Goal: Task Accomplishment & Management: Manage account settings

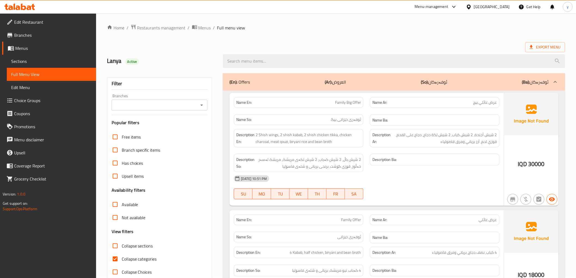
click at [28, 7] on icon at bounding box center [19, 7] width 31 height 7
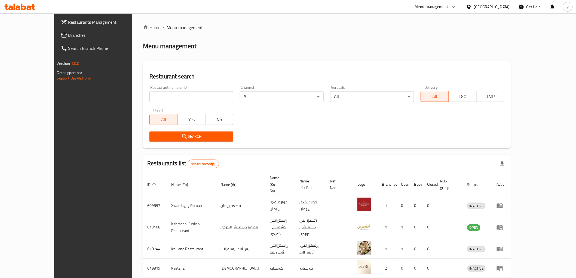
drag, startPoint x: 127, startPoint y: 93, endPoint x: 127, endPoint y: 105, distance: 12.3
click at [149, 93] on input "search" at bounding box center [191, 96] width 84 height 11
paste input "626981"
type input "626981"
click at [154, 138] on span "Search" at bounding box center [191, 136] width 75 height 7
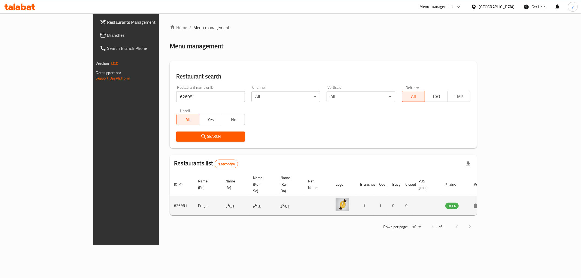
click at [480, 202] on icon "enhanced table" at bounding box center [477, 205] width 7 height 7
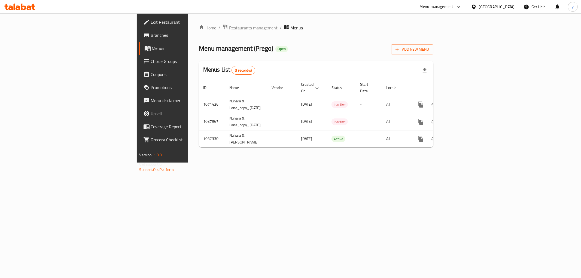
click at [139, 39] on link "Branches" at bounding box center [186, 35] width 95 height 13
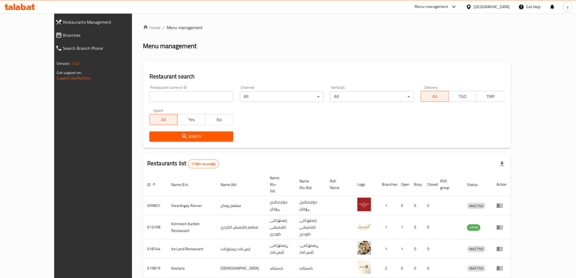
click at [65, 38] on span "Branches" at bounding box center [104, 35] width 83 height 7
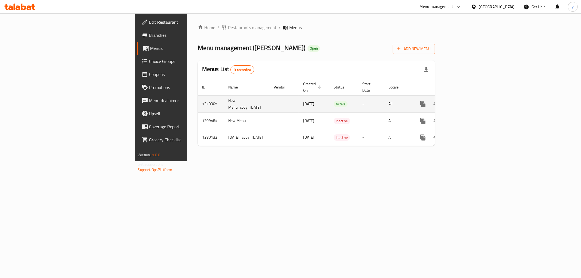
click at [465, 101] on icon "enhanced table" at bounding box center [462, 104] width 7 height 7
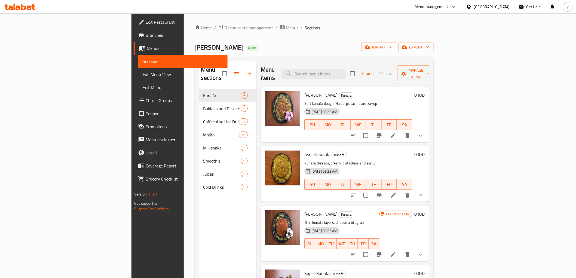
click at [146, 97] on span "Choice Groups" at bounding box center [185, 100] width 78 height 7
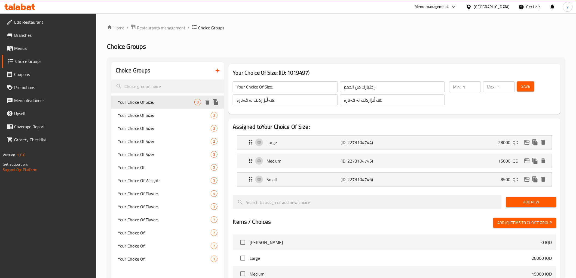
click at [161, 103] on span "Your Choice Of Size:" at bounding box center [156, 102] width 77 height 7
click at [159, 108] on div "Your Choice Of Size: 3" at bounding box center [167, 102] width 113 height 13
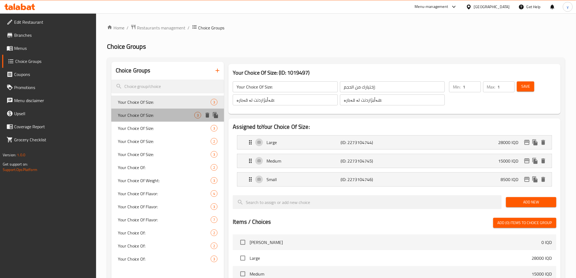
click at [158, 115] on span "Your Choice Of Size:" at bounding box center [156, 115] width 77 height 7
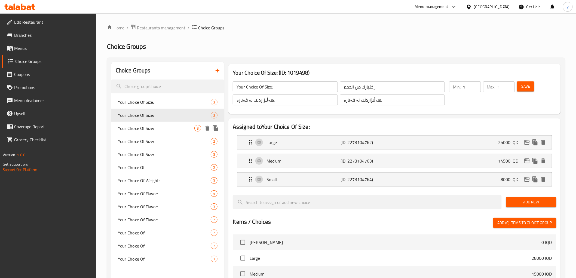
click at [157, 132] on div "Your Choice Of Size: 3" at bounding box center [167, 128] width 113 height 13
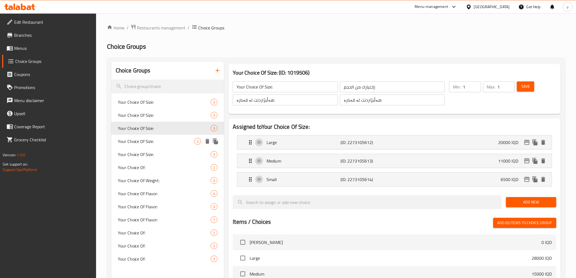
click at [153, 138] on span "Your Choice Of Size:" at bounding box center [156, 141] width 77 height 7
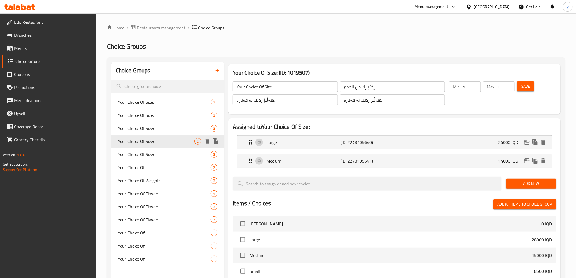
click at [153, 138] on span "Your Choice Of Size:" at bounding box center [156, 141] width 77 height 7
click at [154, 125] on span "Your Choice Of Size:" at bounding box center [156, 128] width 77 height 7
type input "Your Choice Of Size:"
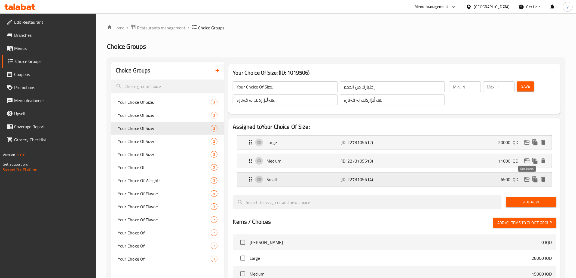
click at [526, 179] on icon "edit" at bounding box center [526, 179] width 5 height 5
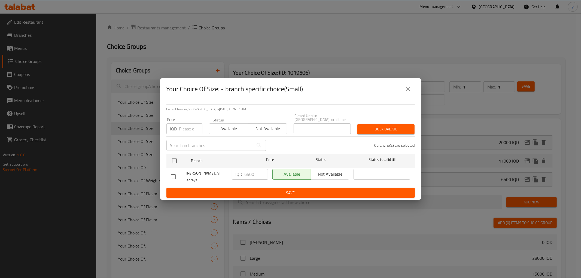
click at [408, 92] on icon "close" at bounding box center [408, 89] width 7 height 7
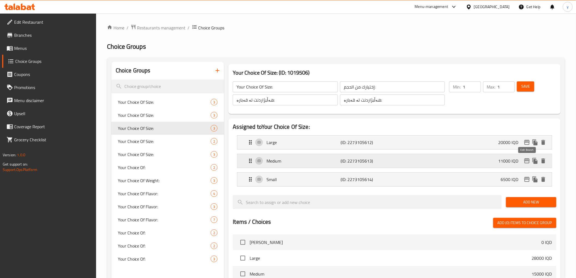
click at [526, 161] on icon "edit" at bounding box center [526, 160] width 5 height 5
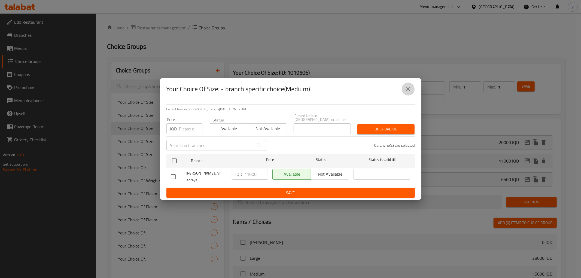
click at [411, 92] on icon "close" at bounding box center [408, 89] width 7 height 7
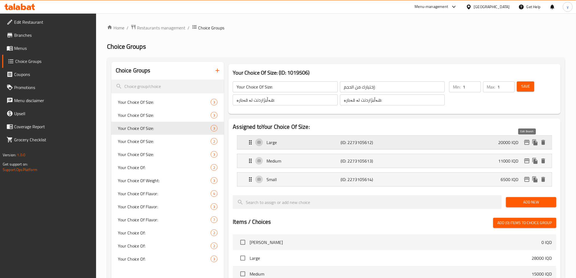
click at [527, 139] on button "edit" at bounding box center [527, 142] width 8 height 8
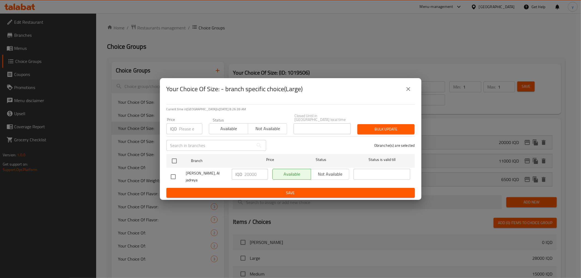
click at [408, 89] on icon "close" at bounding box center [408, 89] width 7 height 7
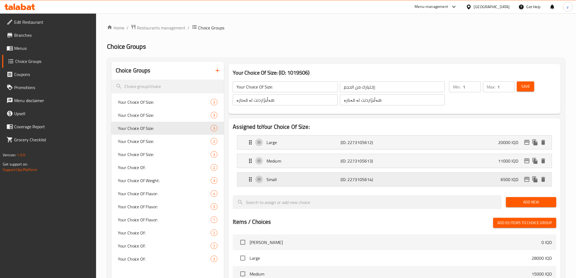
click at [355, 173] on div "Small (ID: 2273105614) 6500 IQD" at bounding box center [396, 180] width 298 height 14
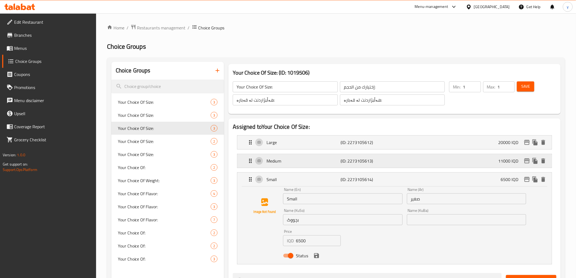
click at [357, 165] on div "Medium (ID: 2273105613) 11000 IQD" at bounding box center [396, 161] width 298 height 14
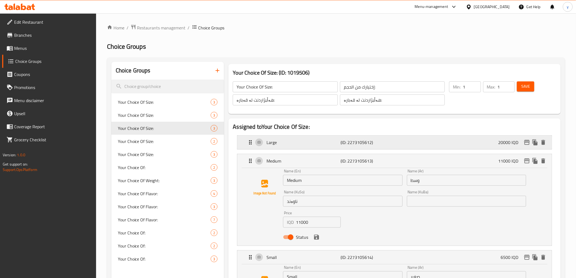
click at [345, 145] on p "(ID: 2273105612)" at bounding box center [366, 142] width 50 height 7
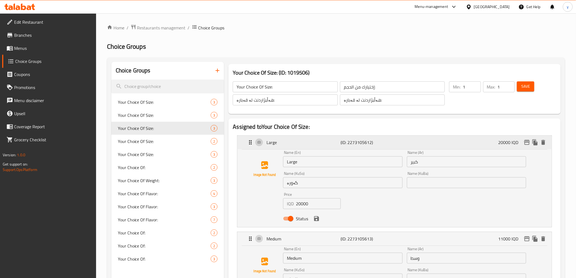
click at [337, 145] on p "Large" at bounding box center [304, 142] width 74 height 7
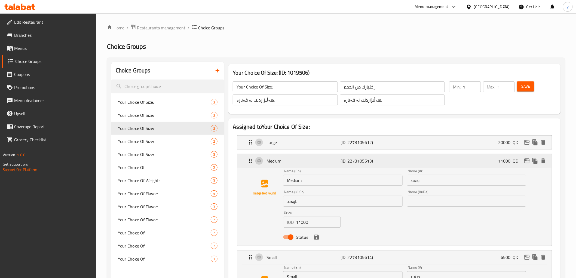
click at [332, 164] on div "Medium (ID: 2273105613) 11000 IQD" at bounding box center [396, 161] width 298 height 14
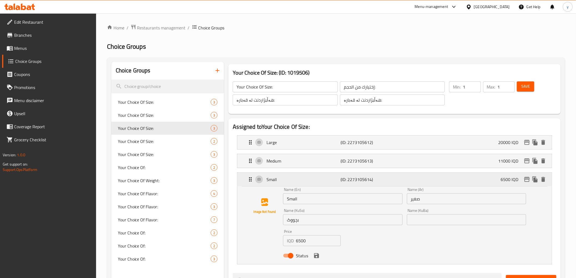
click at [333, 182] on p "Small" at bounding box center [304, 179] width 74 height 7
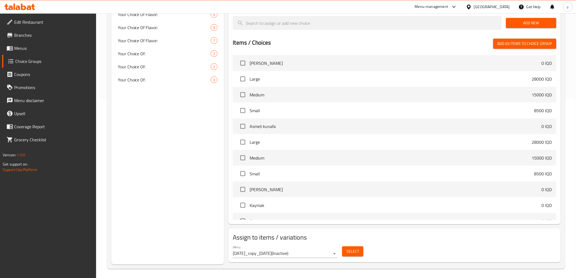
scroll to position [181, 0]
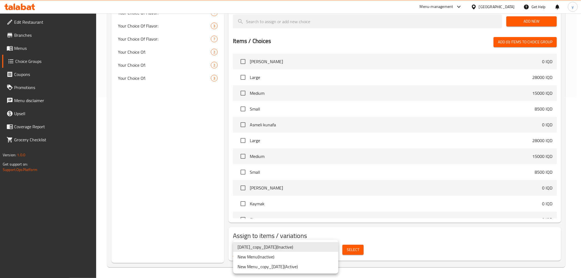
click at [314, 258] on li "New Menu ( Inactive )" at bounding box center [285, 257] width 105 height 10
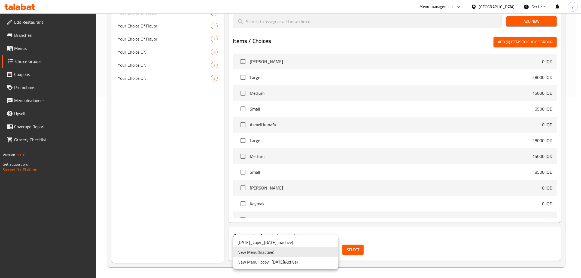
click at [311, 263] on li "New Menu_copy_08/09/2025 ( Active )" at bounding box center [285, 262] width 105 height 10
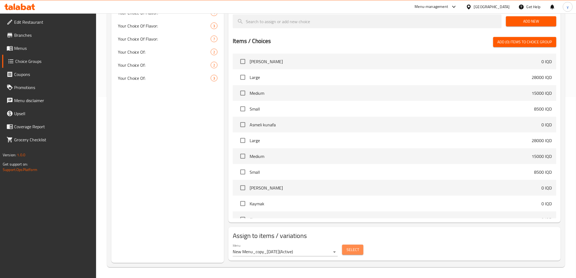
click at [355, 249] on span "Select" at bounding box center [353, 249] width 13 height 7
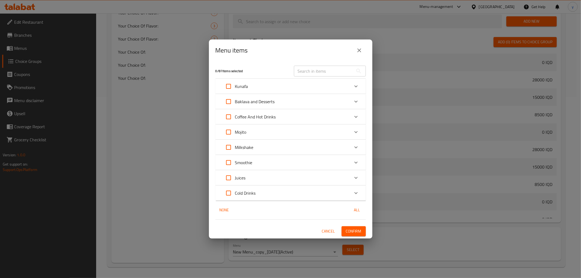
drag, startPoint x: 339, startPoint y: 71, endPoint x: 329, endPoint y: 75, distance: 11.2
click at [339, 71] on input "text" at bounding box center [323, 71] width 59 height 11
paste input "Al Basha Kunafa"
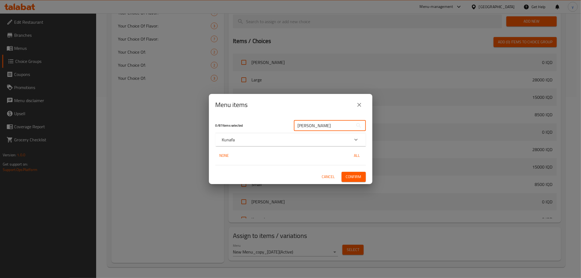
type input "Al Basha Kunafa"
click at [298, 143] on div "Kunafa" at bounding box center [290, 139] width 150 height 13
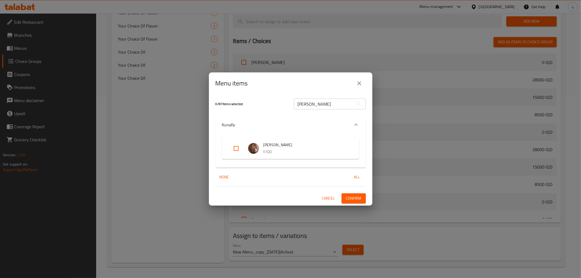
click at [236, 146] on input "Expand" at bounding box center [236, 148] width 13 height 13
checkbox input "true"
click at [362, 197] on button "Confirm" at bounding box center [353, 198] width 24 height 10
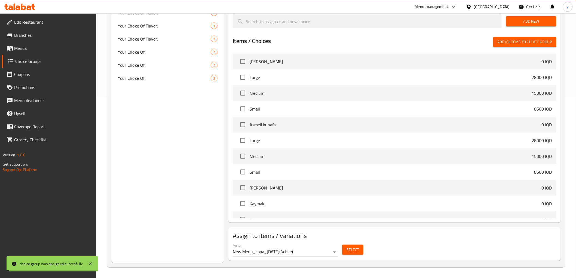
scroll to position [120, 0]
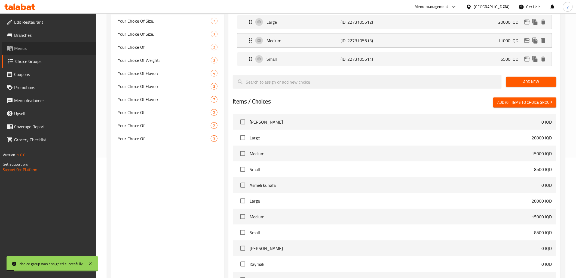
click at [79, 51] on span "Menus" at bounding box center [53, 48] width 78 height 7
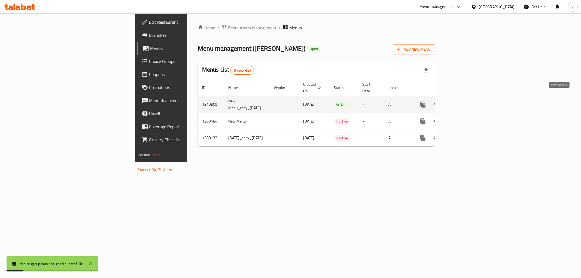
click at [469, 102] on link "enhanced table" at bounding box center [462, 104] width 13 height 13
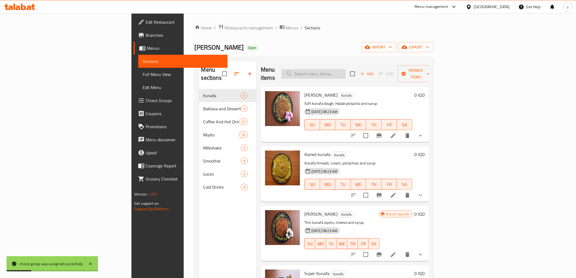
click at [346, 72] on input "search" at bounding box center [314, 74] width 64 height 10
paste input "Al Basha Kunafa"
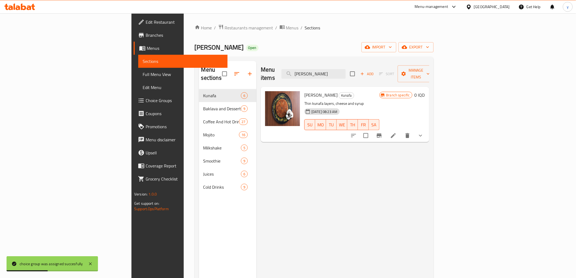
type input "Al Basha Kunafa"
click at [304, 91] on span "Al Basha Kunafa" at bounding box center [320, 95] width 33 height 8
copy h6 "Al Basha Kunafa"
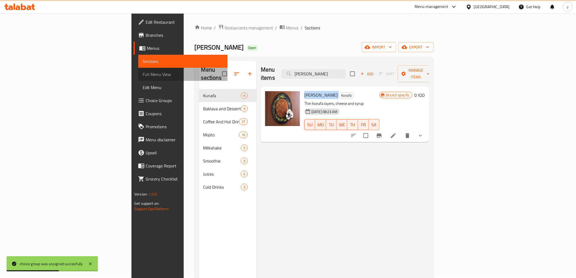
click at [143, 71] on span "Full Menu View" at bounding box center [183, 74] width 81 height 7
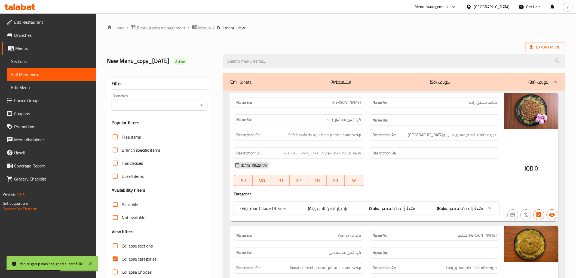
click at [338, 67] on input "search" at bounding box center [394, 61] width 342 height 14
paste input "Al Basha Kunafa"
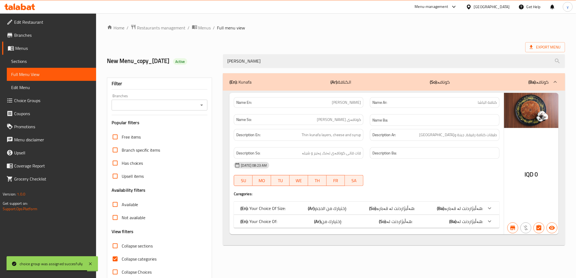
type input "Al Basha Kunafa"
click at [113, 258] on input "Collapse categories" at bounding box center [115, 258] width 13 height 13
checkbox input "false"
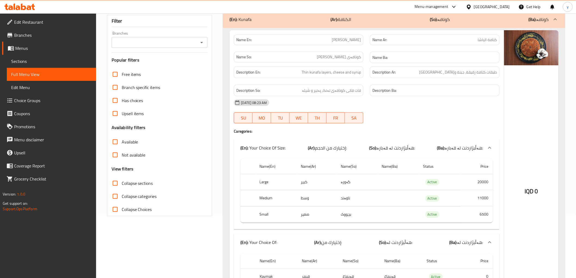
scroll to position [16, 0]
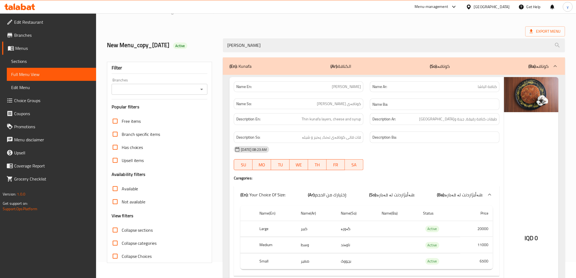
drag, startPoint x: 245, startPoint y: 47, endPoint x: 221, endPoint y: 48, distance: 24.2
click at [221, 48] on div "Al Basha Kunafa" at bounding box center [394, 45] width 349 height 20
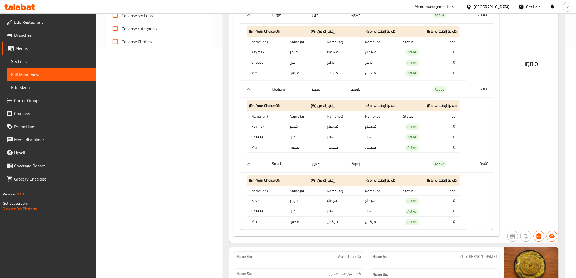
scroll to position [0, 0]
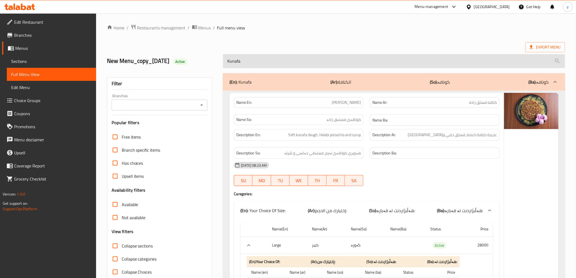
click at [289, 59] on input "Kunafa" at bounding box center [394, 61] width 342 height 14
paste input "Al Basha"
type input "Al Basha Kunafa"
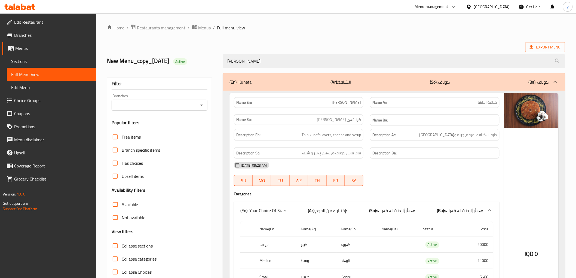
click at [203, 101] on button "Open" at bounding box center [202, 105] width 8 height 8
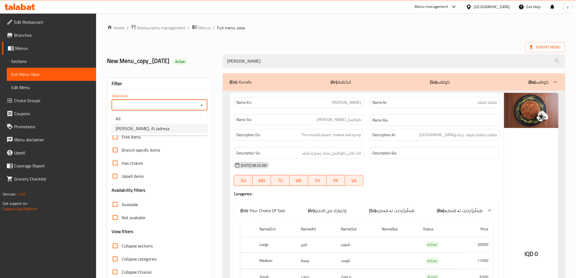
click at [180, 126] on li "Osmanli Kunafa, Al jadreya" at bounding box center [159, 129] width 96 height 10
type input "Osmanli Kunafa, Al jadreya"
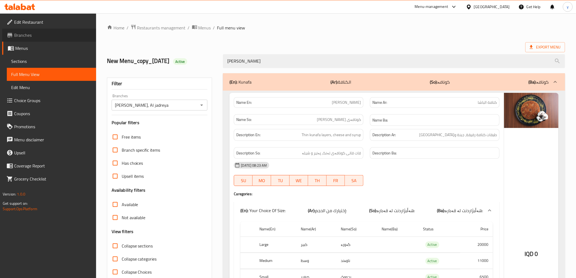
click at [32, 39] on link "Branches" at bounding box center [49, 35] width 94 height 13
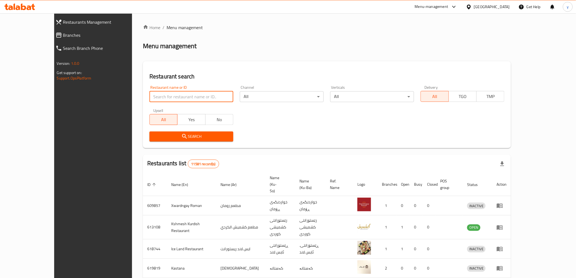
click at [149, 100] on input "search" at bounding box center [191, 96] width 84 height 11
paste input "627430"
type input "627430"
click at [181, 133] on icon "submit" at bounding box center [184, 136] width 7 height 7
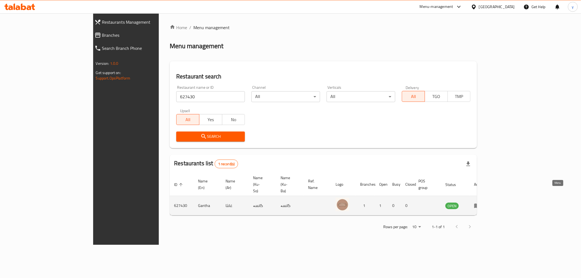
click at [480, 202] on icon "enhanced table" at bounding box center [477, 205] width 7 height 7
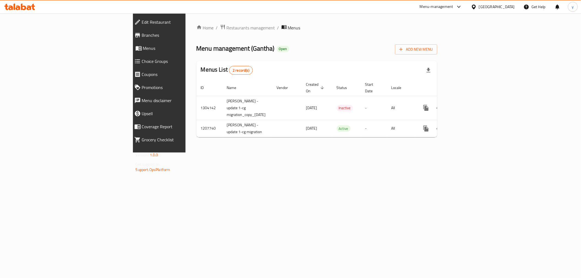
click at [142, 34] on span "Branches" at bounding box center [184, 35] width 84 height 7
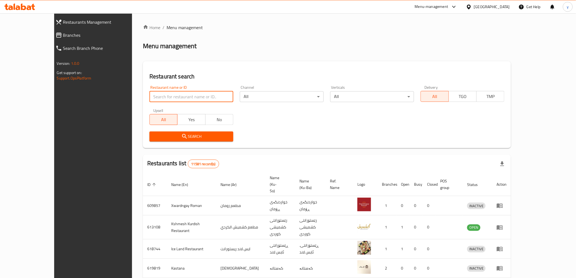
click at [149, 92] on input "search" at bounding box center [191, 96] width 84 height 11
paste input "Violetta La Rosa"
type input "Violetta La Rosa"
click at [149, 141] on button "Search" at bounding box center [191, 137] width 84 height 10
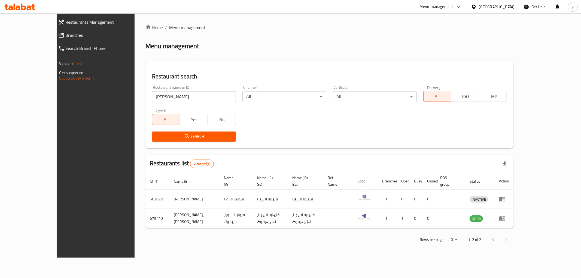
click at [156, 135] on span "Search" at bounding box center [193, 136] width 75 height 7
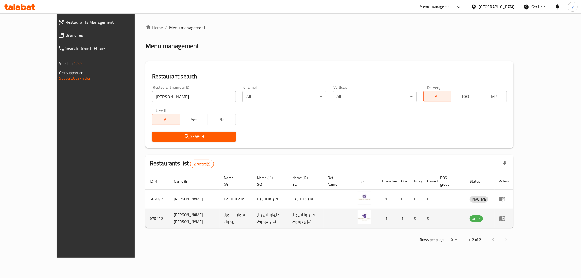
click at [505, 216] on icon "enhanced table" at bounding box center [502, 218] width 6 height 5
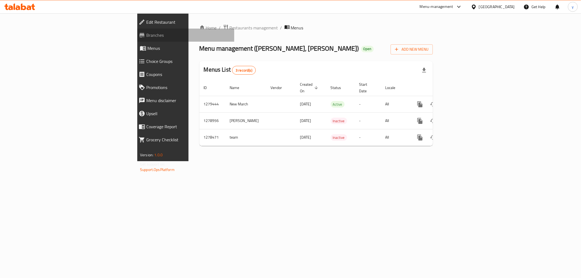
click at [146, 36] on span "Branches" at bounding box center [188, 35] width 84 height 7
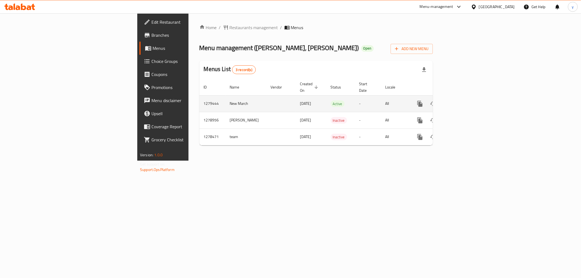
click at [470, 95] on td "enhanced table" at bounding box center [439, 103] width 61 height 17
click at [462, 100] on icon "enhanced table" at bounding box center [459, 103] width 7 height 7
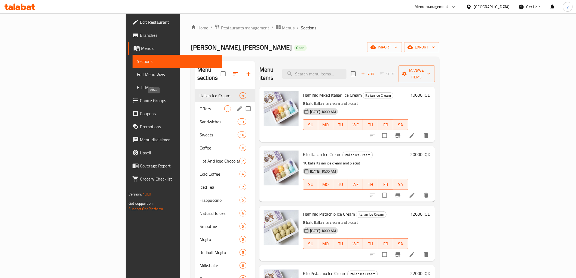
click at [200, 105] on span "Offers" at bounding box center [212, 108] width 25 height 7
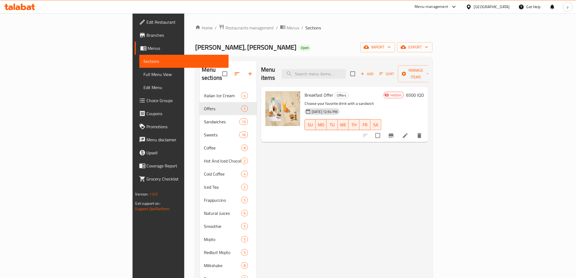
click at [147, 102] on span "Choice Groups" at bounding box center [186, 100] width 78 height 7
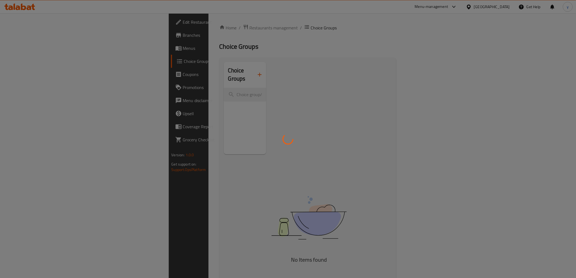
click at [215, 70] on div at bounding box center [288, 139] width 576 height 278
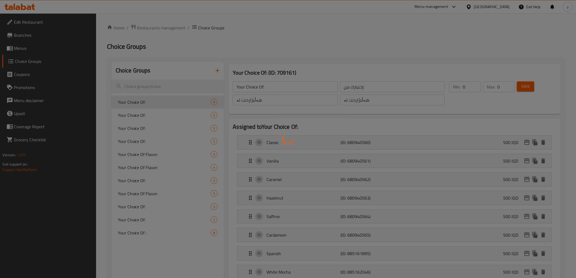
click at [215, 70] on div at bounding box center [288, 139] width 576 height 278
click at [216, 70] on div at bounding box center [288, 139] width 576 height 278
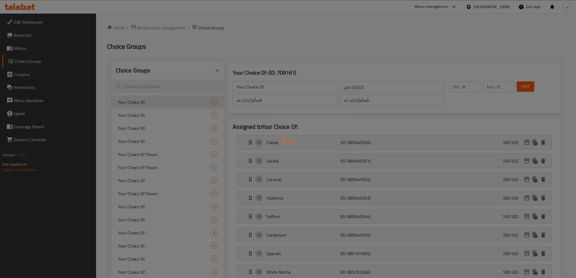
click at [216, 70] on div at bounding box center [288, 139] width 576 height 278
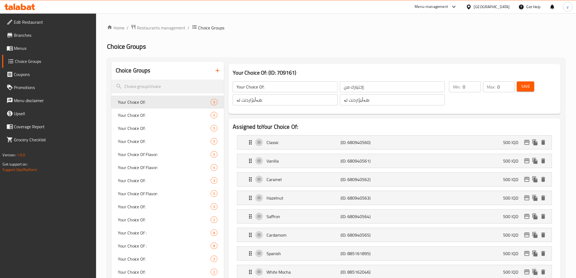
click at [216, 70] on div at bounding box center [288, 139] width 576 height 278
click at [216, 70] on icon "button" at bounding box center [218, 71] width 4 height 4
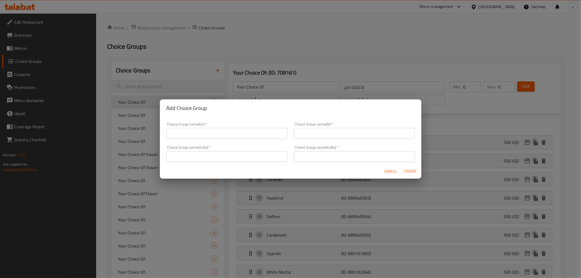
click at [237, 139] on div "Choice Group name(En)   * Choice Group name(En) *" at bounding box center [226, 130] width 127 height 23
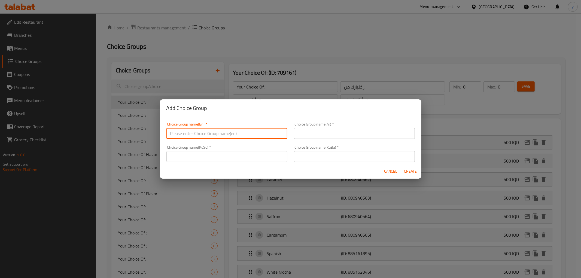
click at [243, 133] on input "text" at bounding box center [226, 133] width 121 height 11
paste input "Your Choice Of Sandwich:"
type input "Your Choice Of Sandwich:"
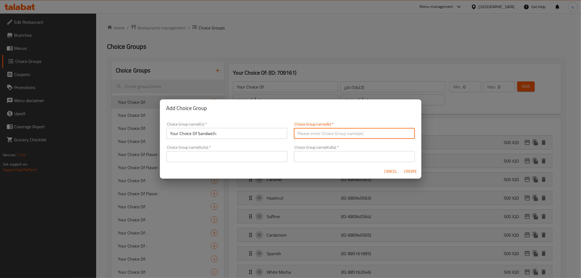
click at [319, 135] on input "text" at bounding box center [354, 133] width 121 height 11
paste input "أختيارك من السندويتش:"
type input "أختيارك من السندويتش:"
drag, startPoint x: 219, startPoint y: 141, endPoint x: 217, endPoint y: 151, distance: 9.9
click at [218, 142] on div "Choice Group name(En)   * Your Choice Of Sandwich: Choice Group name(En) * Choi…" at bounding box center [290, 142] width 255 height 46
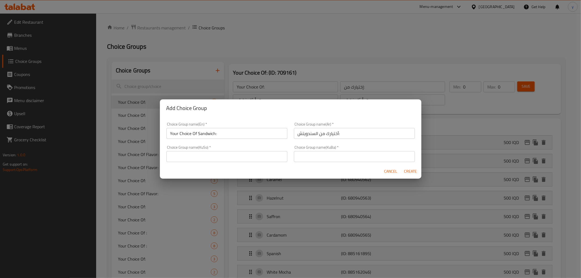
click at [217, 151] on input "text" at bounding box center [226, 156] width 121 height 11
type input "هەڵبژاردنت لە سەندویچ"
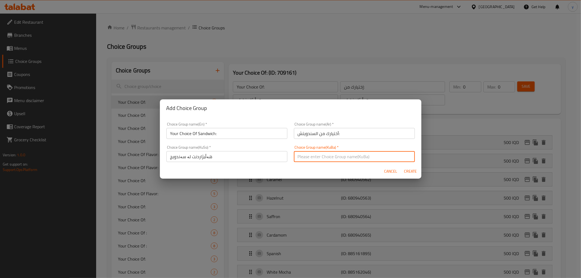
click at [306, 158] on input "text" at bounding box center [354, 156] width 121 height 11
paste input "هەڵبژاردنت لە سەندویچ"
type input "هەڵبژاردنت لە سەندویچ"
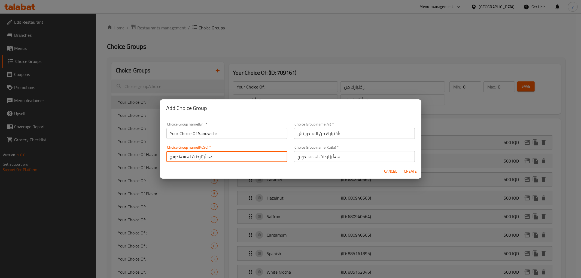
click at [224, 153] on input "هەڵبژاردنت لە سەندویچ" at bounding box center [226, 156] width 121 height 11
type input "هەڵبژاردنت لە سەندویچ:"
click at [345, 160] on input "هەڵبژاردنت لە سەندویچ" at bounding box center [354, 156] width 121 height 11
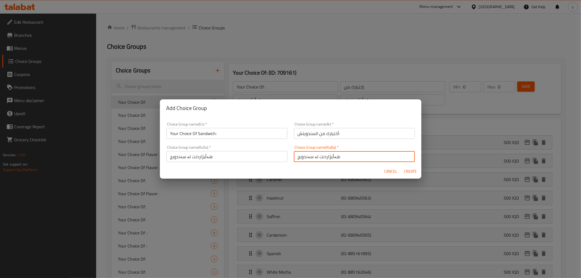
type input "هەڵبژاردنت لە سەندویچ:"
click at [404, 173] on span "Create" at bounding box center [410, 171] width 13 height 7
type input "Your Choice Of Sandwich:"
type input "أختيارك من السندويتش:"
type input "هەڵبژاردنت لە سەندویچ:"
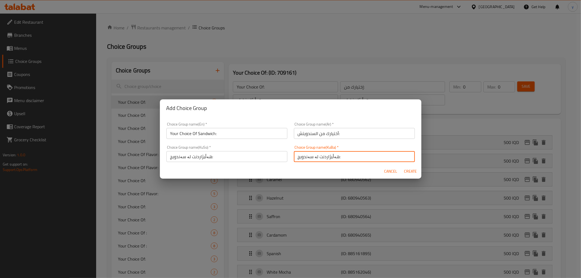
type input "هەڵبژاردنت لە سەندویچ:"
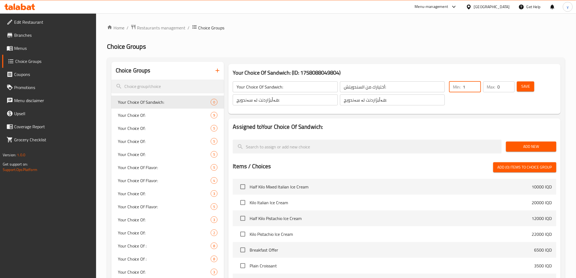
type input "1"
click at [475, 83] on input "1" at bounding box center [472, 86] width 18 height 11
type input "1"
click at [509, 84] on input "1" at bounding box center [506, 86] width 17 height 11
click at [523, 83] on span "Save" at bounding box center [525, 86] width 9 height 7
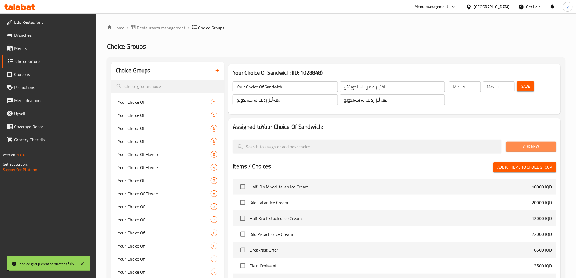
click at [528, 146] on span "Add New" at bounding box center [532, 146] width 42 height 7
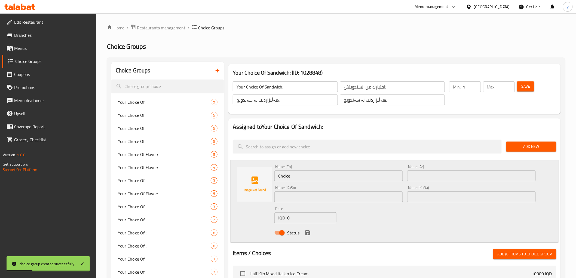
click at [312, 178] on input "Choice" at bounding box center [338, 175] width 129 height 11
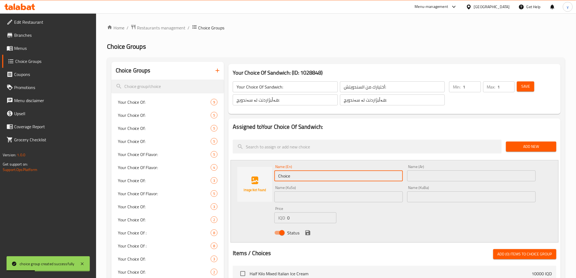
click at [312, 178] on input "Choice" at bounding box center [338, 175] width 129 height 11
paste input "كوكيز كلاسيك"
type input "كوكيز كلاسيك"
click at [443, 175] on input "text" at bounding box center [471, 175] width 129 height 11
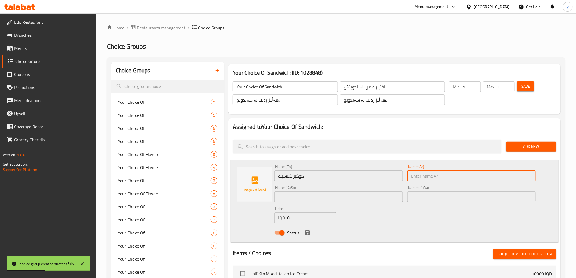
paste input "كوكيز كلاسيك"
type input "كوكيز كلاسيك"
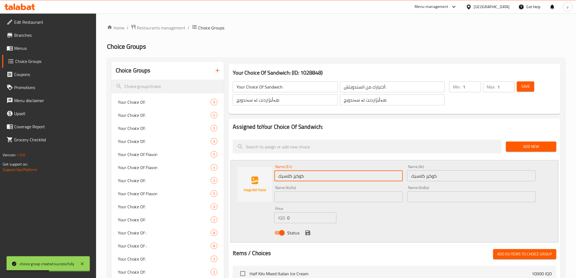
click at [361, 176] on input "كوكيز كلاسيك" at bounding box center [338, 175] width 129 height 11
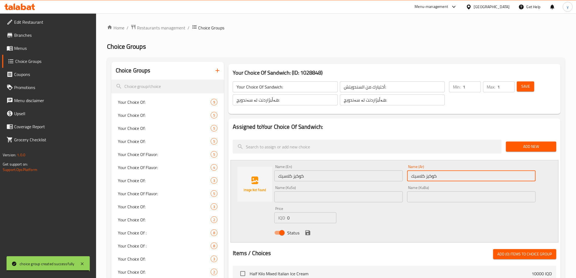
click at [440, 172] on input "كوكيز كلاسيك" at bounding box center [471, 175] width 129 height 11
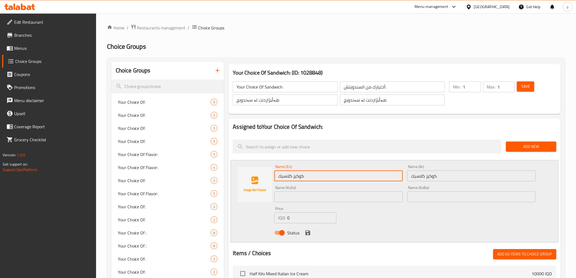
click at [366, 178] on input "كوكيز كلاسيك" at bounding box center [338, 175] width 129 height 11
paste input "Classic Cookies"
type input "Classic Cookies"
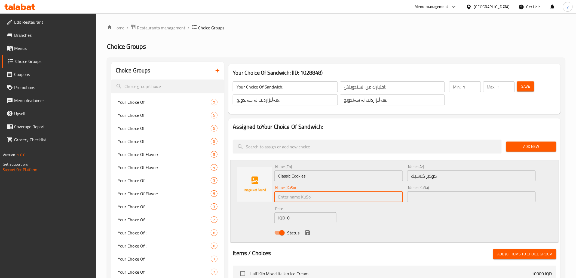
click at [336, 199] on input "text" at bounding box center [338, 196] width 129 height 11
type input "کوکیزی کلاسیک"
click at [436, 199] on input "text" at bounding box center [471, 196] width 129 height 11
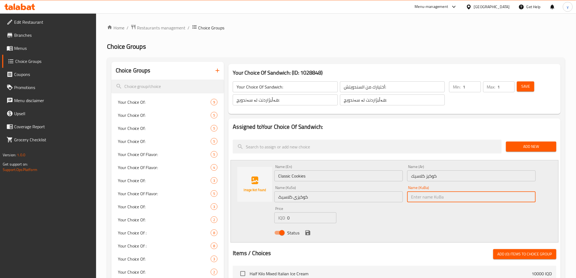
paste input "کوکیزی کلاسیک"
type input "کوکیزی کلاسیک"
drag, startPoint x: 308, startPoint y: 230, endPoint x: 490, endPoint y: 184, distance: 187.7
click at [308, 230] on icon "save" at bounding box center [308, 233] width 7 height 7
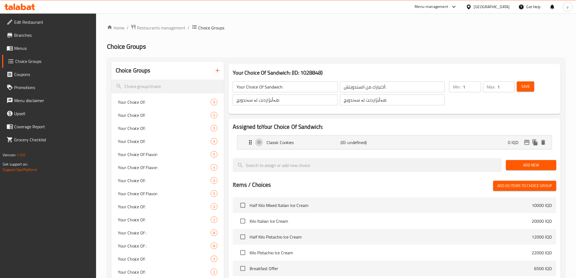
click at [525, 171] on div "Add New" at bounding box center [531, 165] width 55 height 18
click at [525, 167] on span "Add New" at bounding box center [532, 165] width 42 height 7
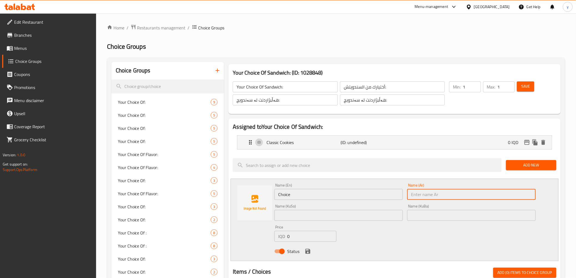
click at [432, 199] on input "text" at bounding box center [471, 194] width 129 height 11
paste input "كوكيز جوكليت"
type input "كوكيز جوكليت"
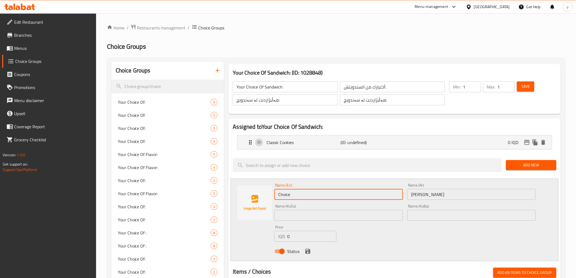
click at [372, 196] on input "Choice" at bounding box center [338, 194] width 129 height 11
paste input "colate Cookies"
type input "Chocolate Cookies"
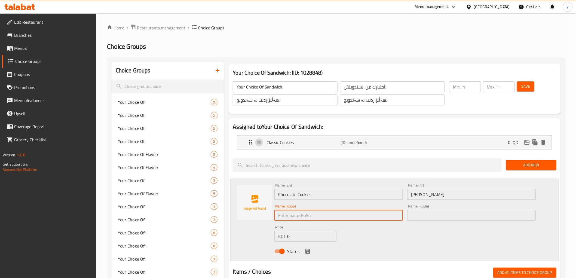
click at [313, 217] on input "text" at bounding box center [338, 215] width 129 height 11
type input "کوکیزی چوکولاتە"
click at [303, 236] on input "0" at bounding box center [311, 236] width 49 height 11
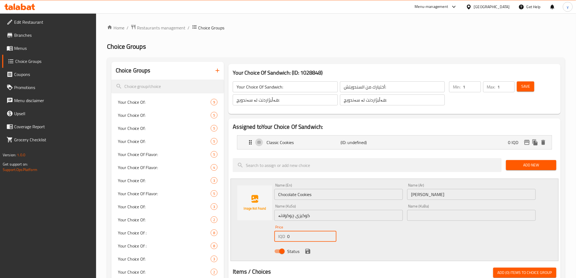
click at [303, 236] on input "0" at bounding box center [311, 236] width 49 height 11
click at [308, 254] on icon "save" at bounding box center [308, 251] width 7 height 7
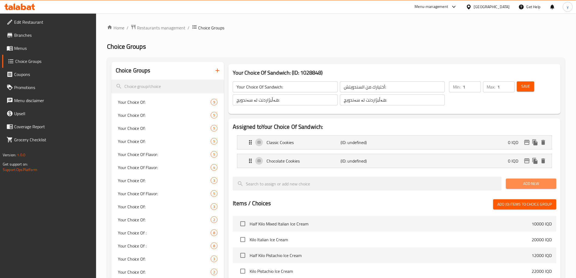
click at [523, 186] on span "Add New" at bounding box center [532, 183] width 42 height 7
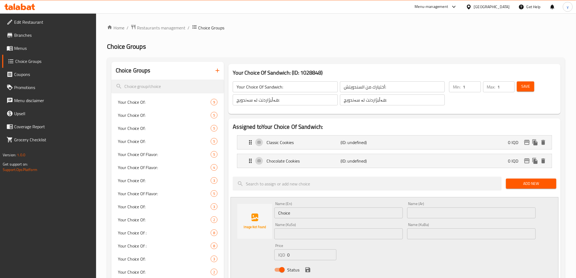
drag, startPoint x: 447, startPoint y: 211, endPoint x: 432, endPoint y: 211, distance: 15.8
click at [447, 211] on input "text" at bounding box center [471, 212] width 129 height 11
paste input "مافن جوكليت"
type input "مافن جوكليت"
click at [383, 208] on input "Choice" at bounding box center [338, 212] width 129 height 11
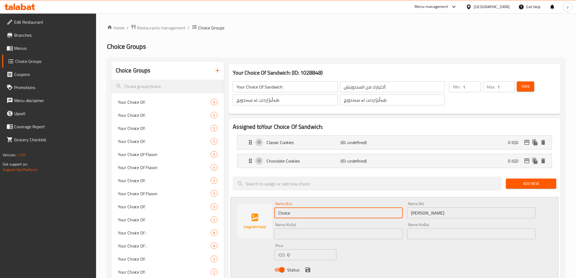
click at [383, 208] on input "Choice" at bounding box center [338, 212] width 129 height 11
paste input "colate Muffin"
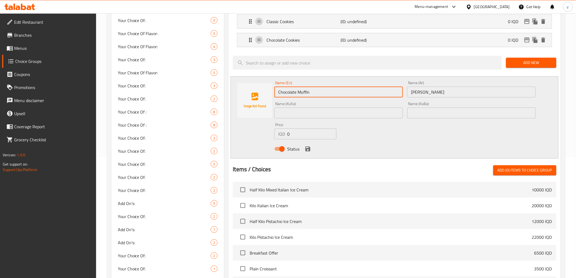
type input "Chocolate Muffin"
click at [364, 113] on input "text" at bounding box center [338, 113] width 129 height 11
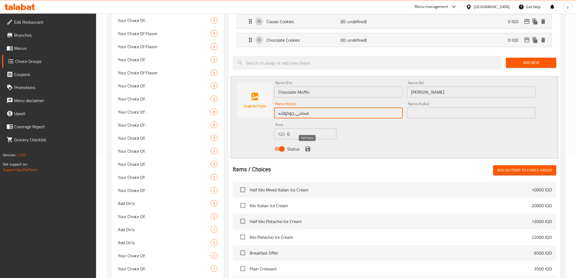
type input "مەفنی چوکولاتە"
click at [310, 146] on icon "save" at bounding box center [308, 149] width 7 height 7
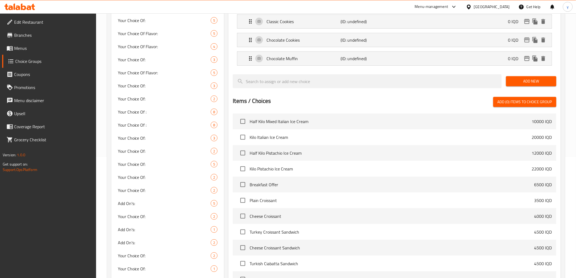
click at [533, 81] on span "Add New" at bounding box center [532, 81] width 42 height 7
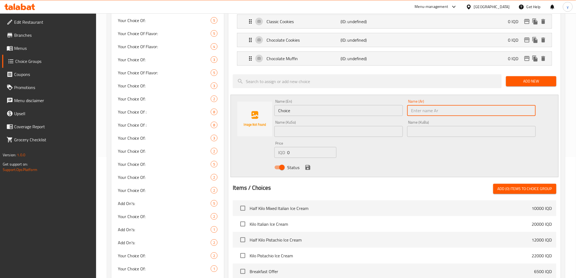
click at [424, 110] on input "text" at bounding box center [471, 110] width 129 height 11
paste input "مافن هيل"
type input "مافن هيل"
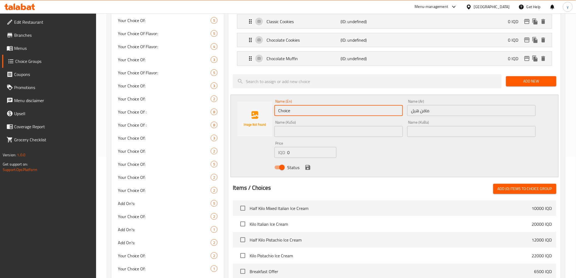
click at [323, 114] on input "Choice" at bounding box center [338, 110] width 129 height 11
paste input "ardamom Muffin"
type input "Cardamom Muffin"
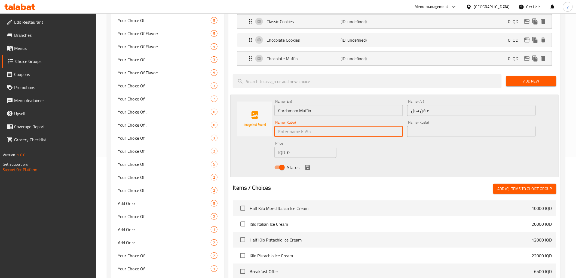
click at [326, 132] on input "text" at bounding box center [338, 131] width 129 height 11
type input "مەفنی هێل"
click at [308, 169] on icon "save" at bounding box center [308, 167] width 7 height 7
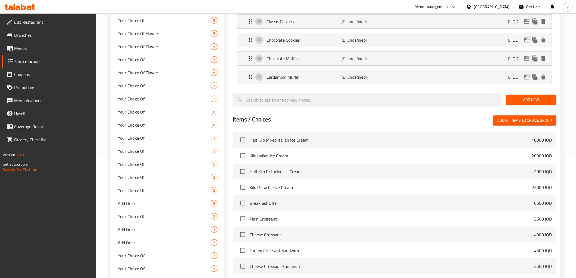
click at [533, 96] on span "Add New" at bounding box center [532, 99] width 42 height 7
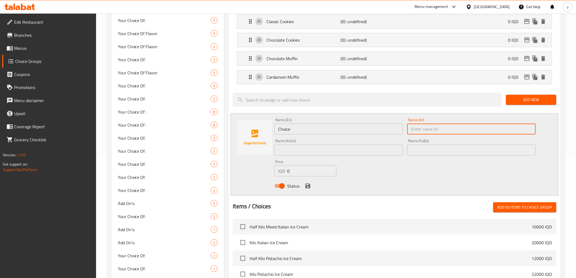
click at [446, 126] on input "text" at bounding box center [471, 129] width 129 height 11
paste input "كرواسون سادة"
type input "كرواسون سادة"
drag, startPoint x: 346, startPoint y: 118, endPoint x: 349, endPoint y: 120, distance: 3.3
click at [346, 118] on div "Name (En) Choice Name (En)" at bounding box center [338, 126] width 129 height 17
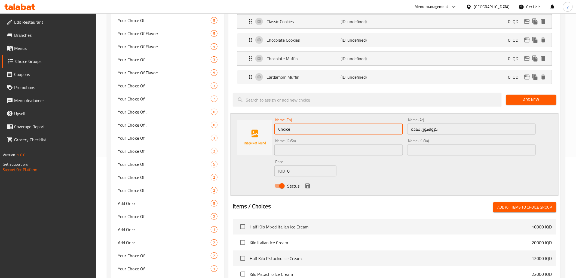
click at [350, 125] on input "Choice" at bounding box center [338, 129] width 129 height 11
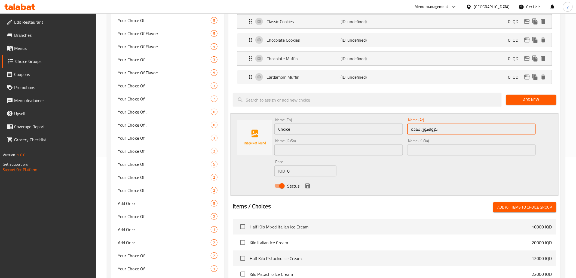
click at [417, 124] on input "كرواسون سادة" at bounding box center [471, 129] width 129 height 11
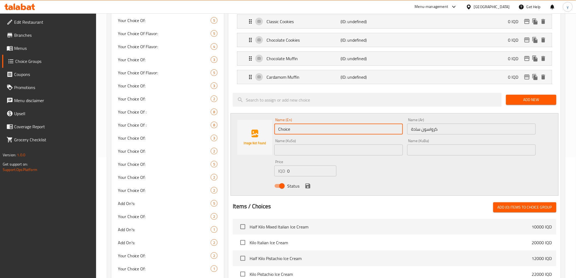
click at [315, 134] on input "Choice" at bounding box center [338, 129] width 129 height 11
paste input "Plain Croissant"
type input "Plain Croissant"
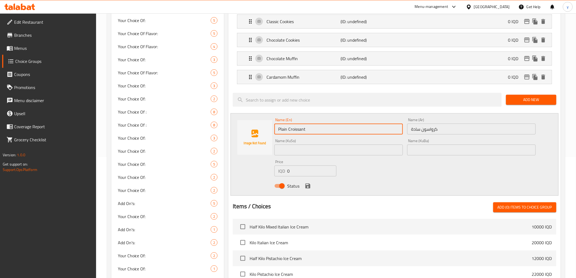
click at [456, 134] on input "كرواسون سادة" at bounding box center [471, 129] width 129 height 11
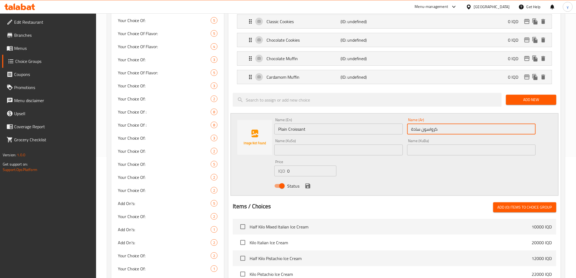
click at [456, 134] on input "كرواسون سادة" at bounding box center [471, 129] width 129 height 11
click at [397, 151] on input "text" at bounding box center [338, 150] width 129 height 11
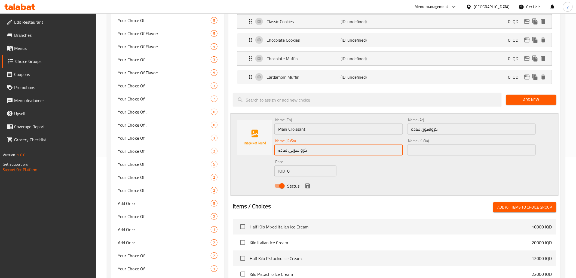
drag, startPoint x: 290, startPoint y: 150, endPoint x: 315, endPoint y: 151, distance: 24.8
click at [315, 151] on input "کرواسۆنی سادە" at bounding box center [338, 150] width 129 height 11
type input "کرواسۆنی سادە"
click at [333, 159] on div "Price IQD 0 Price" at bounding box center [305, 168] width 66 height 21
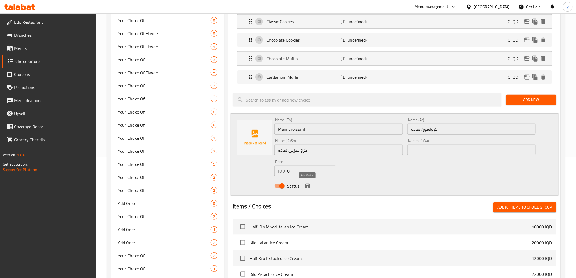
click at [309, 188] on icon "save" at bounding box center [308, 186] width 7 height 7
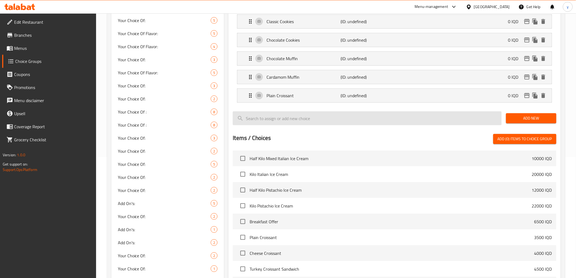
click at [520, 120] on span "Add New" at bounding box center [532, 118] width 42 height 7
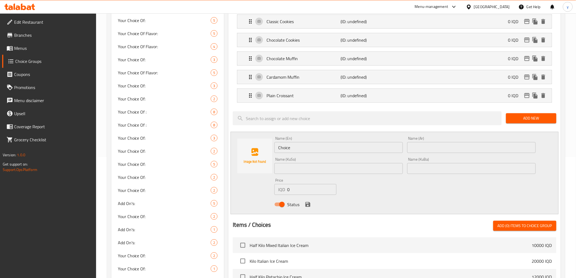
drag, startPoint x: 425, startPoint y: 146, endPoint x: 417, endPoint y: 149, distance: 7.7
click at [425, 146] on input "text" at bounding box center [471, 147] width 129 height 11
paste input "كرواسون جبنة"
type input "كرواسون جبنة"
click at [334, 148] on input "Choice" at bounding box center [338, 147] width 129 height 11
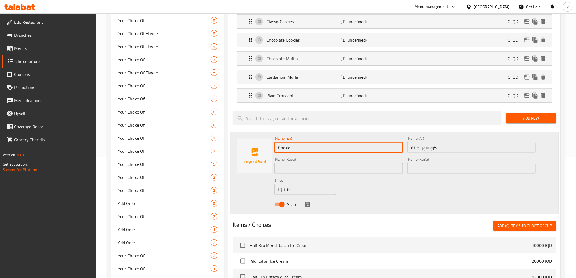
click at [334, 148] on input "Choice" at bounding box center [338, 147] width 129 height 11
paste input "eese Croissant"
type input "Cheese Croissant"
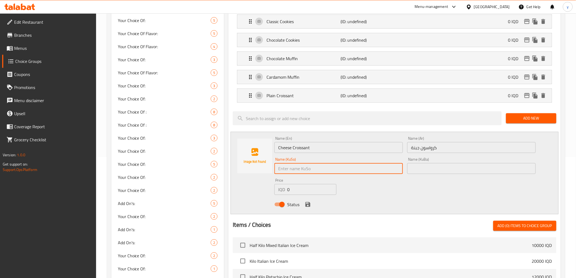
click at [289, 164] on input "text" at bounding box center [338, 168] width 129 height 11
type input "کرواسۆنی پەنیر"
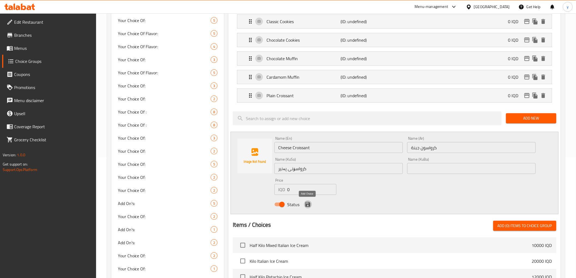
click at [308, 204] on icon "save" at bounding box center [307, 204] width 5 height 5
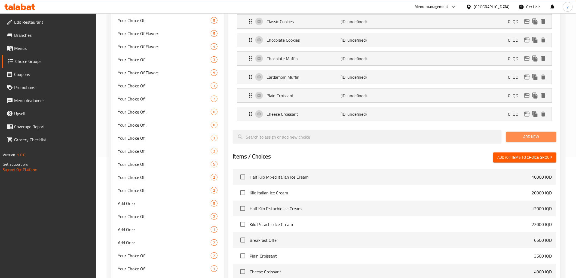
click at [514, 137] on span "Add New" at bounding box center [532, 136] width 42 height 7
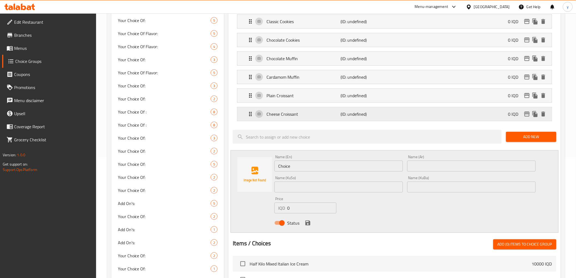
click at [331, 112] on p "Cheese Croissant" at bounding box center [304, 114] width 74 height 7
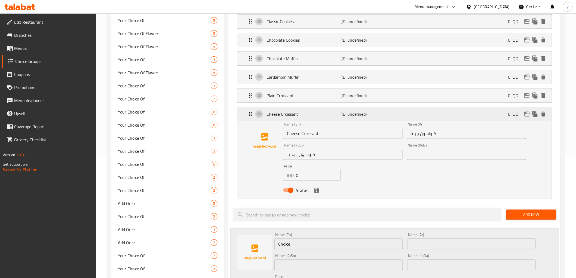
click at [340, 113] on p "Cheese Croissant" at bounding box center [304, 114] width 74 height 7
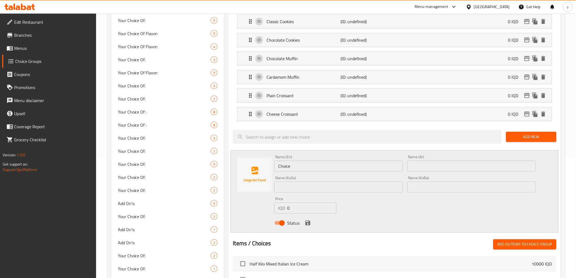
click at [415, 161] on input "text" at bounding box center [471, 166] width 129 height 11
paste input "كرواسون عسل وقشطة"
type input "كرواسون عسل وقشطة"
click at [377, 169] on input "Choice" at bounding box center [338, 166] width 129 height 11
click at [316, 165] on input "Choice" at bounding box center [338, 166] width 129 height 11
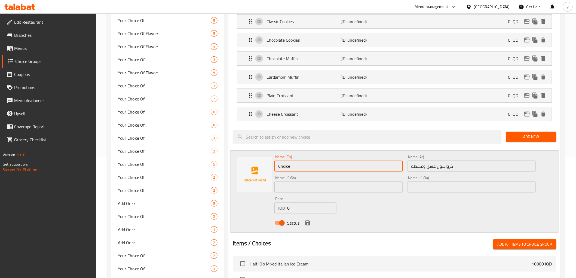
click at [316, 165] on input "Choice" at bounding box center [338, 166] width 129 height 11
paste input "Honey and Cream Croissant"
type input "Honey and Cream Croissant"
click at [328, 187] on input "text" at bounding box center [338, 187] width 129 height 11
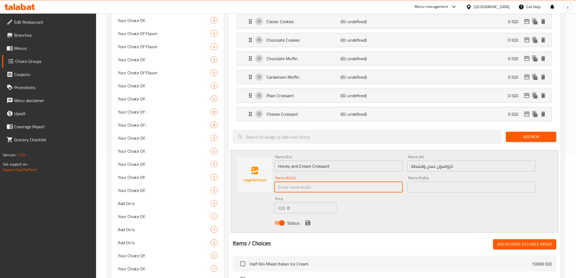
click at [328, 187] on input "text" at bounding box center [338, 187] width 129 height 11
type input "کرواسۆنی هەنگوین و کرێم"
click at [309, 222] on icon "save" at bounding box center [307, 223] width 5 height 5
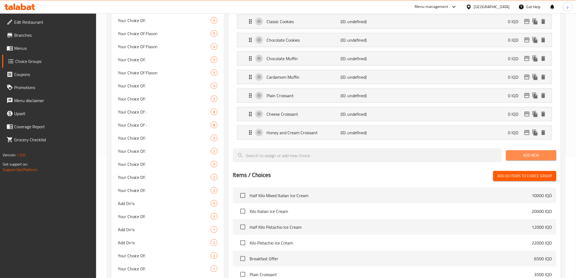
click at [509, 155] on button "Add New" at bounding box center [531, 155] width 50 height 10
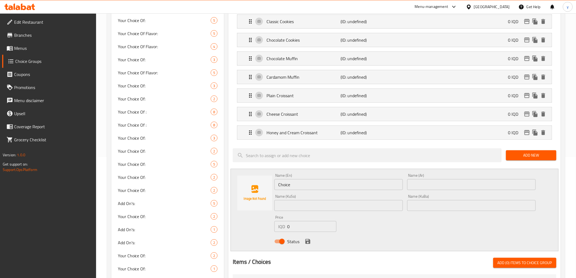
click at [429, 182] on input "text" at bounding box center [471, 184] width 129 height 11
paste input "ساندويش فرنسي"
type input "ساندويش فرنسي"
click at [361, 185] on input "Choice" at bounding box center [338, 184] width 129 height 11
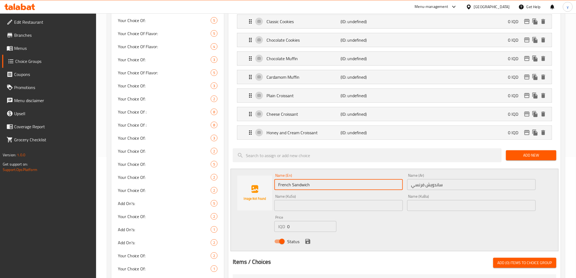
type input "French Sandwich"
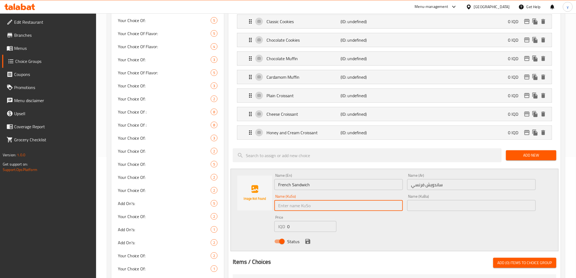
click at [343, 208] on input "text" at bounding box center [338, 205] width 129 height 11
type input "سەندویچی فەرەنسی"
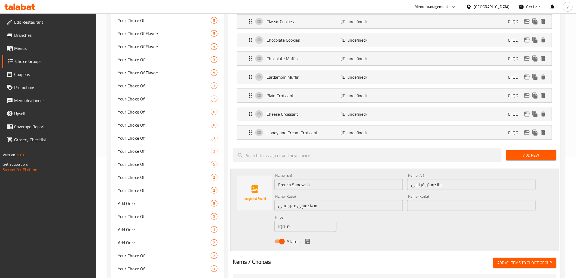
click at [370, 245] on div "Status" at bounding box center [404, 241] width 265 height 15
click at [304, 242] on button "save" at bounding box center [308, 241] width 8 height 8
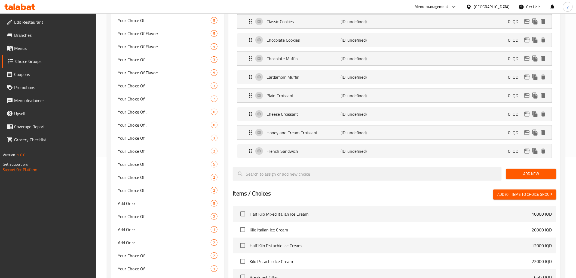
click at [533, 167] on div "Add New" at bounding box center [531, 174] width 55 height 18
click at [532, 169] on button "Add New" at bounding box center [531, 174] width 50 height 10
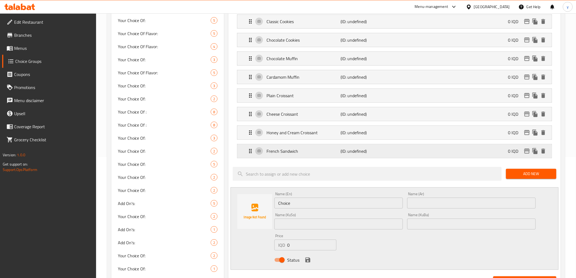
click at [339, 150] on p "French Sandwich" at bounding box center [304, 151] width 74 height 7
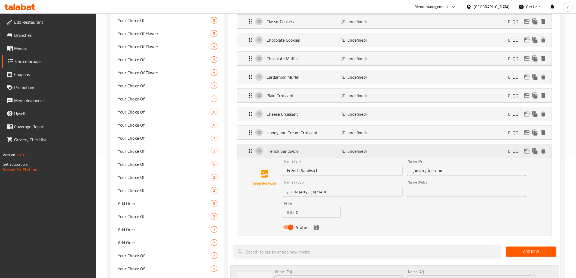
click at [342, 150] on p "(ID: undefined)" at bounding box center [366, 151] width 50 height 7
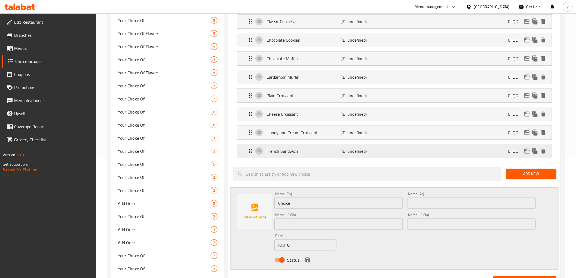
click at [342, 150] on p "(ID: undefined)" at bounding box center [366, 151] width 50 height 7
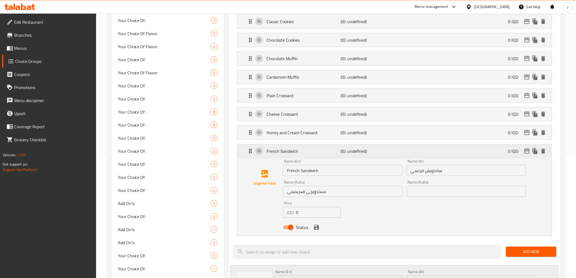
click at [401, 157] on div "French Sandwich (ID: undefined) 0 IQD" at bounding box center [396, 151] width 298 height 14
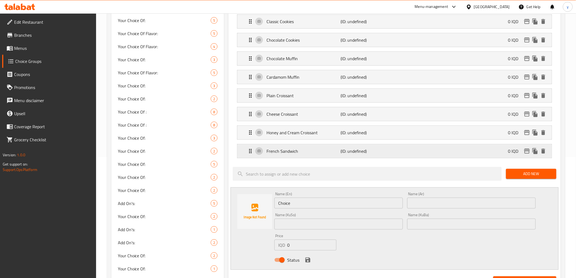
click at [372, 152] on p "(ID: undefined)" at bounding box center [366, 151] width 50 height 7
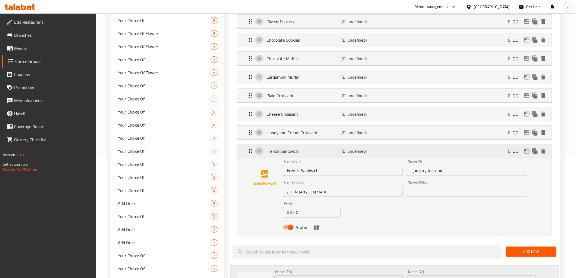
click at [372, 152] on p "(ID: undefined)" at bounding box center [366, 151] width 50 height 7
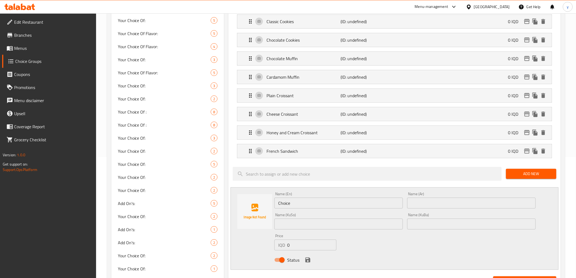
click at [435, 207] on input "text" at bounding box center [471, 203] width 129 height 11
paste input "فوكاشيا ساندويش جبنة"
type input "فوكاشيا ساندويش جبنة"
click at [359, 203] on input "Choice" at bounding box center [338, 203] width 129 height 11
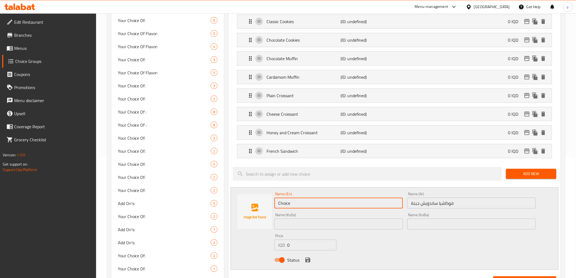
click at [359, 203] on input "Choice" at bounding box center [338, 203] width 129 height 11
paste input "Focaccia Cheese Sandwich"
type input "Focaccia Cheese Sandwich"
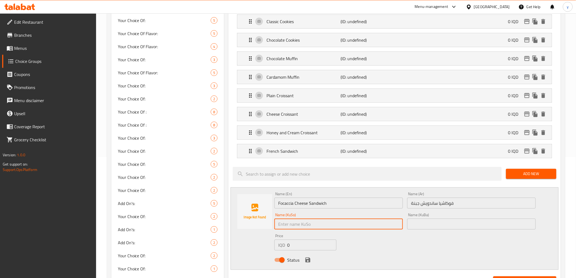
click at [393, 226] on input "text" at bounding box center [338, 224] width 129 height 11
paste input "فۆکاشیا"
type input "فۆکاشیا سەندویچی پەنیر"
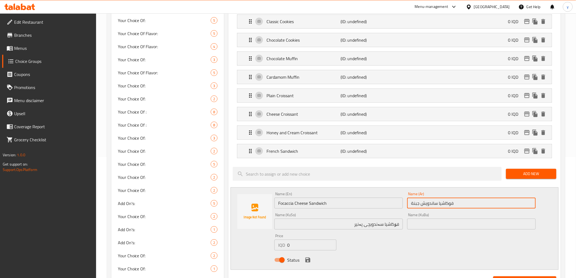
click at [467, 207] on input "فوكاشيا ساندويش جبنة" at bounding box center [471, 203] width 129 height 11
click at [505, 206] on input "فوكاشيا ساندويش جبنة" at bounding box center [471, 203] width 129 height 11
click at [506, 206] on input "فوكاشيا ساندويش جبنة" at bounding box center [471, 203] width 129 height 11
click at [532, 203] on input "فوكاشيا جبنة" at bounding box center [471, 203] width 129 height 11
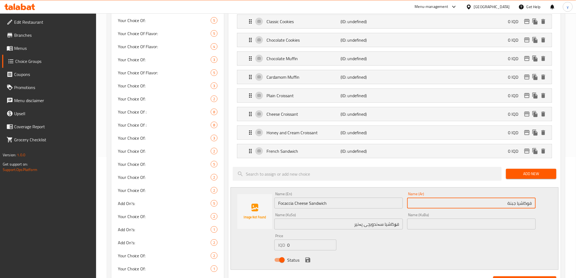
paste input "ساندويش"
click at [482, 200] on input "ساندويش فوكاشيا جبنة" at bounding box center [471, 203] width 129 height 11
click at [498, 203] on input "ساندويش فوكاشيا جبنة" at bounding box center [471, 203] width 129 height 11
type input "ساندويش فوكاشيا بالجبنة"
click at [304, 204] on input "Focaccia Cheese Sandwich" at bounding box center [338, 203] width 129 height 11
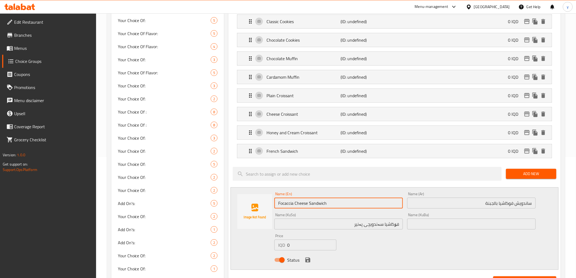
click at [304, 204] on input "Focaccia Cheese Sandwich" at bounding box center [338, 203] width 129 height 11
click at [279, 205] on input "Focaccia Sandwich" at bounding box center [338, 203] width 129 height 11
paste input "Cheese"
click at [344, 200] on input "Cheese Focaccia Sandwich" at bounding box center [338, 203] width 129 height 11
click at [278, 203] on input "Cheese Focaccia Sandwich" at bounding box center [338, 203] width 129 height 11
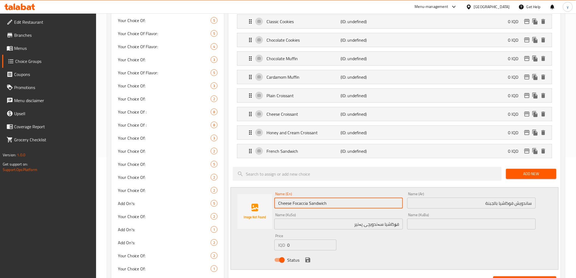
type input "Cheese Focaccia Sandwich"
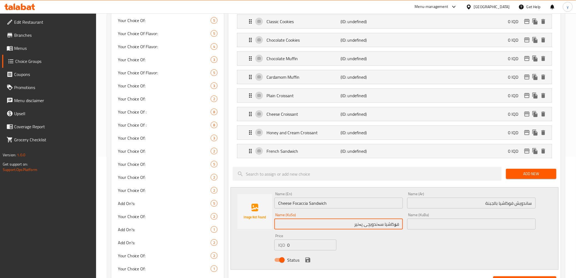
click at [326, 221] on input "فۆکاشیا سەندویچی پەنیر" at bounding box center [338, 224] width 129 height 11
click at [378, 221] on input "فۆکاشیا سەندویچی پەنیر" at bounding box center [338, 224] width 129 height 11
type input "فۆکاشیا سەندویچی پەنیر"
click at [380, 225] on input "فۆکاشیا سەندویچی پەنیر" at bounding box center [338, 224] width 129 height 11
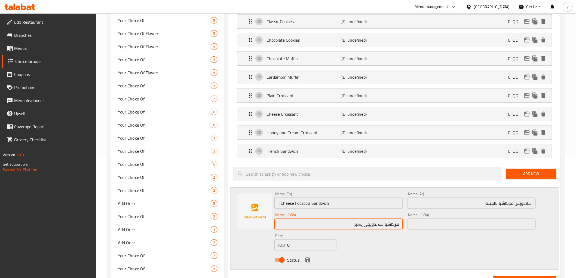
click at [380, 225] on input "فۆکاشیا سەندویچی پەنیر" at bounding box center [338, 224] width 129 height 11
click at [282, 204] on input "=Cheese Focaccia Sandwich" at bounding box center [338, 203] width 129 height 11
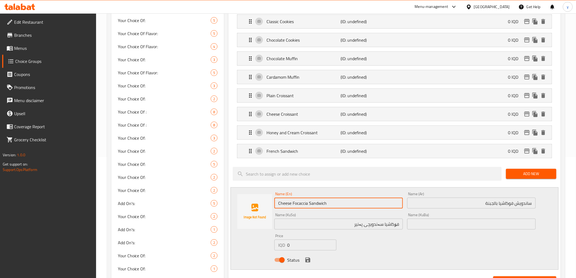
type input "Cheese Focaccia Sandwich"
click at [374, 225] on input "فۆکاشیا سەندویچی پەنیر" at bounding box center [338, 224] width 129 height 11
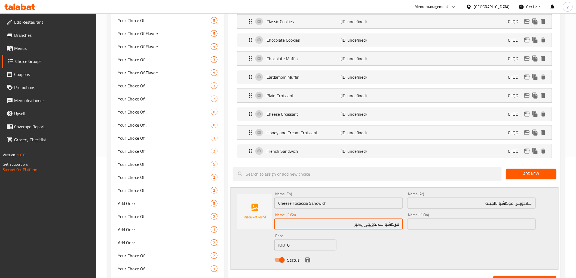
click at [374, 225] on input "فۆکاشیا سەندویچی پەنیر" at bounding box center [338, 224] width 129 height 11
click at [399, 224] on input "فۆکاشیا پەنیر" at bounding box center [338, 224] width 129 height 11
paste input "سەندویچی"
click at [363, 225] on input "سەندویچی فۆکاشیا پەنیر" at bounding box center [338, 224] width 129 height 11
type input "سەندویچی فۆکاشیا بە پەنیر"
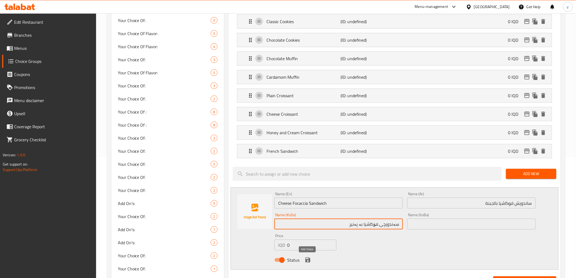
click at [306, 258] on icon "save" at bounding box center [308, 260] width 7 height 7
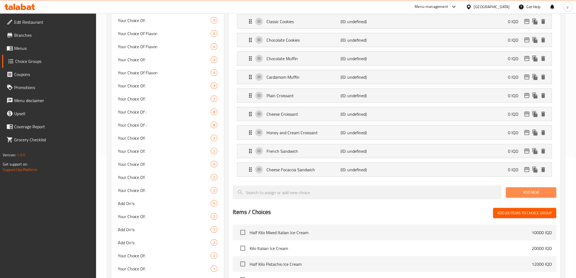
click at [516, 192] on span "Add New" at bounding box center [532, 192] width 42 height 7
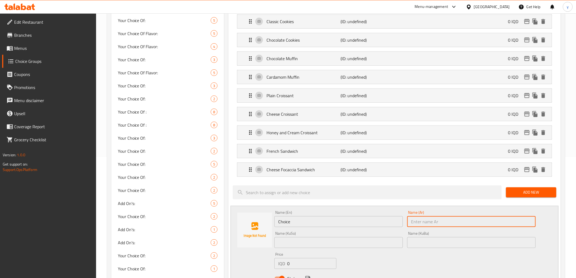
click at [433, 221] on input "text" at bounding box center [471, 221] width 129 height 11
paste input "شاباتا ساندويش لبنة وزعتر"
type input "شاباتا ساندويش لبنة وزعتر"
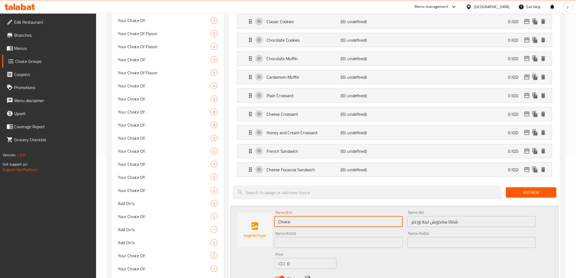
click at [353, 220] on input "Choice" at bounding box center [338, 221] width 129 height 11
paste input "iabatta Labneh and Thyme Sandwich"
type input "Ciabatta Labneh and Thyme Sandwich"
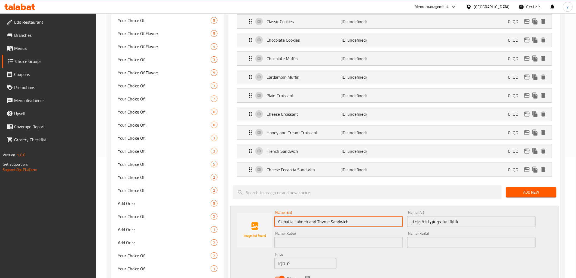
click at [331, 239] on input "text" at bounding box center [338, 242] width 129 height 11
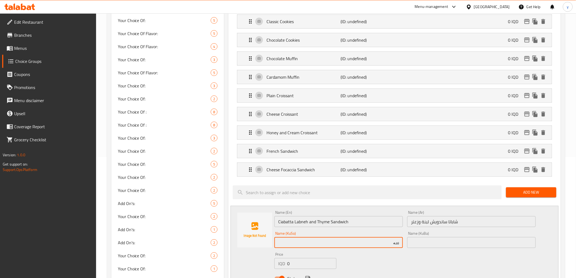
type input "س"
paste input "چیباتا"
type input "چیباتا سەندویچی لەبەنە و زەعتەر"
click at [328, 222] on input "Ciabatta Labneh and Thyme Sandwich" at bounding box center [338, 221] width 129 height 11
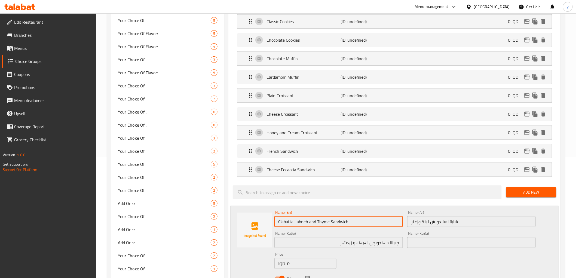
click at [328, 222] on input "Ciabatta Labneh and Thyme Sandwich" at bounding box center [338, 221] width 129 height 11
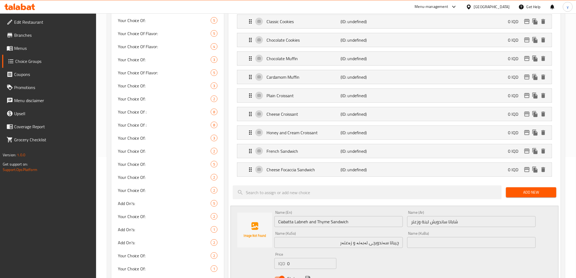
click at [353, 237] on div "Name (KuSo) چیباتا سەندویچی لەبەنە و زەعتەر Name (KuSo)" at bounding box center [338, 239] width 129 height 17
click at [351, 242] on input "چیباتا سەندویچی لەبەنە و زەعتەر" at bounding box center [338, 242] width 129 height 11
click at [344, 245] on input "چیباتا سەندویچی لەبەنە و زەعتەر" at bounding box center [338, 242] width 129 height 11
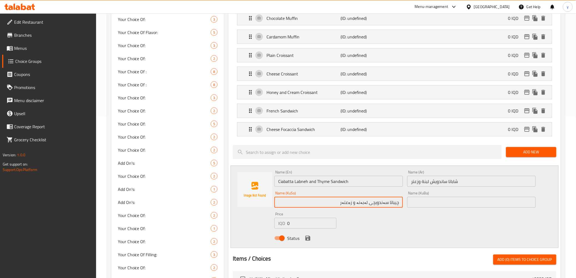
scroll to position [181, 0]
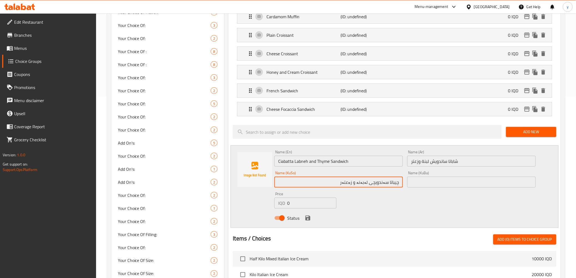
click at [310, 219] on icon "save" at bounding box center [308, 218] width 7 height 7
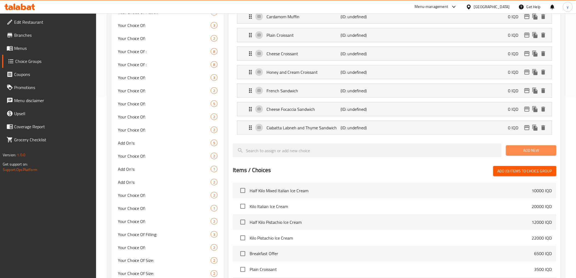
click at [522, 149] on span "Add New" at bounding box center [532, 150] width 42 height 7
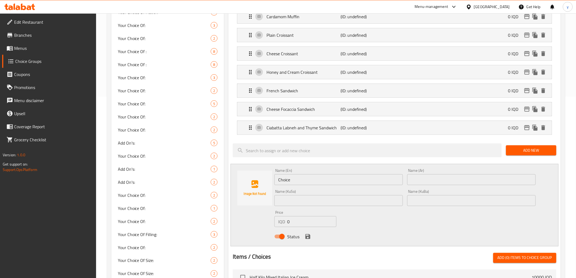
click at [420, 177] on input "text" at bounding box center [471, 179] width 129 height 11
paste input "شاباتا ساندويش حبش"
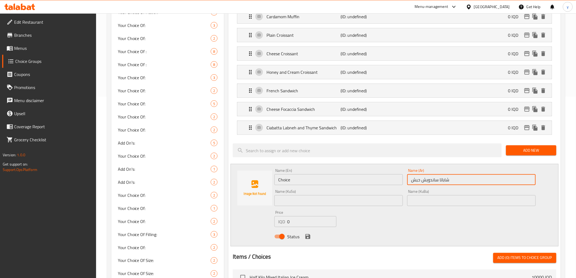
type input "شاباتا ساندويش حبش"
click at [363, 183] on input "Choice" at bounding box center [338, 179] width 129 height 11
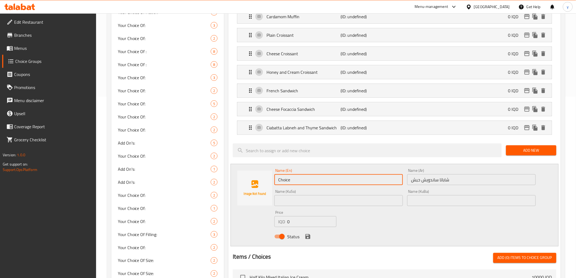
click at [415, 180] on input "شاباتا ساندويش حبش" at bounding box center [471, 179] width 129 height 11
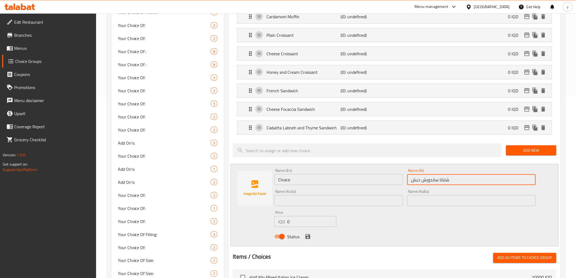
click at [415, 180] on input "شاباتا ساندويش حبش" at bounding box center [471, 179] width 129 height 11
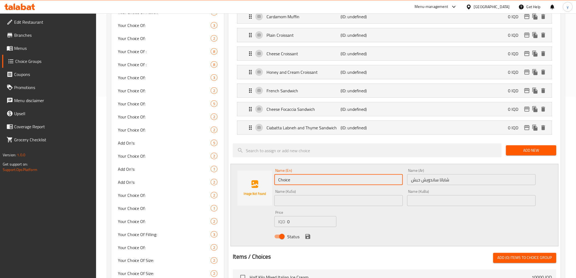
click at [378, 179] on input "Choice" at bounding box center [338, 179] width 129 height 11
paste input "شاباتا ساندويش حبش"
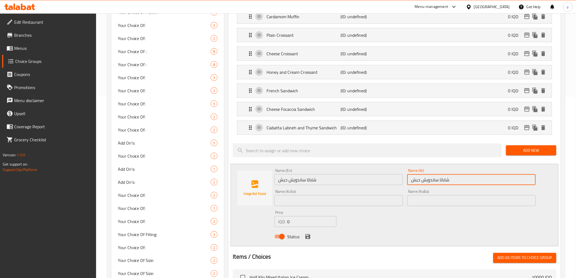
click at [433, 180] on input "شاباتا ساندويش حبش" at bounding box center [471, 179] width 129 height 11
click at [317, 179] on input "شاباتا ساندويش حبش" at bounding box center [338, 179] width 129 height 11
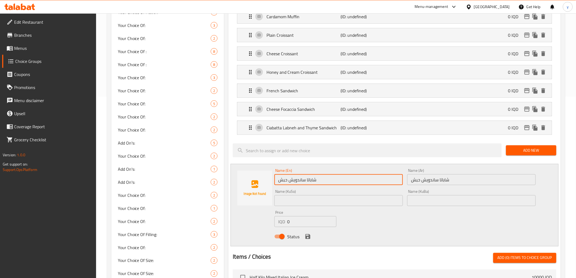
click at [317, 179] on input "شاباتا ساندويش حبش" at bounding box center [338, 179] width 129 height 11
paste input "Ciabatta Turkey Sandwich"
type input "Ciabatta Turkey Sandwich"
click at [355, 203] on input "text" at bounding box center [338, 200] width 129 height 11
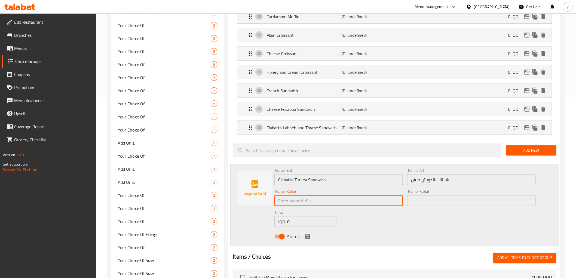
paste input "چیباتا"
type input "چیباتا سەندویچی قەل"
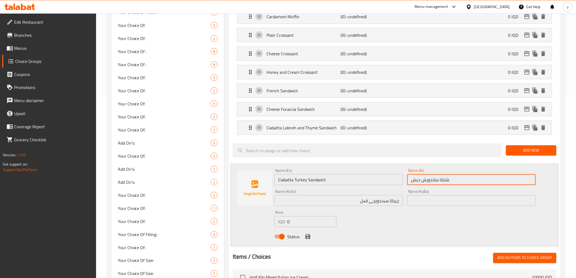
click at [415, 183] on input "شاباتا ساندويش حبش" at bounding box center [471, 179] width 129 height 11
click at [306, 236] on icon "save" at bounding box center [307, 236] width 5 height 5
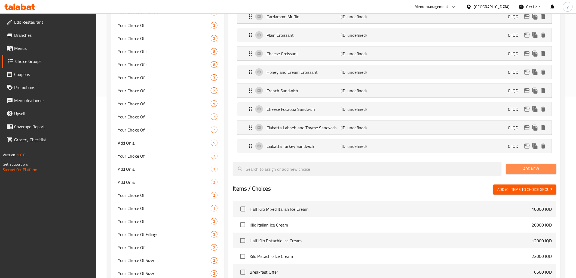
click at [521, 165] on button "Add New" at bounding box center [531, 169] width 50 height 10
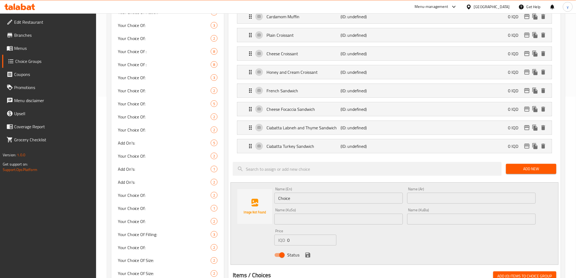
drag, startPoint x: 487, startPoint y: 196, endPoint x: 467, endPoint y: 198, distance: 19.9
click at [487, 196] on input "text" at bounding box center [471, 198] width 129 height 11
paste input "شاباتا ساندويش جبنة حلوم"
type input "شاباتا ساندويش جبنة حلوم"
click at [336, 197] on input "Choice" at bounding box center [338, 198] width 129 height 11
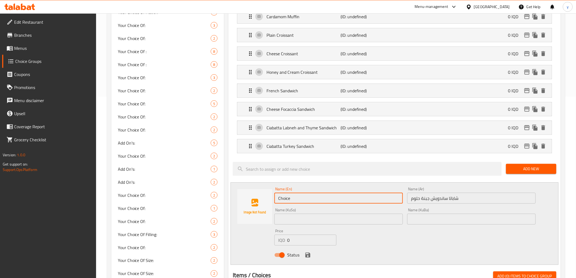
click at [336, 197] on input "Choice" at bounding box center [338, 198] width 129 height 11
click at [379, 195] on input "Choice" at bounding box center [338, 198] width 129 height 11
paste input "Ciabatta Halloumi Cheese Sandwich"
click at [380, 196] on input "ChoiceCiabatta Halloumi Cheese Sandwich" at bounding box center [338, 198] width 129 height 11
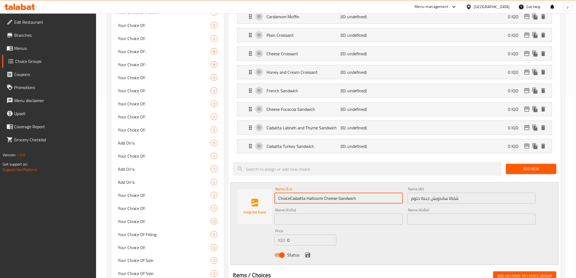
click at [380, 196] on input "ChoiceCiabatta Halloumi Cheese Sandwich" at bounding box center [338, 198] width 129 height 11
paste input "text"
type input "Ciabatta Halloumi Cheese Sandwich"
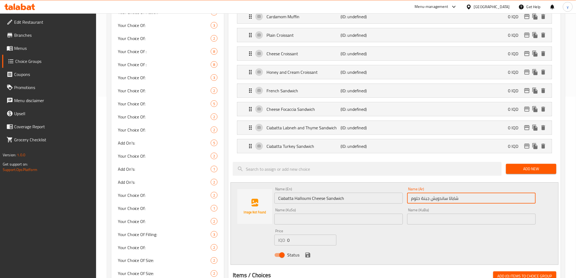
click at [430, 201] on input "شاباتا ساندويش جبنة حلوم" at bounding box center [471, 198] width 129 height 11
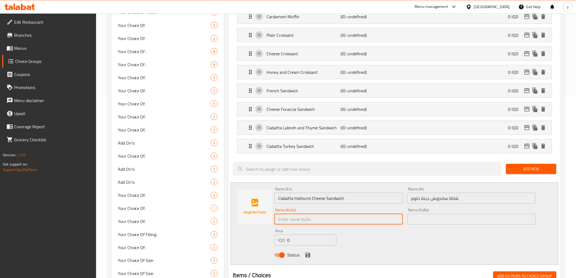
click at [387, 216] on input "text" at bounding box center [338, 219] width 129 height 11
paste input "Halloumi"
paste input "حەللومی"
type input "چیباتا سەندویچی پەنیری حەللومی"
click at [305, 253] on icon "save" at bounding box center [308, 255] width 7 height 7
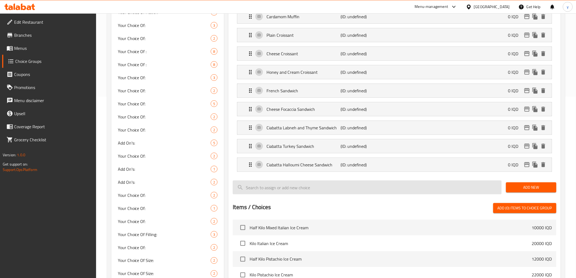
click at [547, 187] on span "Add New" at bounding box center [532, 187] width 42 height 7
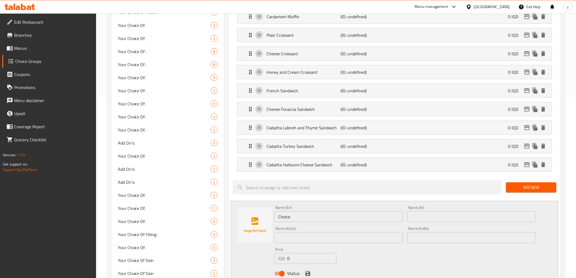
click at [421, 216] on input "text" at bounding box center [471, 216] width 129 height 11
paste input "كلوب ساندويش"
type input "كلوب ساندويش"
click at [426, 216] on input "كلوب ساندويش" at bounding box center [471, 216] width 129 height 11
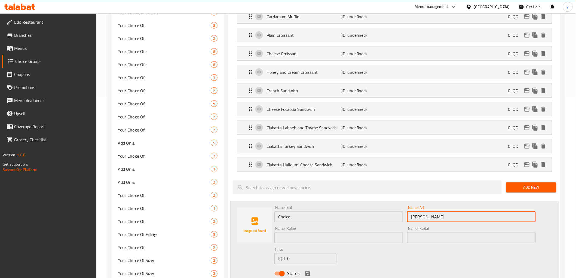
click at [426, 216] on input "كلوب ساندويش" at bounding box center [471, 216] width 129 height 11
click at [371, 213] on input "Choice" at bounding box center [338, 216] width 129 height 11
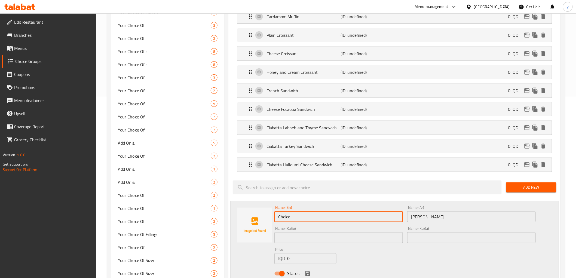
click at [371, 213] on input "Choice" at bounding box center [338, 216] width 129 height 11
paste input "lub Sandwich"
type input "Club Sandwich"
click at [323, 242] on input "text" at bounding box center [338, 237] width 129 height 11
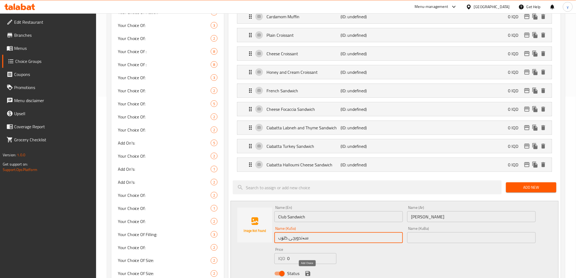
type input "سەندویچی کلۆب"
click at [310, 273] on icon "save" at bounding box center [307, 273] width 5 height 5
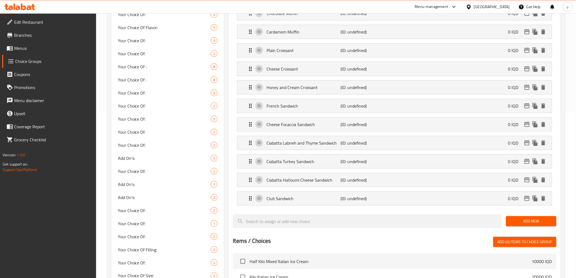
scroll to position [0, 0]
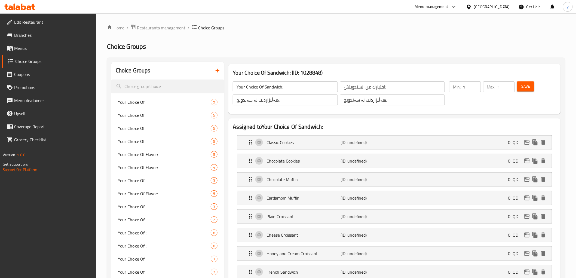
click at [519, 88] on button "Save" at bounding box center [525, 86] width 17 height 10
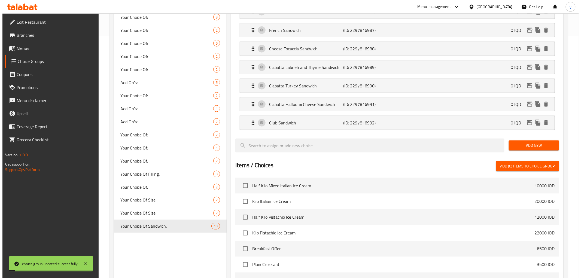
scroll to position [366, 0]
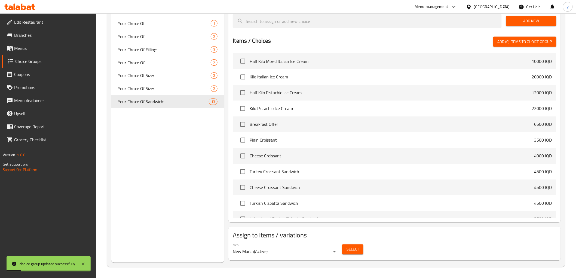
click at [320, 245] on div "Menu New March ( Active )" at bounding box center [285, 249] width 105 height 13
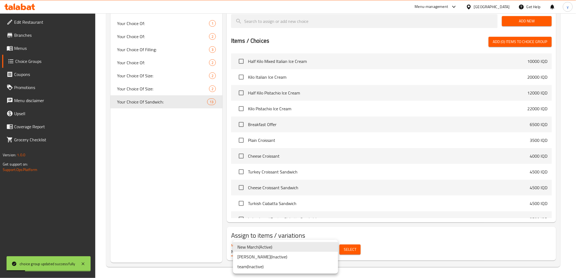
click at [363, 243] on div at bounding box center [290, 139] width 581 height 278
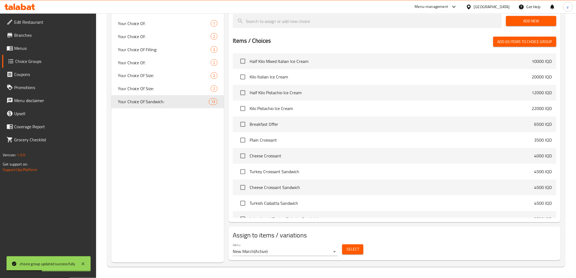
click at [358, 247] on span "Select" at bounding box center [353, 249] width 13 height 7
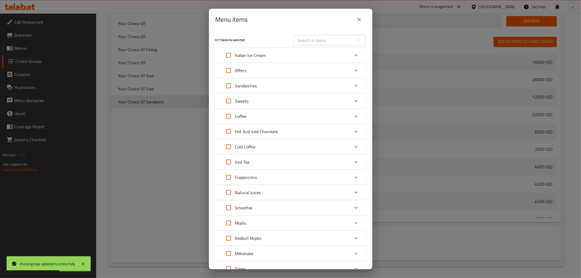
click at [276, 72] on div "Offers" at bounding box center [285, 70] width 127 height 13
click at [240, 99] on input "Expand" at bounding box center [236, 99] width 13 height 13
checkbox input "true"
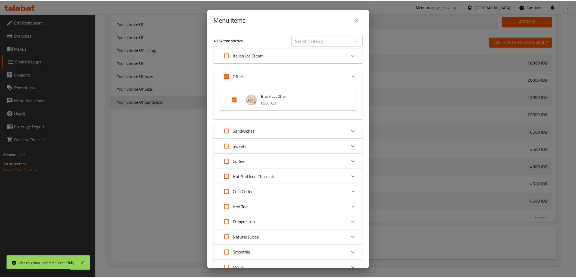
scroll to position [151, 0]
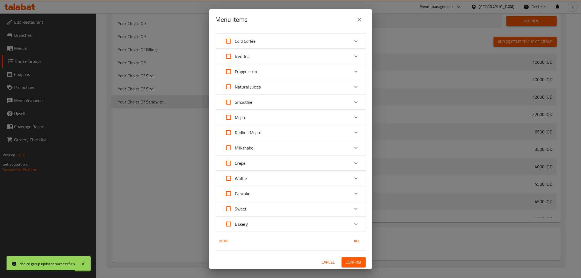
click at [349, 260] on span "Confirm" at bounding box center [354, 262] width 16 height 7
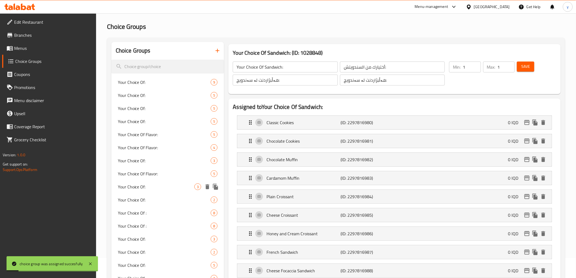
scroll to position [0, 0]
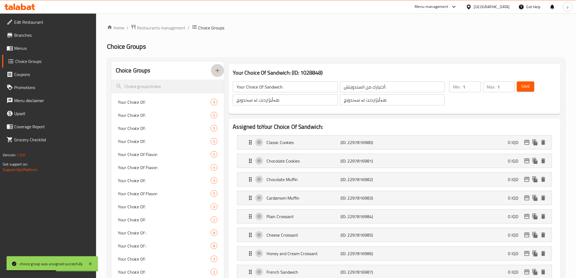
click at [214, 71] on button "button" at bounding box center [217, 70] width 13 height 13
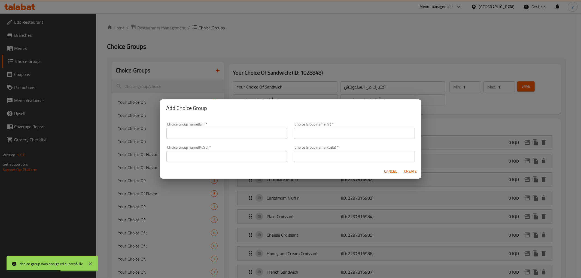
click at [224, 153] on input "text" at bounding box center [226, 156] width 121 height 11
paste input "هەڵبژاردنت لە خواردنەوە:"
type input "هەڵبژاردنت لە خواردنەوە:"
drag, startPoint x: 311, startPoint y: 154, endPoint x: 306, endPoint y: 144, distance: 11.1
click at [311, 154] on input "text" at bounding box center [354, 156] width 121 height 11
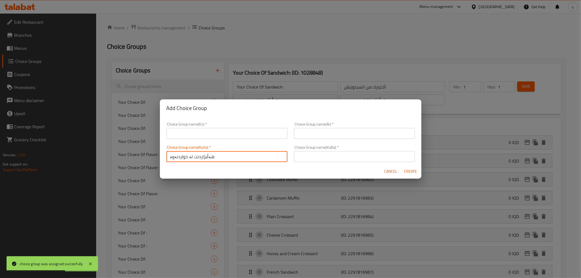
paste input "هەڵبژاردنت لە خواردنەوە:"
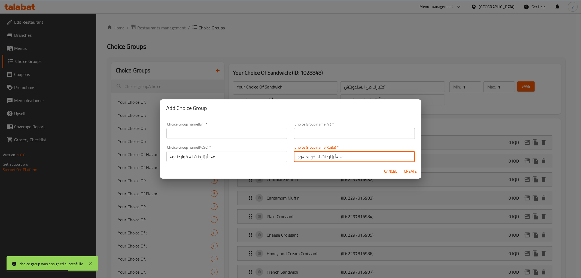
type input "هەڵبژاردنت لە خواردنەوە:"
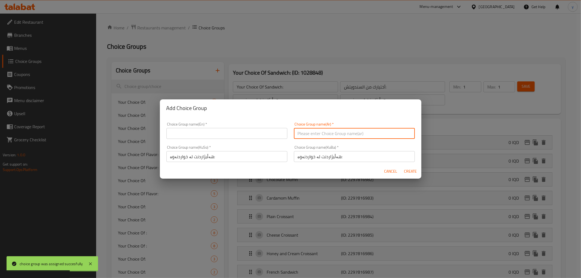
click at [300, 129] on input "text" at bounding box center [354, 133] width 121 height 11
paste input "إختيارك من المشروب:"
type input "إختيارك من المشروب:"
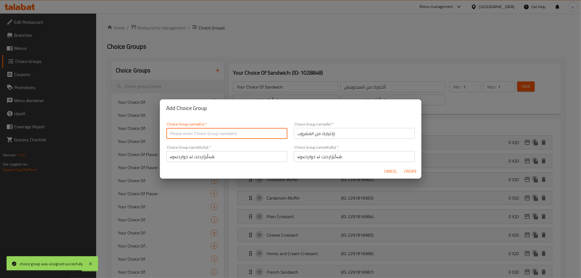
click at [220, 129] on input "text" at bounding box center [226, 133] width 121 height 11
paste input "Your Choice Of Drink:"
type input "Your Choice Of Drink:"
drag, startPoint x: 410, startPoint y: 173, endPoint x: 360, endPoint y: 193, distance: 54.2
click at [410, 173] on span "Create" at bounding box center [410, 171] width 13 height 7
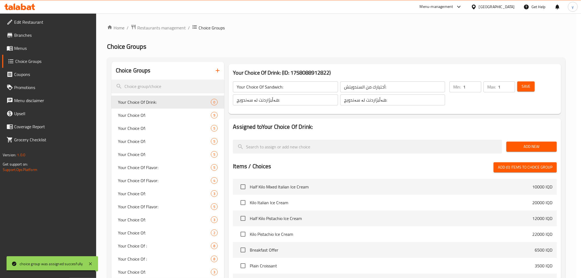
type input "Your Choice Of Drink:"
type input "إختيارك من المشروب:"
type input "هەڵبژاردنت لە خواردنەوە:"
type input "0"
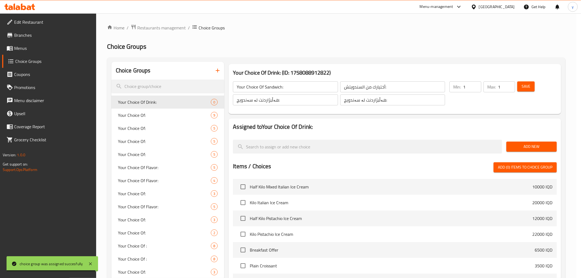
type input "0"
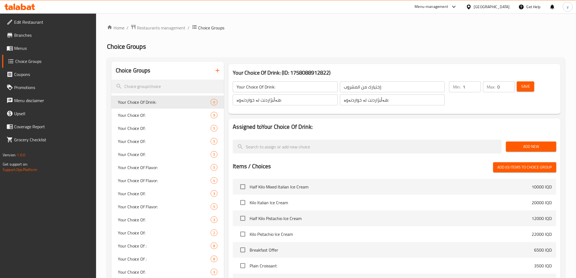
type input "1"
click at [475, 84] on input "1" at bounding box center [472, 86] width 18 height 11
type input "1"
click at [509, 84] on input "1" at bounding box center [506, 86] width 17 height 11
click at [523, 87] on span "Save" at bounding box center [525, 86] width 9 height 7
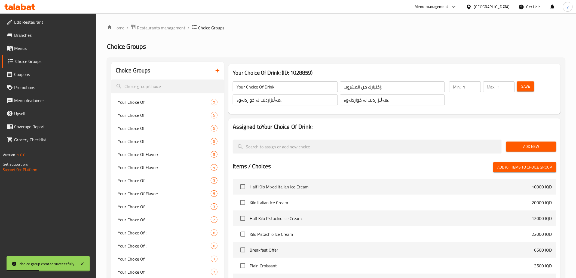
click at [518, 142] on button "Add New" at bounding box center [531, 147] width 50 height 10
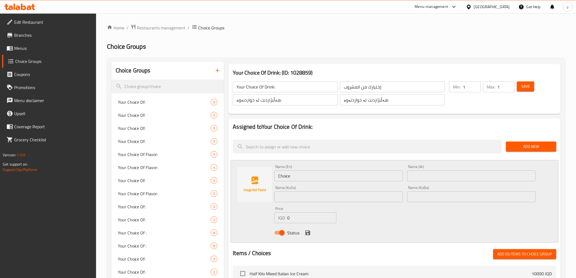
click at [323, 179] on input "Choice" at bounding box center [338, 175] width 129 height 11
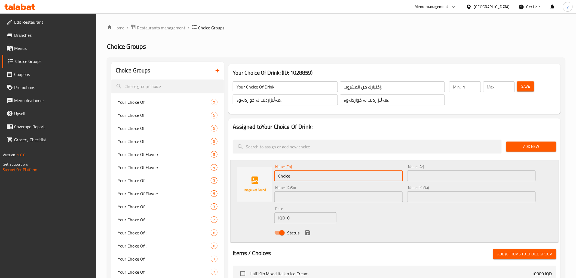
click at [323, 179] on input "Choice" at bounding box center [338, 175] width 129 height 11
paste input "ايس لاتيه كلاسيك"
type input "ايس لاتيه كلاسيك"
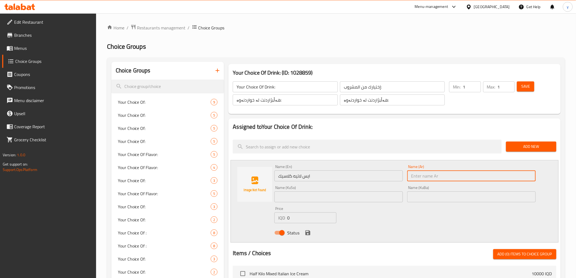
drag, startPoint x: 429, startPoint y: 179, endPoint x: 380, endPoint y: 178, distance: 48.7
click at [428, 180] on input "text" at bounding box center [471, 175] width 129 height 11
paste input "ايس لاتيه كلاسيك"
type input "ايس لاتيه كلاسيك"
click at [373, 178] on input "ايس لاتيه كلاسيك" at bounding box center [338, 175] width 129 height 11
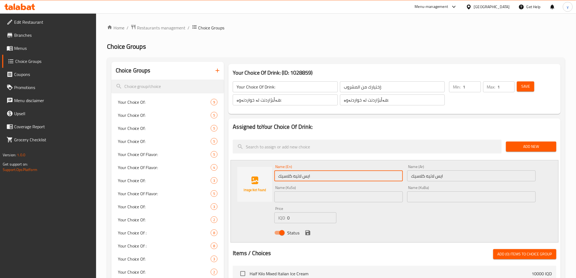
click at [373, 178] on input "ايس لاتيه كلاسيك" at bounding box center [338, 175] width 129 height 11
click at [372, 178] on input "ايس لاتيه كلاسيك" at bounding box center [338, 175] width 129 height 11
click at [327, 179] on input "ايس لاتيه كلاسيك" at bounding box center [338, 175] width 129 height 11
click at [326, 180] on input "ايس لاتيه كلاسيك" at bounding box center [338, 175] width 129 height 11
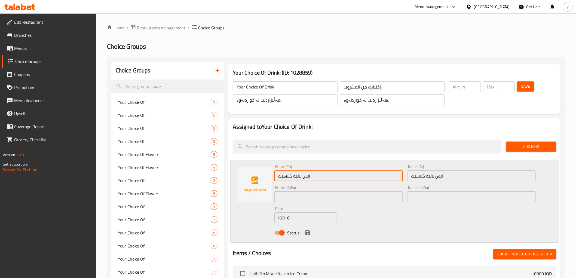
paste input "Classic Ice Latte"
type input "Classic Ice Latte"
click at [328, 202] on input "text" at bounding box center [338, 196] width 129 height 11
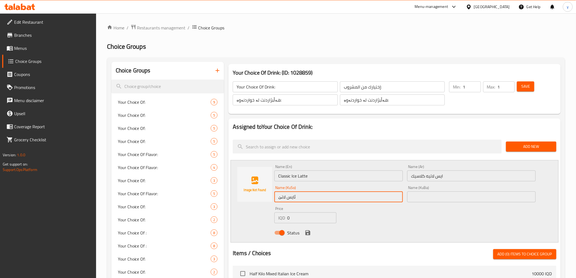
click at [283, 198] on input "ئایس لاتێ" at bounding box center [338, 196] width 129 height 11
paste input "لاتێ"
click at [371, 197] on input "ئایس لاتێ" at bounding box center [338, 196] width 129 height 11
click at [387, 197] on input "ئایس لاتێ" at bounding box center [338, 196] width 129 height 11
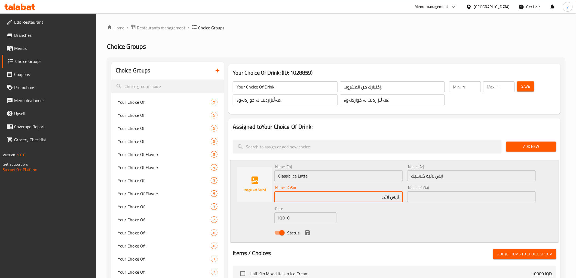
click at [387, 197] on input "ئایس لاتێ" at bounding box center [338, 196] width 129 height 11
paste input "text"
click at [385, 200] on input "ئایس لاتێ کلاسیک" at bounding box center [338, 196] width 129 height 11
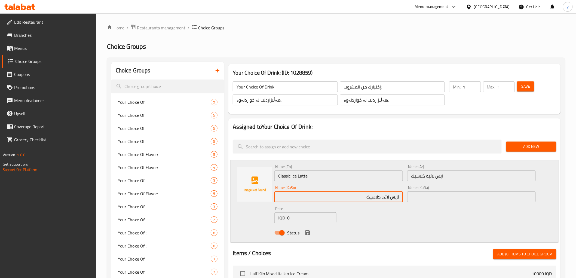
type input "ئایس لاتێ کلاسیک"
click at [419, 210] on div "Name (En) Classic Ice Latte Name (En) Name (Ar) ايس لاتيه كلاسيك Name (Ar) Name…" at bounding box center [404, 202] width 265 height 78
click at [308, 233] on icon "save" at bounding box center [308, 233] width 7 height 7
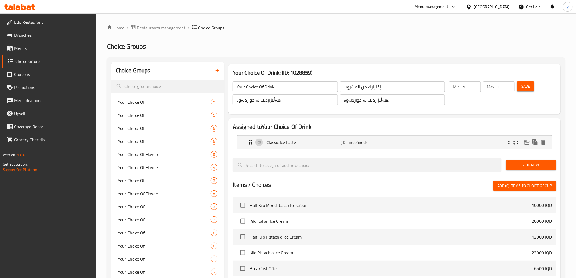
click at [530, 160] on button "Add New" at bounding box center [531, 165] width 50 height 10
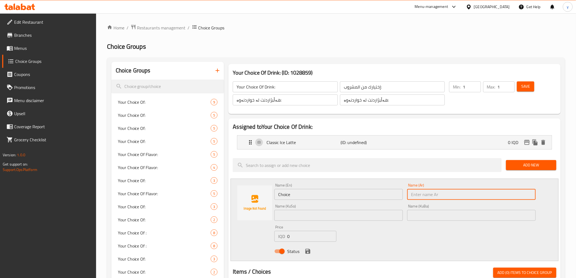
click at [429, 195] on input "text" at bounding box center [471, 194] width 129 height 11
paste input "ايس كابتشينو"
click at [437, 194] on input "ايس كابتشينو" at bounding box center [471, 194] width 129 height 11
click at [367, 142] on p "(ID: undefined)" at bounding box center [366, 142] width 50 height 7
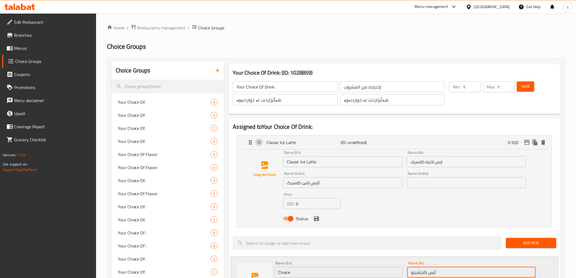
type input "آيس كابتشينو"
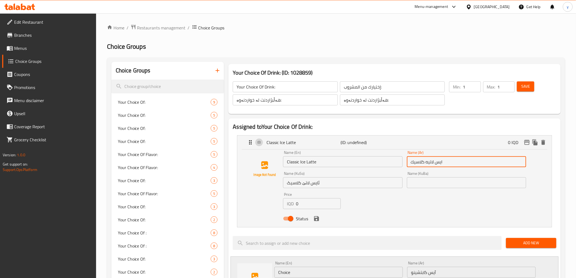
drag, startPoint x: 441, startPoint y: 163, endPoint x: 444, endPoint y: 163, distance: 3.0
click at [444, 163] on input "ايس لاتيه كلاسيك" at bounding box center [466, 161] width 119 height 11
click at [524, 162] on input "يس لاتيه كلاسيك" at bounding box center [466, 161] width 119 height 11
click at [524, 164] on input "يس لاتيه كلاسيك" at bounding box center [466, 161] width 119 height 11
click at [314, 217] on icon "save" at bounding box center [316, 218] width 7 height 7
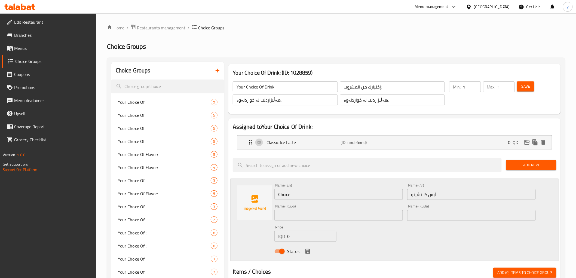
type input "آيس لاتيه كلاسيك"
click at [340, 190] on input "Choice" at bounding box center [338, 194] width 129 height 11
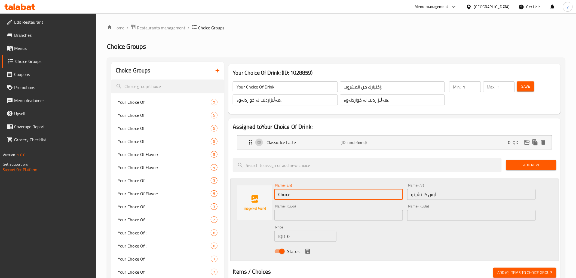
paste input "Ice Cappuccino"
click at [298, 194] on input "Ice Cappuccino" at bounding box center [338, 194] width 129 height 11
type input "Ice Cappuccino"
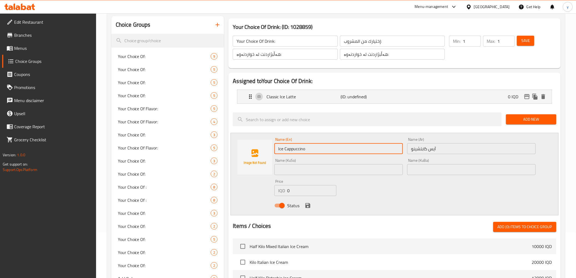
scroll to position [60, 0]
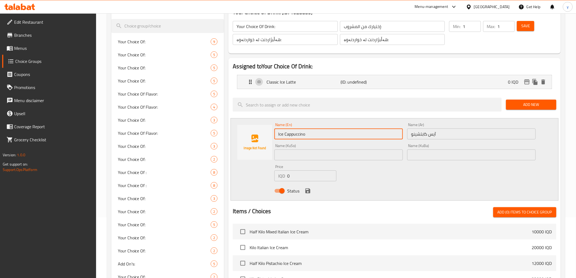
click at [355, 157] on input "text" at bounding box center [338, 154] width 129 height 11
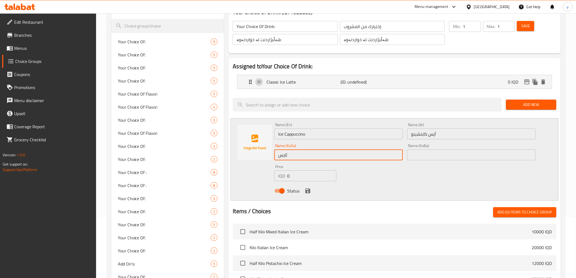
paste input "كابەچينۆ"
type input "ئایس كابەچينۆ"
click at [308, 188] on icon "save" at bounding box center [307, 190] width 5 height 5
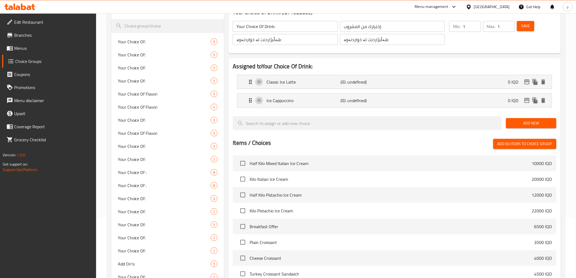
click at [519, 119] on button "Add New" at bounding box center [531, 123] width 50 height 10
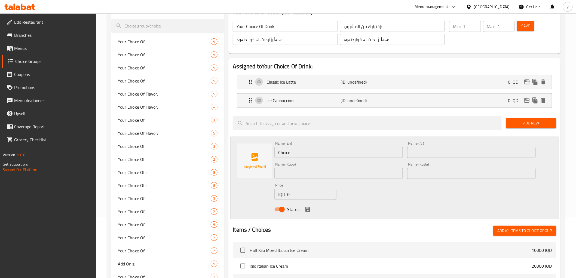
drag, startPoint x: 425, startPoint y: 147, endPoint x: 409, endPoint y: 148, distance: 16.6
click at [425, 147] on input "text" at bounding box center [471, 152] width 129 height 11
paste input "ايس فلات وايت"
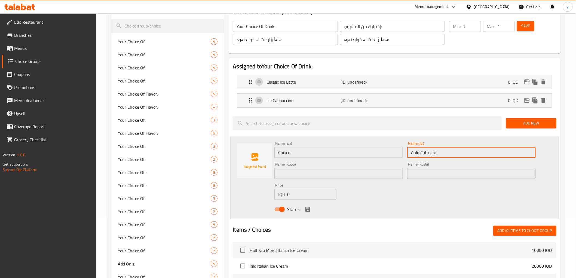
type input "ايس فلات وايت"
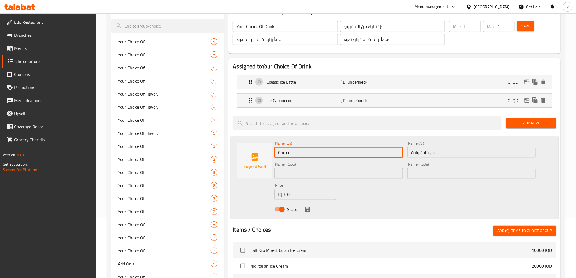
click at [359, 151] on input "Choice" at bounding box center [338, 152] width 129 height 11
paste input "Ice Flat Whit"
type input "Ice Flat White"
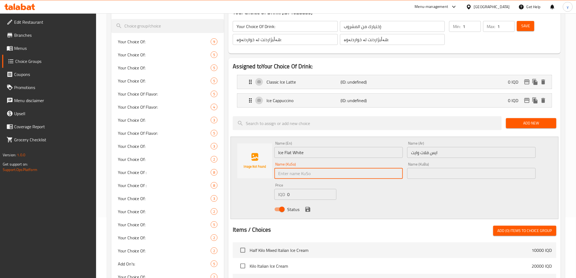
click at [337, 174] on input "text" at bounding box center [338, 173] width 129 height 11
type input "ئایس فلات وایت"
click at [308, 212] on icon "save" at bounding box center [308, 209] width 7 height 7
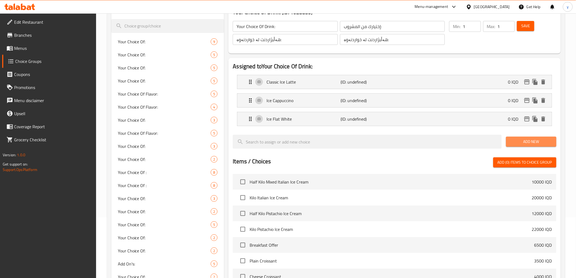
click at [519, 138] on button "Add New" at bounding box center [531, 142] width 50 height 10
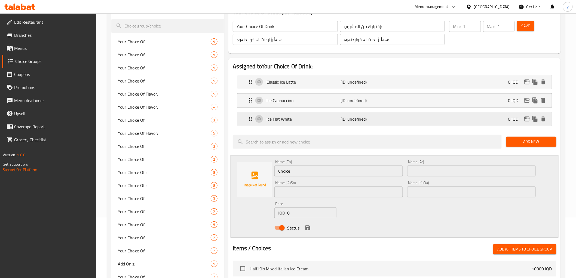
click at [423, 119] on div "Ice Flat White (ID: undefined) 0 IQD" at bounding box center [396, 119] width 298 height 14
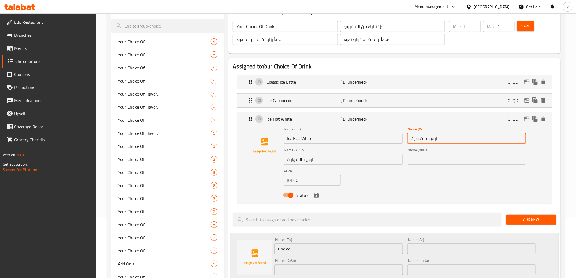
drag, startPoint x: 436, startPoint y: 138, endPoint x: 458, endPoint y: 138, distance: 22.6
click at [458, 138] on input "ايس فلات وايت" at bounding box center [466, 138] width 119 height 11
click at [447, 146] on div "Name (KuBa) Name (KuBa)" at bounding box center [467, 156] width 124 height 21
click at [439, 139] on input "ايس فلات وايت" at bounding box center [466, 138] width 119 height 11
drag, startPoint x: 436, startPoint y: 138, endPoint x: 442, endPoint y: 138, distance: 6.3
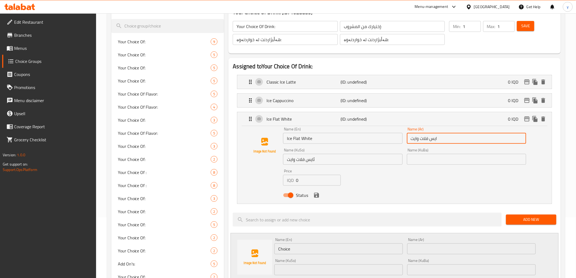
click at [442, 138] on input "ايس فلات وايت" at bounding box center [466, 138] width 119 height 11
click at [453, 152] on div "Name (KuBa) Name (KuBa)" at bounding box center [466, 156] width 119 height 17
click at [319, 194] on icon "save" at bounding box center [316, 195] width 5 height 5
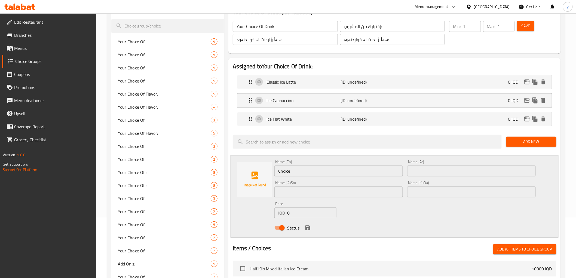
type input "آيس فلات وايت"
click at [374, 175] on input "Choice" at bounding box center [338, 171] width 129 height 11
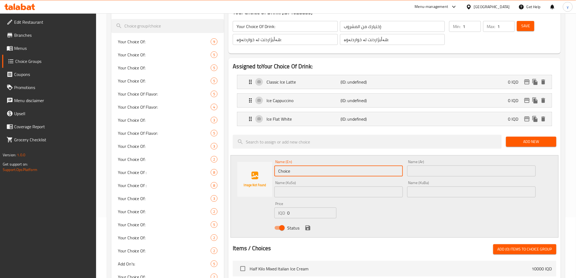
click at [374, 175] on input "Choice" at bounding box center [338, 171] width 129 height 11
paste input "Ice Mocha"
type input "Ice Mocha"
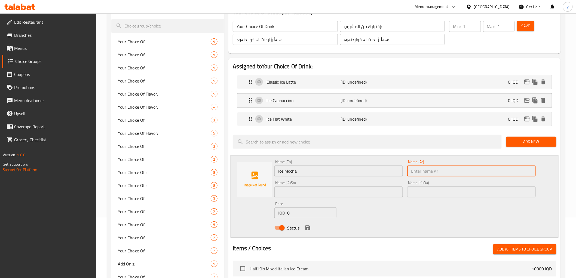
click at [431, 173] on input "text" at bounding box center [471, 171] width 129 height 11
paste input "ايس موكا"
click at [429, 170] on input "ايس موكا" at bounding box center [471, 171] width 129 height 11
drag, startPoint x: 428, startPoint y: 172, endPoint x: 434, endPoint y: 171, distance: 6.1
click at [434, 171] on input "ايس موكا" at bounding box center [471, 171] width 129 height 11
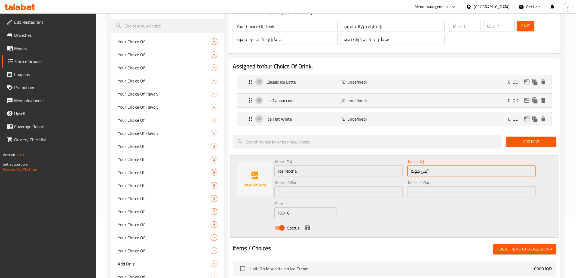
type input "آيس موكا"
click at [349, 191] on input "text" at bounding box center [338, 192] width 129 height 11
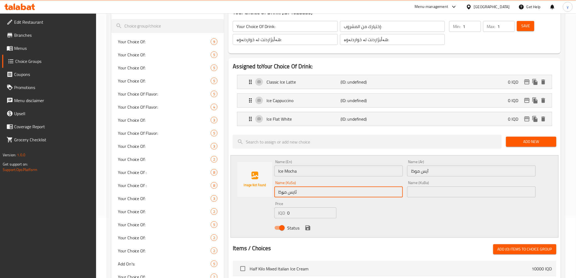
type input "ئایس مۆکا"
click at [362, 234] on div "Status" at bounding box center [404, 228] width 265 height 15
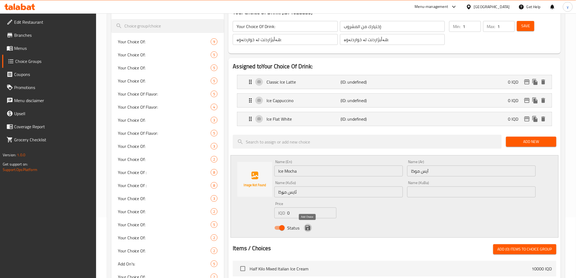
click at [308, 229] on icon "save" at bounding box center [308, 228] width 7 height 7
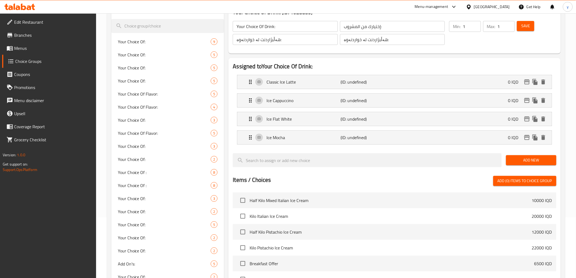
click at [519, 165] on button "Add New" at bounding box center [531, 160] width 50 height 10
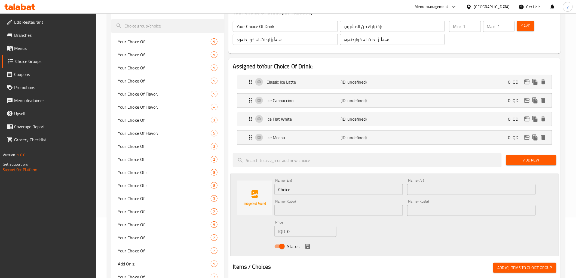
click at [288, 185] on input "Choice" at bounding box center [338, 189] width 129 height 11
click at [288, 188] on input "Choice" at bounding box center [338, 189] width 129 height 11
paste input "عصير برتقال"
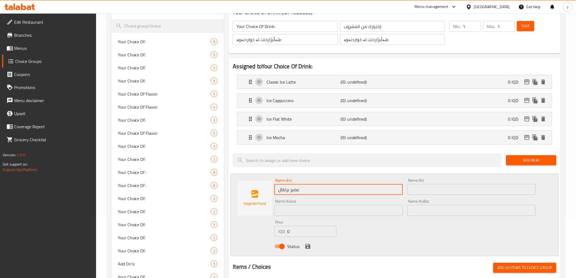
type input "عصير برتقال"
click at [419, 184] on input "text" at bounding box center [471, 189] width 129 height 11
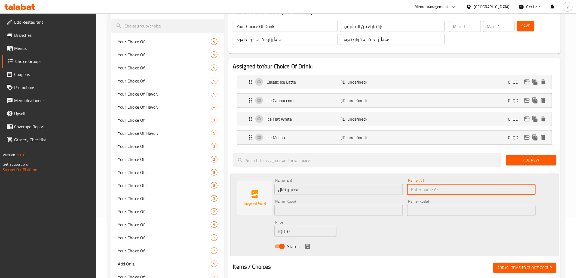
drag, startPoint x: 419, startPoint y: 184, endPoint x: 415, endPoint y: 184, distance: 3.8
click at [419, 184] on input "text" at bounding box center [471, 189] width 129 height 11
paste input "عصير برتقال"
type input "عصير برتقال"
click at [386, 188] on input "عصير برتقال" at bounding box center [338, 189] width 129 height 11
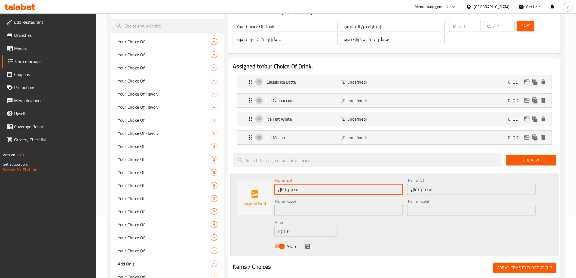
click at [386, 188] on input "عصير برتقال" at bounding box center [338, 189] width 129 height 11
click at [383, 191] on input "عصير برتقال" at bounding box center [338, 189] width 129 height 11
paste input "Orange Juice"
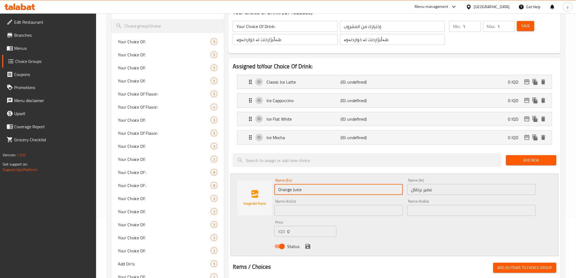
type input "Orange Juice"
click at [326, 216] on div "Name (KuSo) Name (KuSo)" at bounding box center [338, 207] width 133 height 21
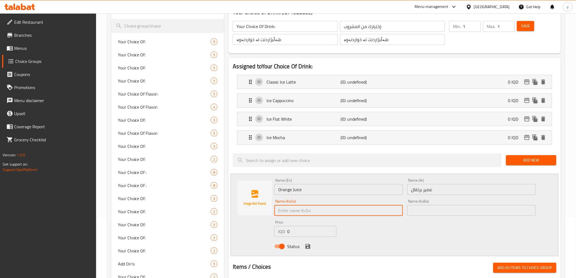
click at [320, 208] on input "text" at bounding box center [338, 210] width 129 height 11
paste input "شەربەتی پرتەقاڵ"
type input "شەربەتی پرتەقاڵ"
click at [454, 238] on div "Name (En) Orange Juice Name (En) Name (Ar) عصير برتقال Name (Ar) Name (KuSo) شە…" at bounding box center [404, 215] width 265 height 78
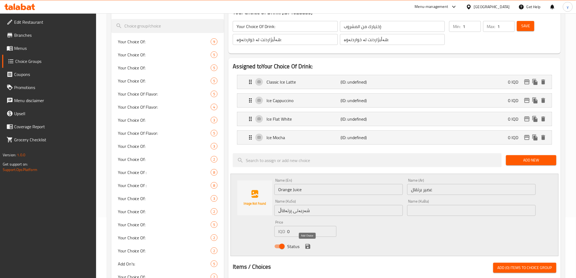
click at [309, 245] on icon "save" at bounding box center [307, 246] width 5 height 5
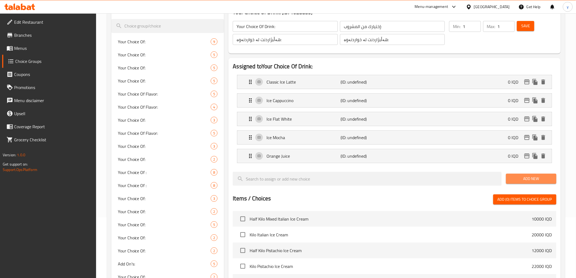
click at [515, 179] on span "Add New" at bounding box center [532, 178] width 42 height 7
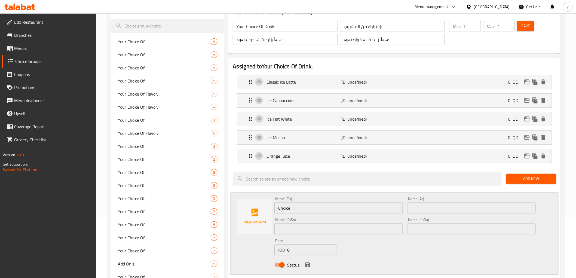
click at [419, 203] on input "text" at bounding box center [471, 208] width 129 height 11
paste input "عصير ليمون"
type input "عصير ليمون"
click at [366, 204] on input "Choice" at bounding box center [338, 208] width 129 height 11
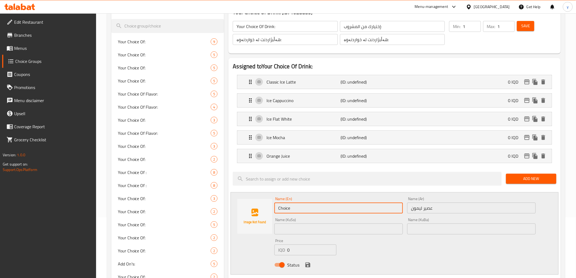
click at [366, 204] on input "Choice" at bounding box center [338, 208] width 129 height 11
paste input "Lemon Ju"
type input "Lemon Juice"
click at [413, 206] on input "عصير ليمون" at bounding box center [471, 208] width 129 height 11
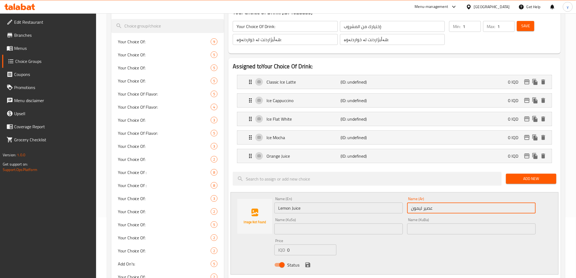
click at [413, 206] on input "عصير ليمون" at bounding box center [471, 208] width 129 height 11
click at [418, 210] on input "عصير ليمون" at bounding box center [471, 208] width 129 height 11
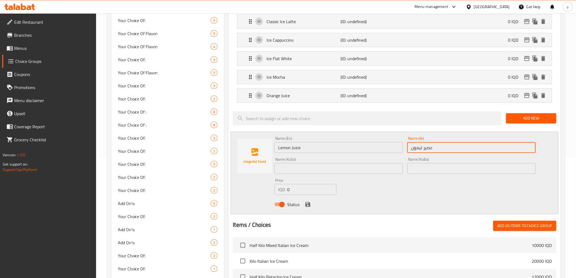
click at [361, 160] on div "Name (KuSo) Name (KuSo)" at bounding box center [338, 165] width 129 height 17
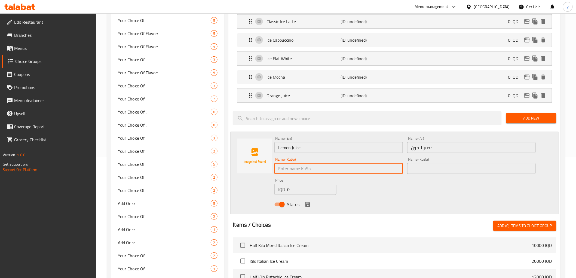
click at [361, 165] on input "text" at bounding box center [338, 168] width 129 height 11
paste input "شەربەتی ليمۆ"
type input "شەربەتی ليمۆ"
click at [380, 181] on div "Name (En) Lemon Juice Name (En) Name (Ar) عصير ليمون Name (Ar) Name (KuSo) شەرب…" at bounding box center [404, 173] width 265 height 78
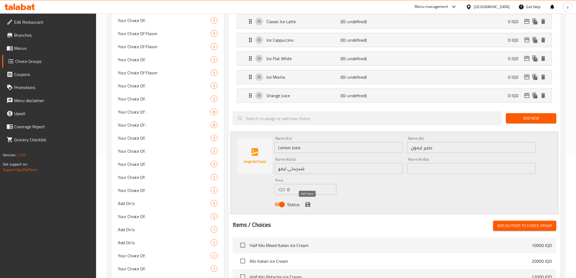
click at [310, 201] on icon "save" at bounding box center [308, 204] width 7 height 7
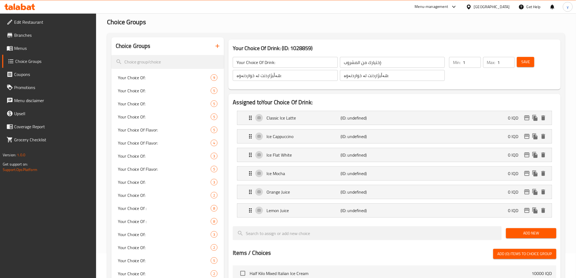
scroll to position [0, 0]
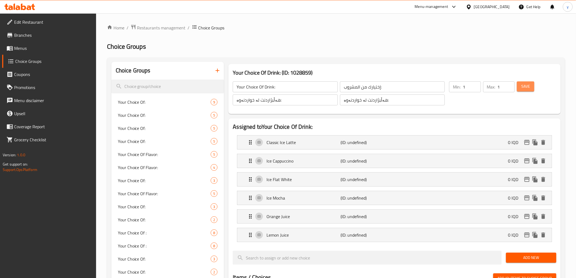
click at [519, 85] on button "Save" at bounding box center [525, 86] width 17 height 10
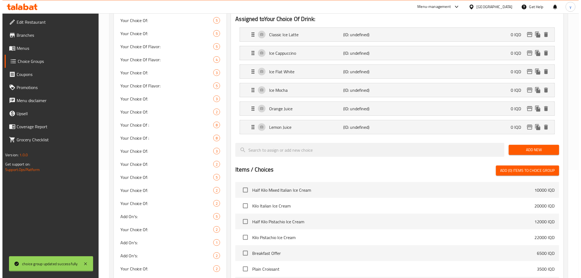
scroll to position [237, 0]
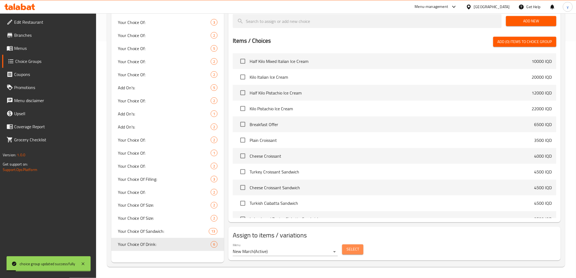
click at [362, 254] on button "Select" at bounding box center [352, 250] width 21 height 10
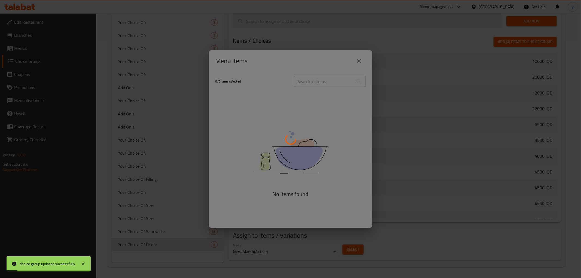
click at [356, 249] on div at bounding box center [290, 139] width 581 height 278
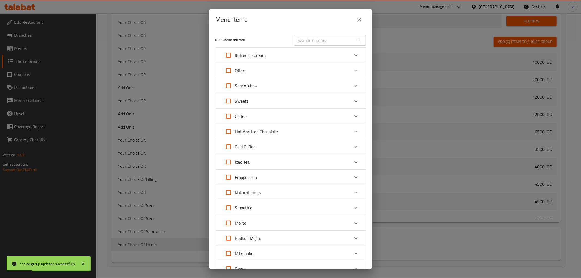
click at [264, 66] on div "Offers" at bounding box center [285, 70] width 127 height 13
click at [237, 103] on input "Expand" at bounding box center [236, 99] width 13 height 13
checkbox input "true"
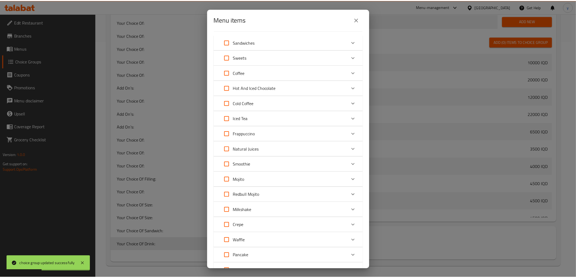
scroll to position [151, 0]
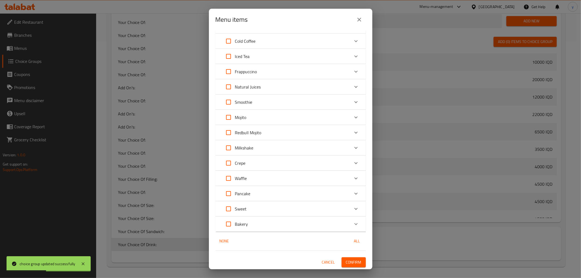
click at [348, 260] on span "Confirm" at bounding box center [354, 262] width 16 height 7
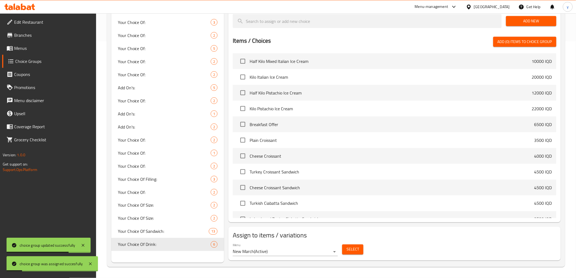
click at [57, 47] on span "Menus" at bounding box center [53, 48] width 78 height 7
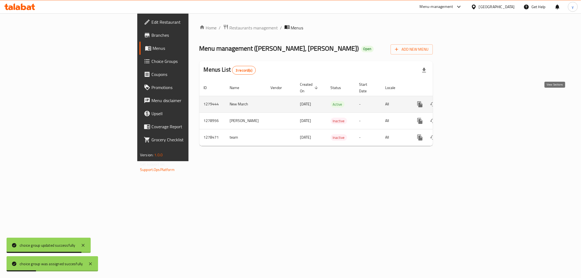
click at [466, 100] on link "enhanced table" at bounding box center [459, 104] width 13 height 13
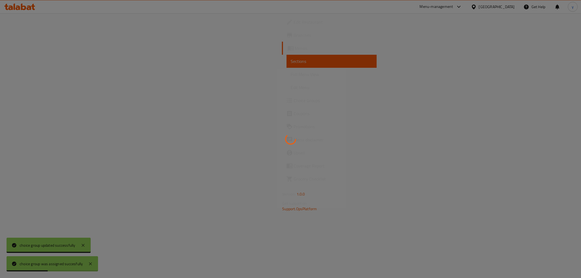
click at [59, 73] on div at bounding box center [290, 139] width 581 height 278
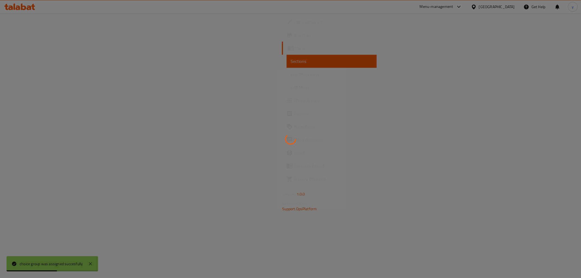
click at [59, 73] on div at bounding box center [290, 139] width 581 height 278
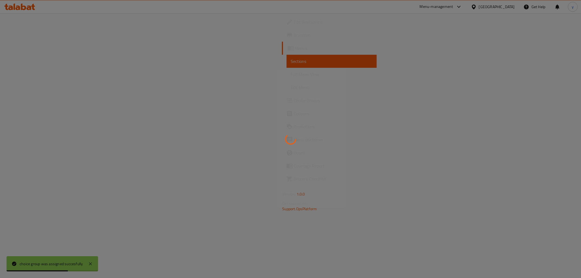
click at [59, 73] on div at bounding box center [290, 139] width 581 height 278
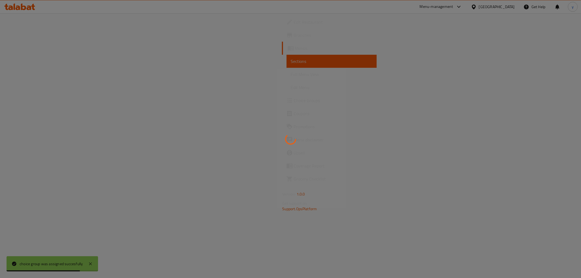
click at [59, 73] on div at bounding box center [290, 139] width 581 height 278
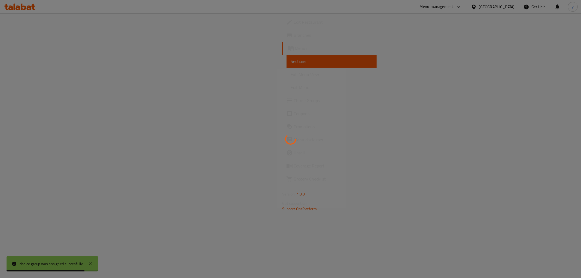
click at [59, 73] on div at bounding box center [290, 139] width 581 height 278
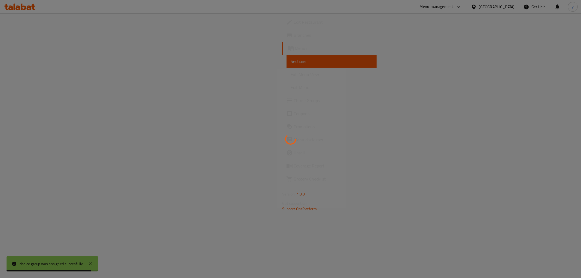
click at [59, 73] on div at bounding box center [290, 139] width 581 height 278
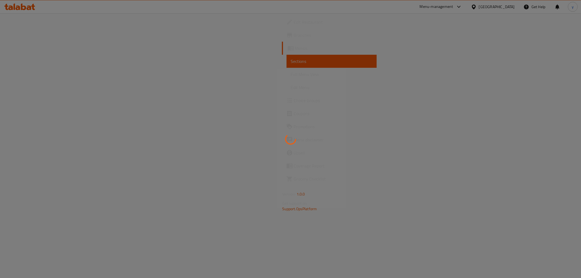
click at [59, 73] on div at bounding box center [290, 139] width 581 height 278
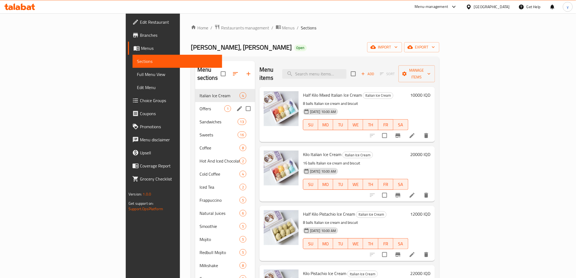
click at [195, 102] on div "Offers 1" at bounding box center [225, 108] width 60 height 13
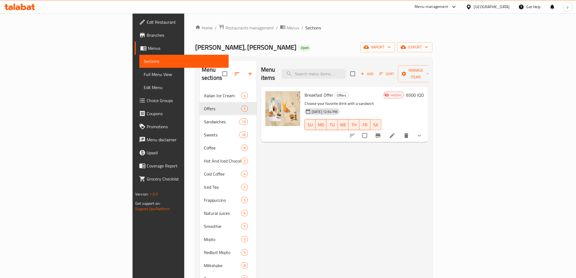
click at [305, 91] on span "Breakfast Offer" at bounding box center [319, 95] width 29 height 8
copy h6 "Breakfast Offer"
click at [346, 71] on input "search" at bounding box center [314, 74] width 64 height 10
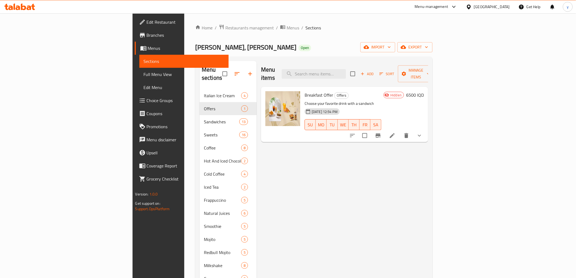
paste input "Breakfast Offer"
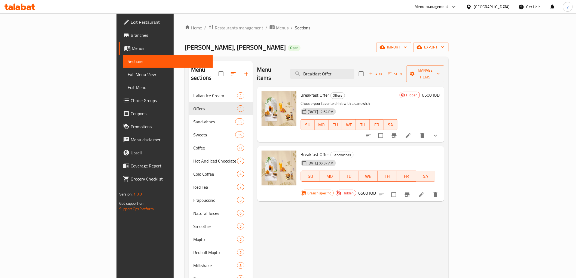
type input "Breakfast Offer"
click at [128, 73] on span "Full Menu View" at bounding box center [168, 74] width 81 height 7
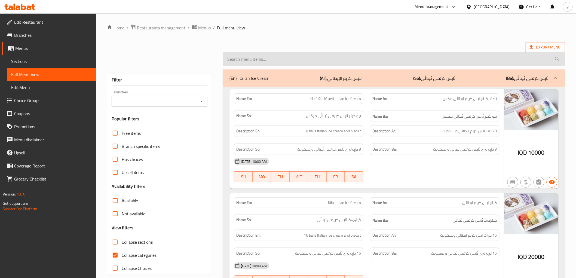
click at [268, 66] on input "search" at bounding box center [394, 59] width 342 height 14
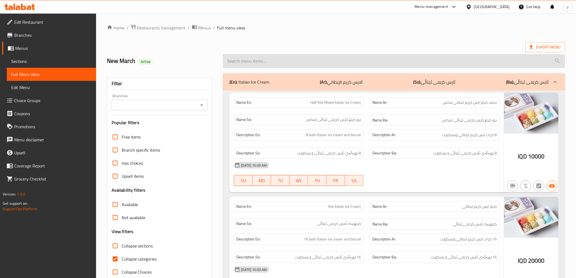
click at [268, 66] on input "search" at bounding box center [394, 61] width 342 height 14
paste input "Breakfast Offer"
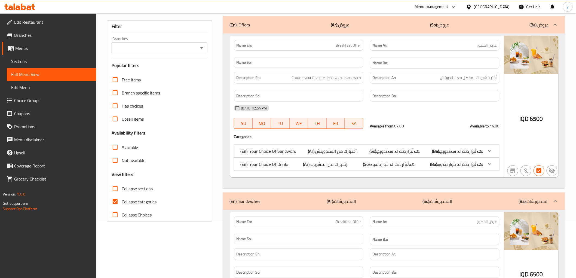
scroll to position [113, 0]
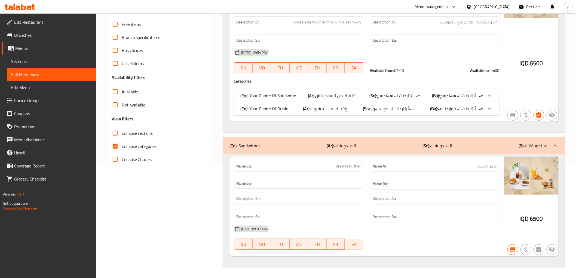
type input "Breakfast Offer"
click at [467, 112] on span "هەڵبژاردنت لە خواردنەوە:" at bounding box center [460, 109] width 45 height 8
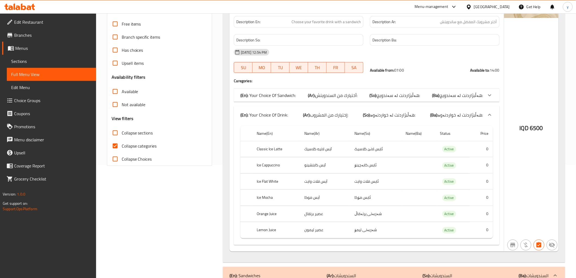
click at [463, 98] on span "هەڵبژاردنت لە سەندویچ:" at bounding box center [461, 95] width 43 height 8
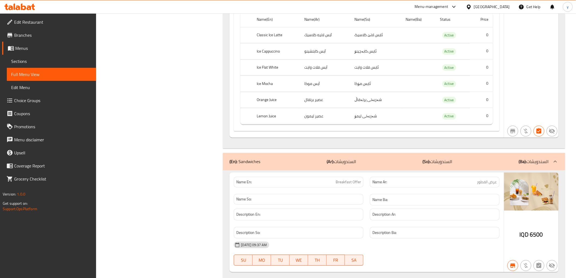
scroll to position [509, 0]
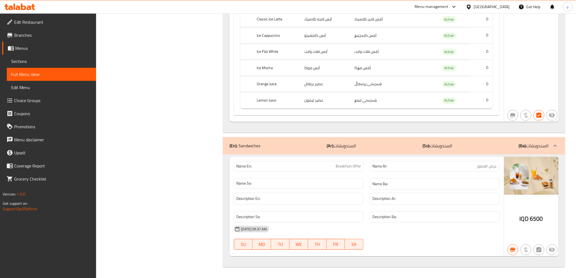
click at [472, 142] on div "(En): Sandwiches (Ar): السندويشات (So): السندويشات (Ba): السندويشات" at bounding box center [389, 145] width 319 height 7
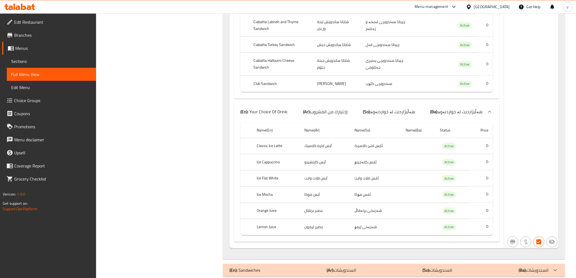
scroll to position [391, 0]
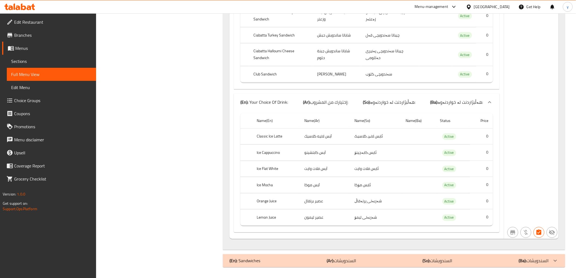
click at [460, 254] on div "(En): Sandwiches (Ar): السندويشات (So): السندويشات (Ba): السندويشات" at bounding box center [394, 260] width 342 height 13
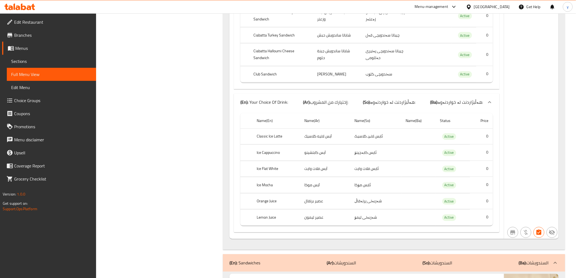
scroll to position [509, 0]
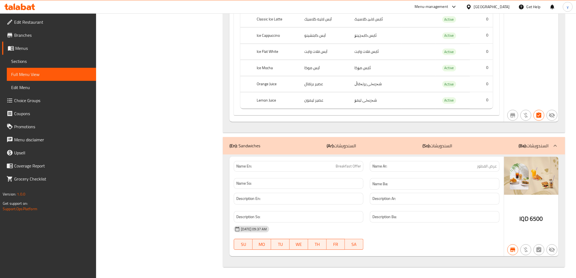
click at [405, 144] on div "(En): Sandwiches (Ar): السندويشات (So): السندويشات (Ba): السندويشات" at bounding box center [389, 145] width 319 height 7
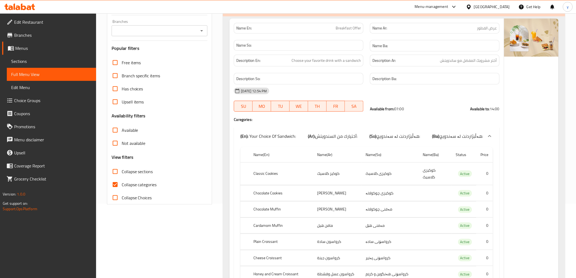
scroll to position [89, 0]
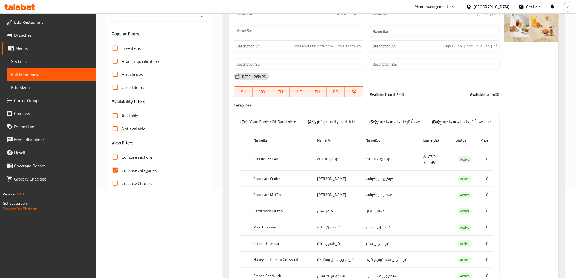
click at [75, 95] on link "Choice Groups" at bounding box center [49, 100] width 94 height 13
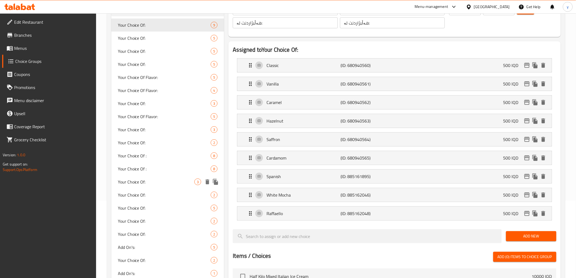
scroll to position [259, 0]
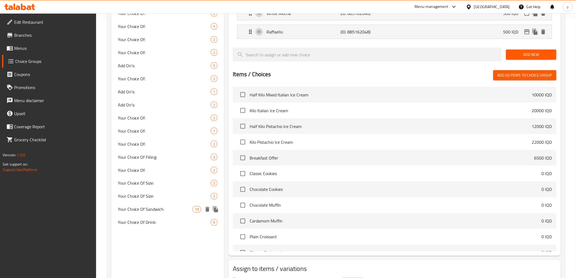
click at [154, 206] on span "Your Choice Of Sandwich:" at bounding box center [155, 209] width 75 height 7
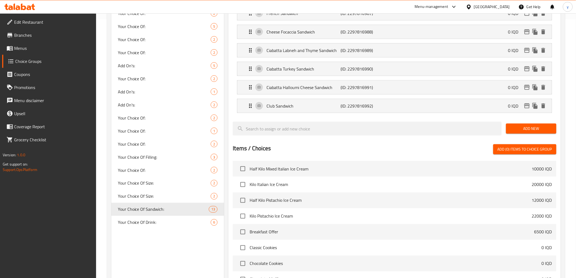
type input "Your Choice Of Sandwich:"
type input "أختيارك من السندويتش:"
type input "هەڵبژاردنت لە سەندویچ:"
type input "1"
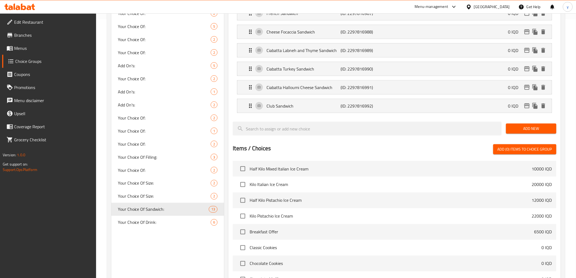
type input "1"
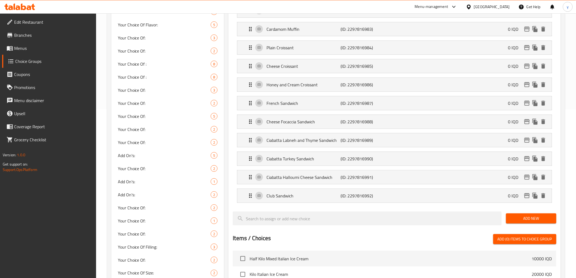
scroll to position [77, 0]
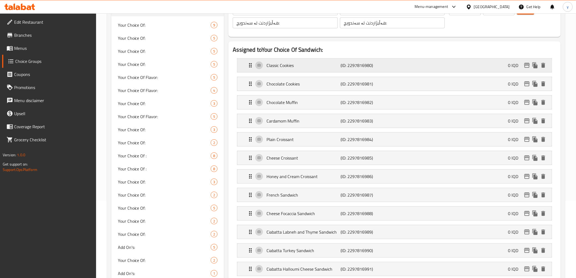
click at [333, 66] on p "Classic Cookies" at bounding box center [304, 65] width 74 height 7
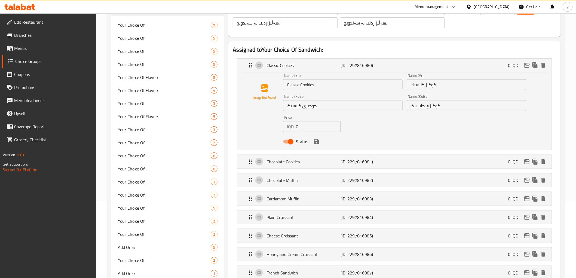
click at [420, 109] on input "کوکیزی کلاسیک" at bounding box center [466, 105] width 119 height 11
click at [317, 143] on icon "save" at bounding box center [316, 141] width 5 height 5
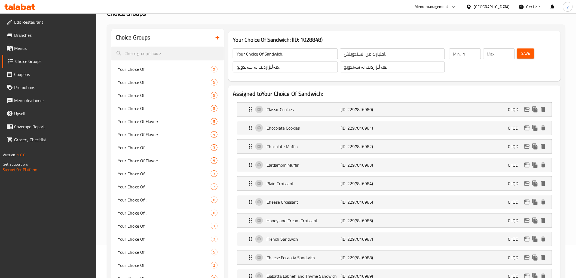
scroll to position [0, 0]
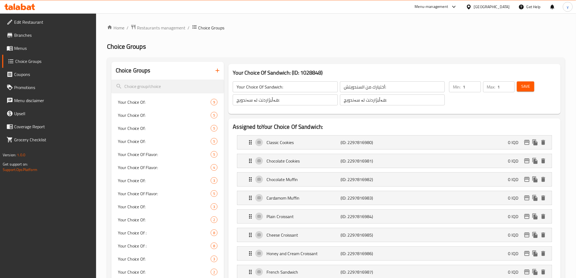
click at [520, 90] on button "Save" at bounding box center [525, 86] width 17 height 10
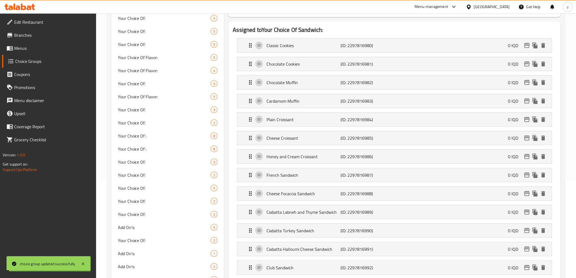
scroll to position [121, 0]
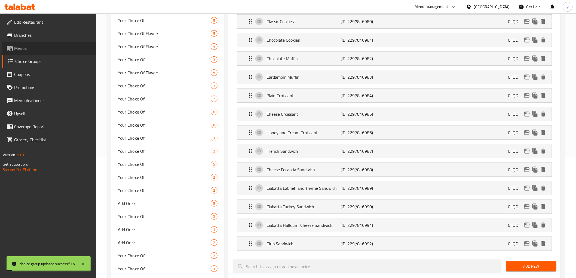
click at [36, 42] on link "Menus" at bounding box center [49, 48] width 94 height 13
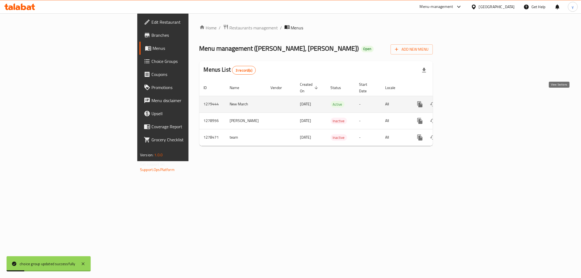
click at [462, 102] on icon "enhanced table" at bounding box center [459, 104] width 5 height 5
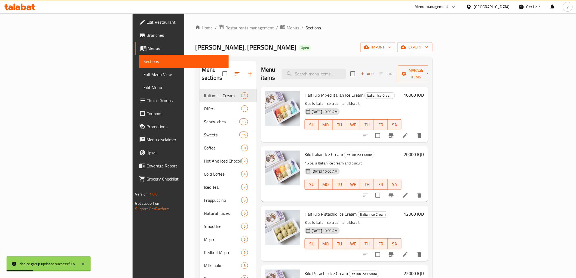
click at [139, 78] on link "Full Menu View" at bounding box center [183, 74] width 89 height 13
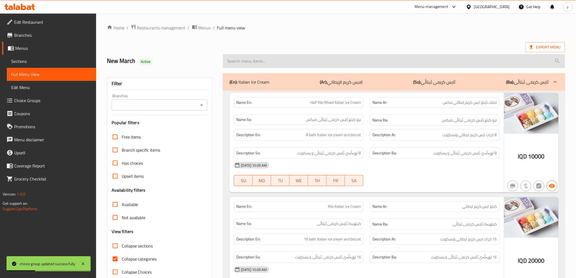
click at [320, 59] on input "search" at bounding box center [394, 61] width 342 height 14
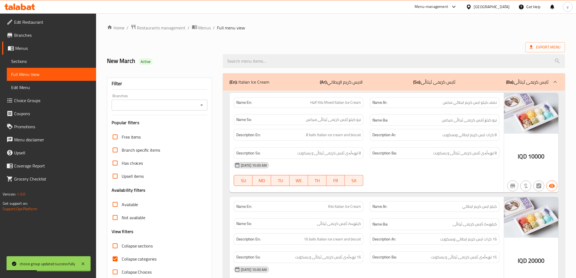
paste input "Breakfast Offer"
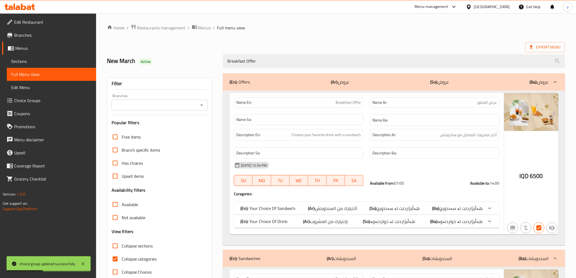
click at [203, 105] on icon "Open" at bounding box center [201, 105] width 7 height 7
type input "Breakfast Offer"
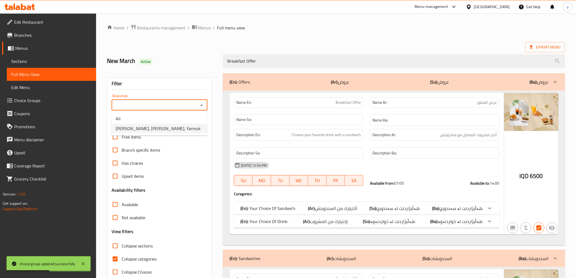
click at [184, 124] on li "Violetta La Rosa, Alyarmuk, Yarmuk" at bounding box center [159, 129] width 96 height 10
type input "Violetta La Rosa, Alyarmuk, Yarmuk"
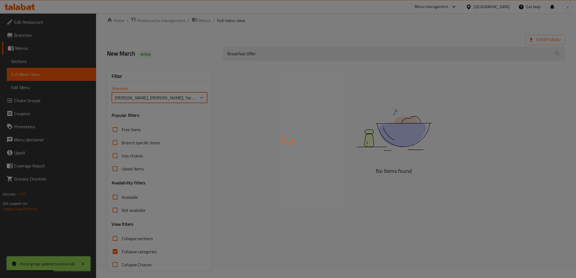
scroll to position [12, 0]
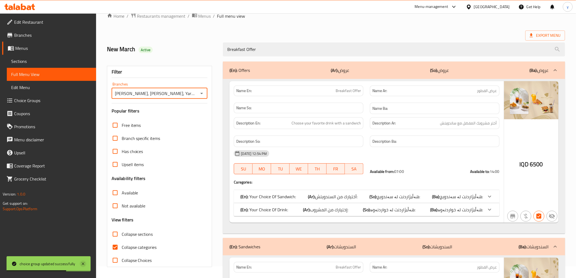
click at [82, 262] on icon at bounding box center [83, 264] width 7 height 7
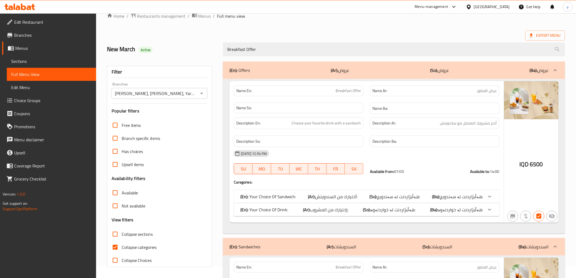
click at [114, 249] on input "Collapse categories" at bounding box center [115, 247] width 13 height 13
checkbox input "false"
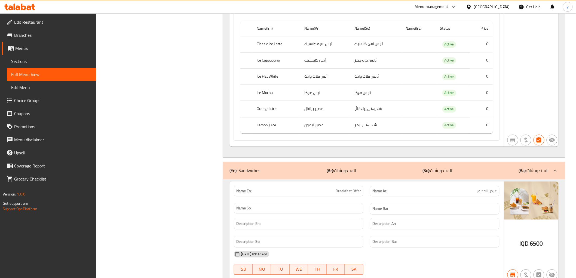
scroll to position [495, 0]
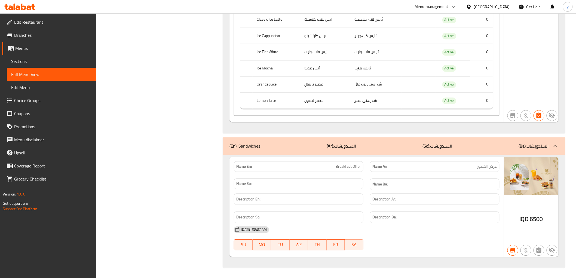
click at [282, 151] on div "(En): Sandwiches (Ar): السندويشات (So): السندويشات (Ba): السندويشات" at bounding box center [394, 145] width 342 height 17
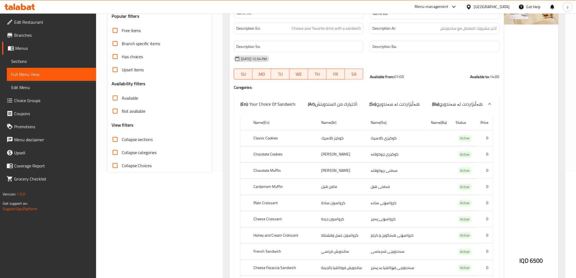
scroll to position [121, 0]
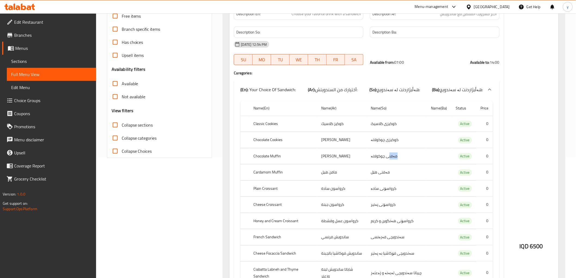
drag, startPoint x: 390, startPoint y: 157, endPoint x: 396, endPoint y: 159, distance: 6.7
click at [396, 159] on td "مەفنی چوکولاتە" at bounding box center [397, 156] width 60 height 16
copy td "مەفن"
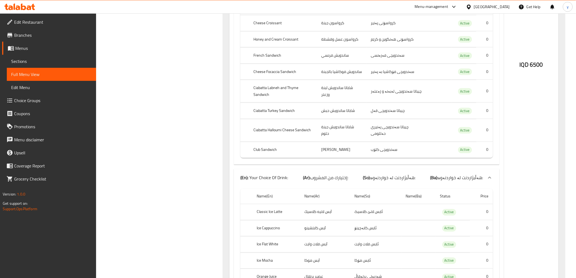
scroll to position [363, 0]
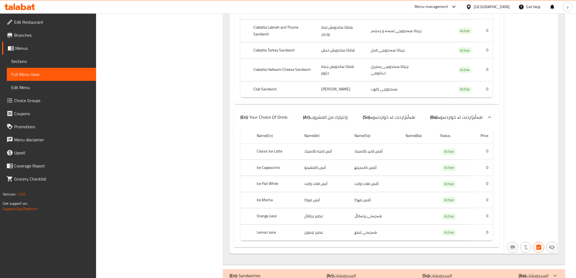
click at [436, 210] on td "Active" at bounding box center [453, 217] width 34 height 16
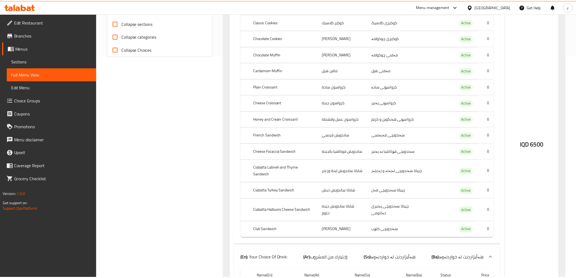
scroll to position [364, 0]
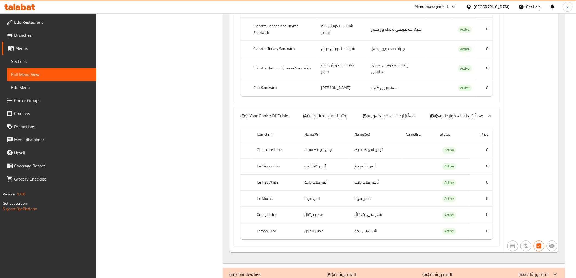
click at [18, 7] on icon at bounding box center [18, 7] width 5 height 5
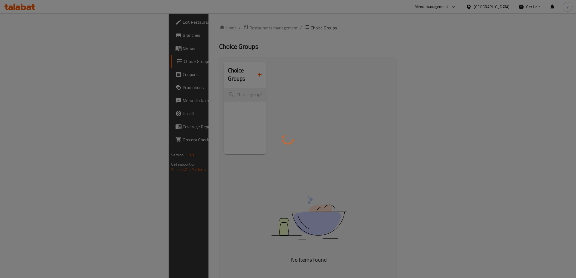
click at [58, 42] on div at bounding box center [288, 139] width 576 height 278
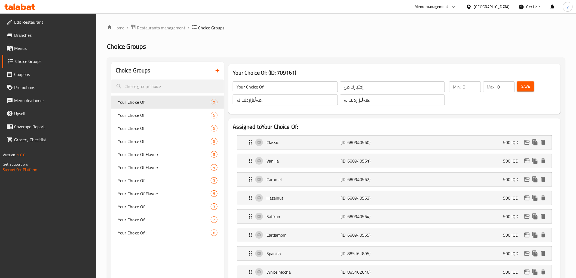
click at [61, 48] on div at bounding box center [288, 139] width 576 height 278
click at [61, 48] on span "Menus" at bounding box center [53, 48] width 78 height 7
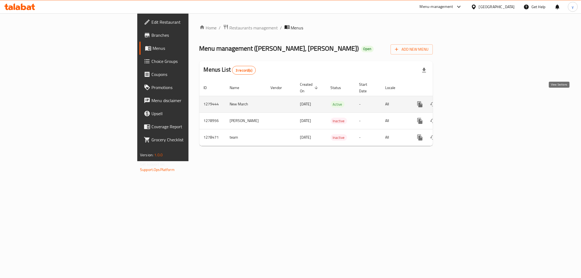
click at [462, 101] on icon "enhanced table" at bounding box center [459, 104] width 7 height 7
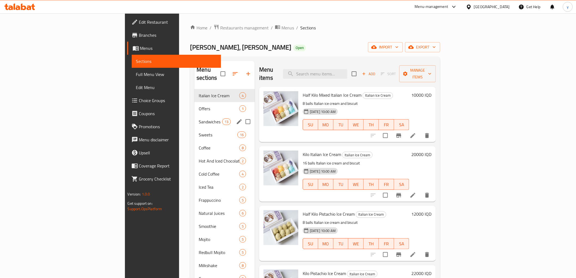
click at [194, 115] on div "Sandwiches 13" at bounding box center [224, 121] width 60 height 13
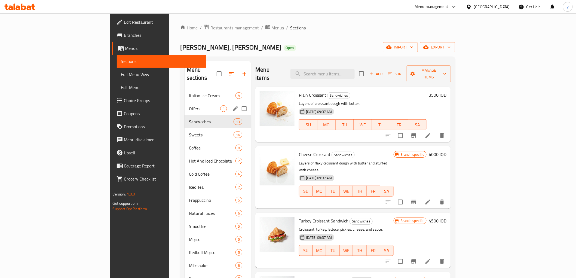
click at [189, 105] on span "Offers" at bounding box center [204, 108] width 31 height 7
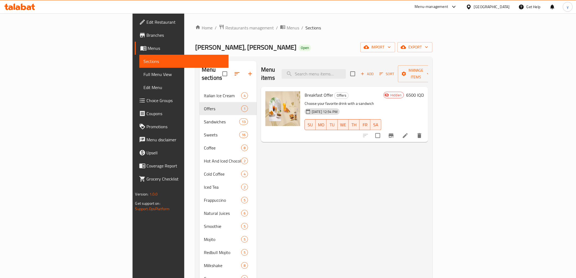
drag, startPoint x: 304, startPoint y: 99, endPoint x: 286, endPoint y: 116, distance: 24.3
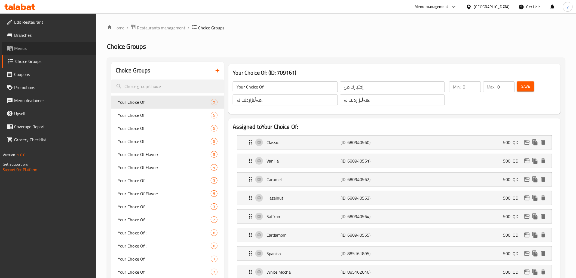
click at [59, 46] on span "Menus" at bounding box center [53, 48] width 78 height 7
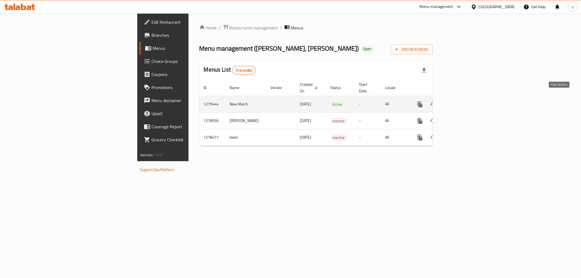
click at [466, 99] on link "enhanced table" at bounding box center [459, 104] width 13 height 13
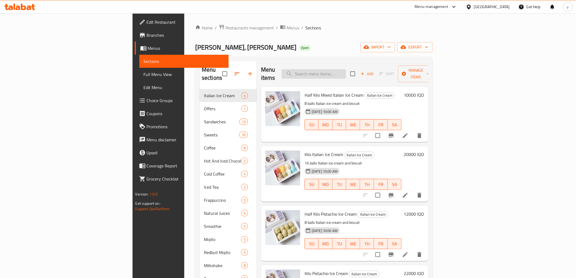
click at [346, 74] on input "search" at bounding box center [314, 74] width 64 height 10
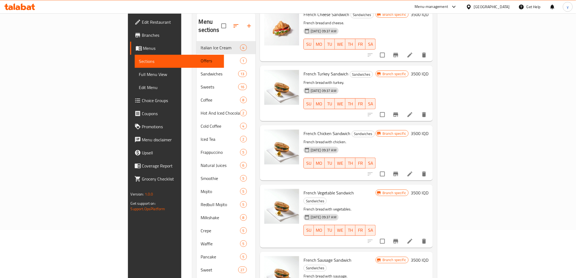
scroll to position [76, 0]
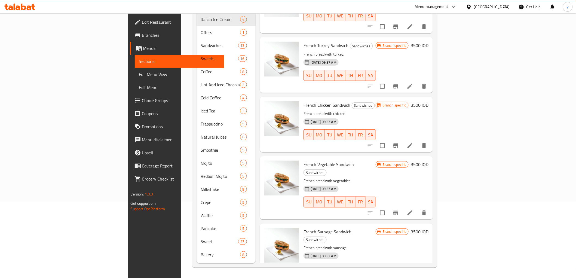
type input "French"
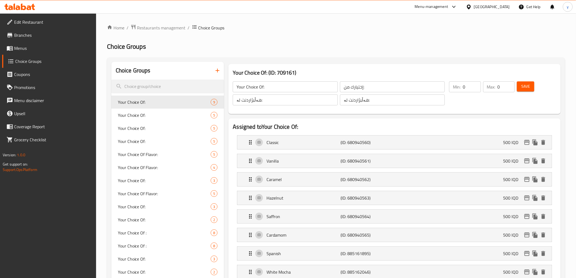
click at [33, 50] on span "Menus" at bounding box center [53, 48] width 78 height 7
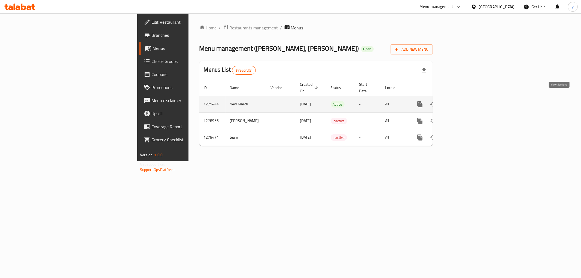
click at [462, 102] on icon "enhanced table" at bounding box center [459, 104] width 5 height 5
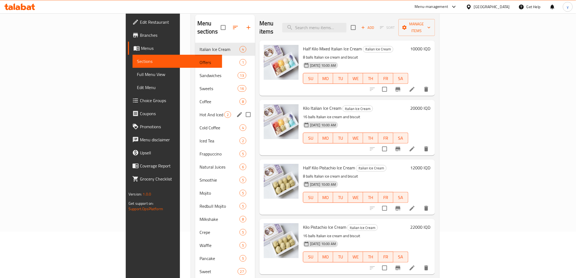
scroll to position [60, 0]
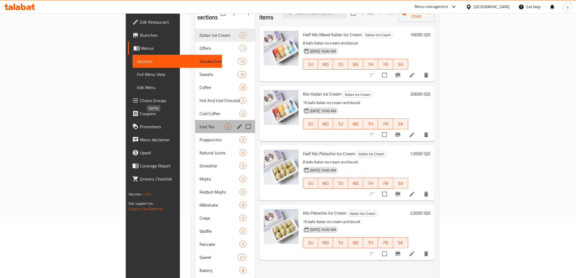
click at [200, 123] on span "Iced Tea" at bounding box center [212, 126] width 25 height 7
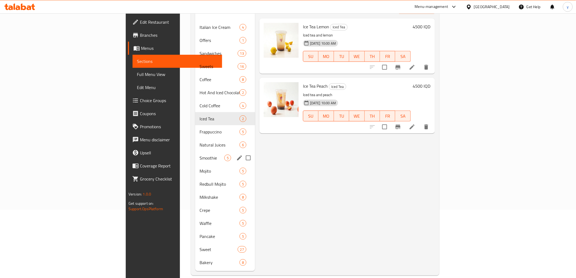
scroll to position [76, 0]
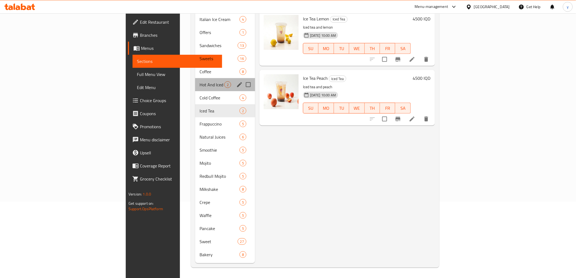
click at [195, 82] on div "Hot And Iced Chocolate 2" at bounding box center [225, 84] width 60 height 13
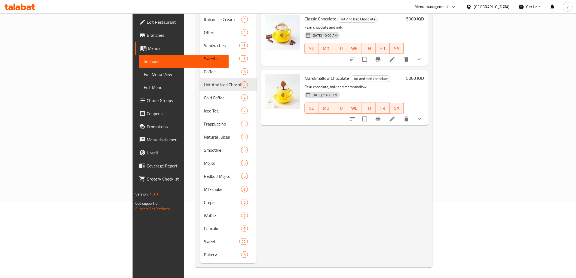
scroll to position [16, 0]
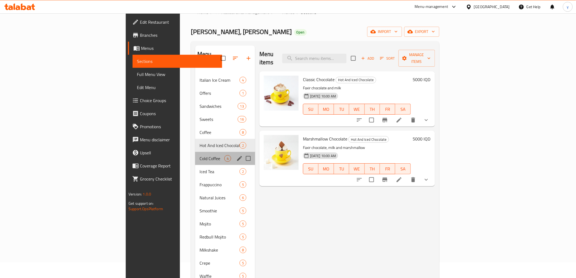
click at [195, 152] on div "Cold Coffee 4" at bounding box center [225, 158] width 60 height 13
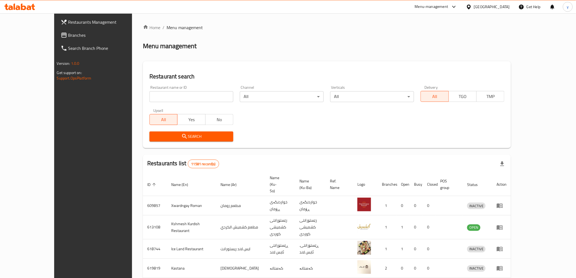
click at [185, 97] on input "search" at bounding box center [191, 96] width 84 height 11
paste input "675440"
type input "675440"
click at [146, 131] on div "Search" at bounding box center [191, 136] width 90 height 17
click at [154, 135] on span "Search" at bounding box center [191, 136] width 75 height 7
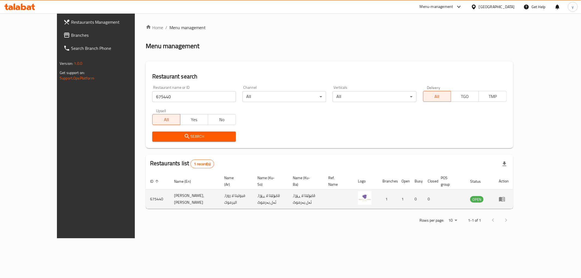
click at [513, 190] on td "enhanced table" at bounding box center [503, 199] width 19 height 19
click at [505, 197] on icon "enhanced table" at bounding box center [502, 199] width 6 height 5
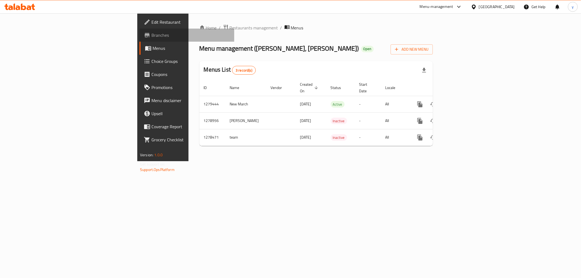
click at [139, 39] on link "Branches" at bounding box center [186, 35] width 95 height 13
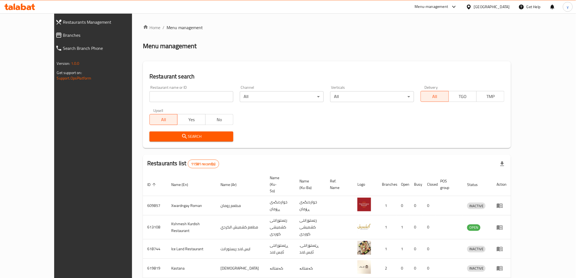
drag, startPoint x: 0, startPoint y: 0, endPoint x: 132, endPoint y: 104, distance: 167.9
click at [149, 99] on input "search" at bounding box center [191, 96] width 84 height 11
paste input "729253"
type input "729253"
click at [154, 135] on span "Search" at bounding box center [191, 136] width 75 height 7
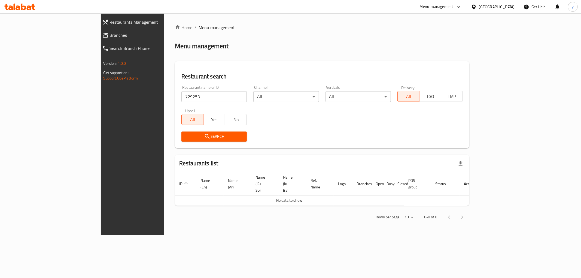
click at [98, 39] on link "Branches" at bounding box center [148, 35] width 100 height 13
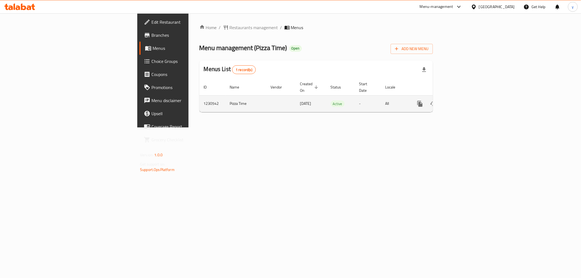
click at [462, 100] on icon "enhanced table" at bounding box center [459, 103] width 7 height 7
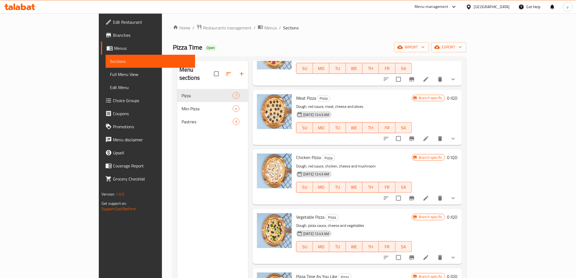
scroll to position [121, 0]
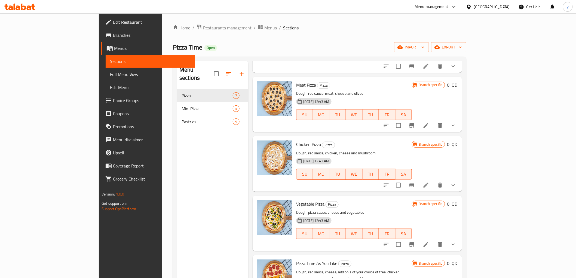
click at [458, 145] on h6 "0 IQD" at bounding box center [452, 144] width 10 height 8
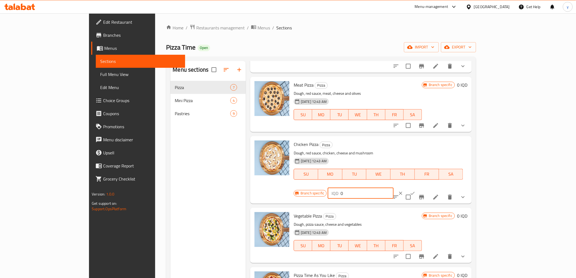
drag, startPoint x: 497, startPoint y: 149, endPoint x: 478, endPoint y: 150, distance: 18.8
click at [393, 188] on input "0" at bounding box center [367, 193] width 53 height 11
paste input "8000"
click at [393, 188] on input "08000" at bounding box center [367, 193] width 53 height 11
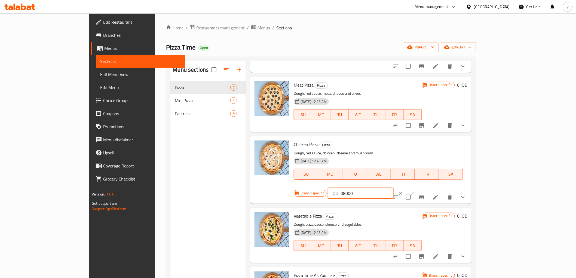
paste input "number"
type input "8000"
click at [415, 191] on icon "ok" at bounding box center [412, 193] width 5 height 5
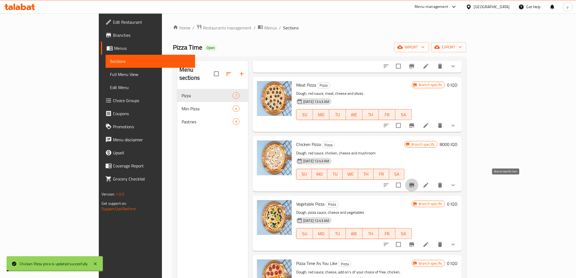
click at [415, 182] on icon "Branch-specific-item" at bounding box center [412, 185] width 7 height 7
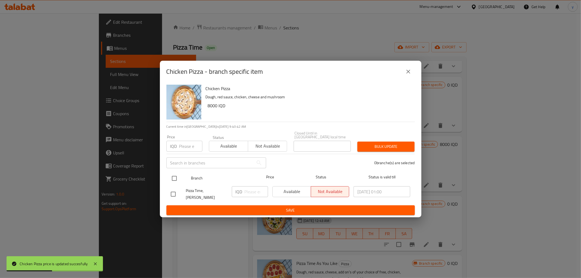
click at [174, 179] on input "checkbox" at bounding box center [174, 178] width 11 height 11
checkbox input "true"
click at [255, 192] on input "number" at bounding box center [256, 191] width 23 height 11
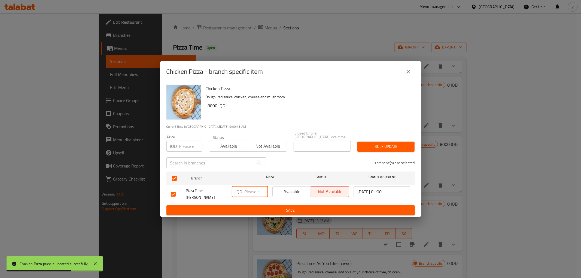
paste input "8000"
type input "8000"
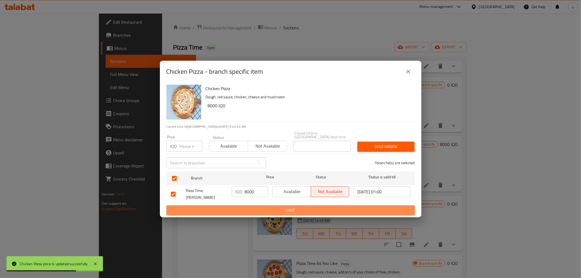
click at [249, 210] on button "Save" at bounding box center [290, 210] width 248 height 10
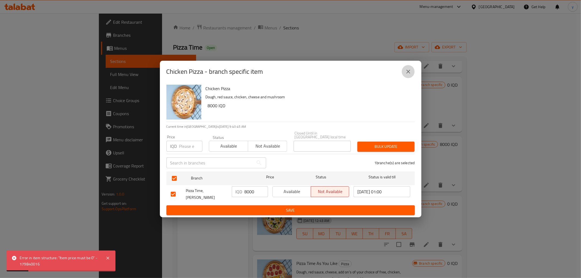
click at [402, 77] on button "close" at bounding box center [408, 71] width 13 height 13
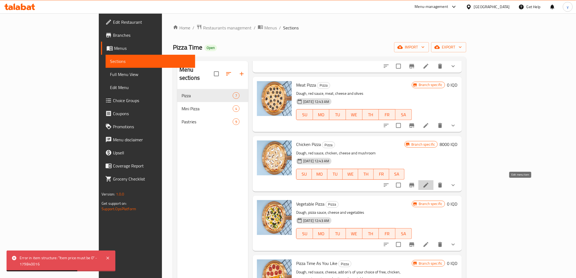
click at [429, 182] on icon at bounding box center [426, 185] width 7 height 7
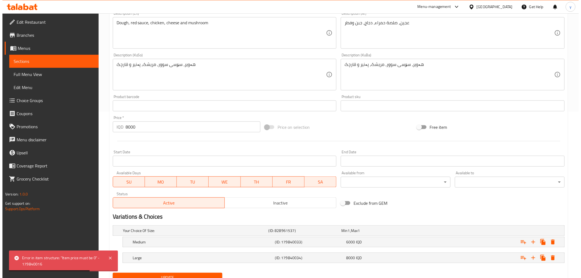
scroll to position [189, 0]
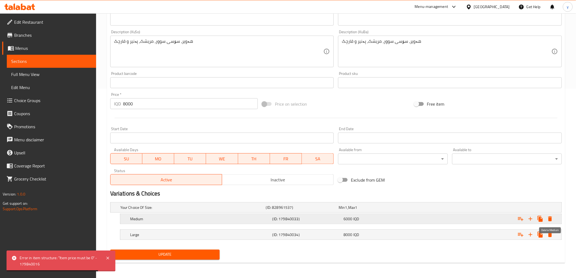
click at [551, 221] on icon "Expand" at bounding box center [550, 218] width 4 height 5
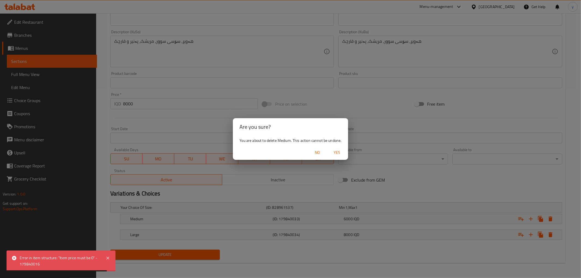
click at [343, 155] on span "Yes" at bounding box center [337, 152] width 13 height 7
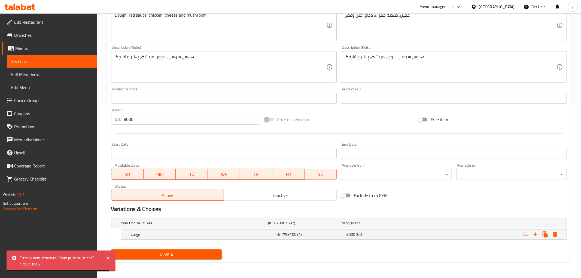
scroll to position [173, 0]
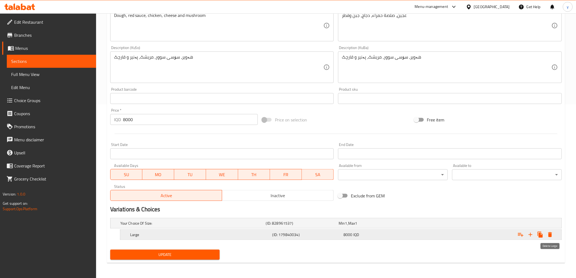
click at [548, 236] on icon "Expand" at bounding box center [550, 234] width 7 height 7
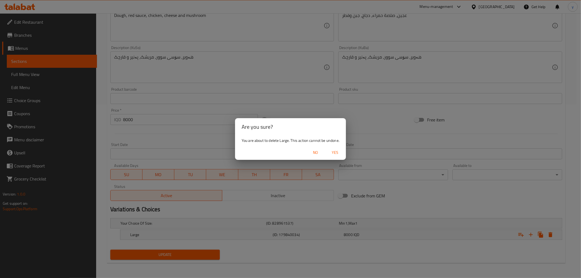
click at [336, 158] on div "No Yes" at bounding box center [290, 152] width 111 height 14
click at [337, 155] on span "Yes" at bounding box center [334, 152] width 13 height 7
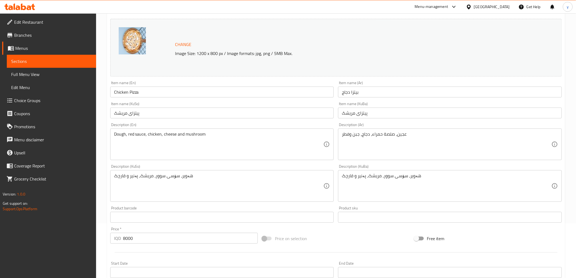
scroll to position [0, 0]
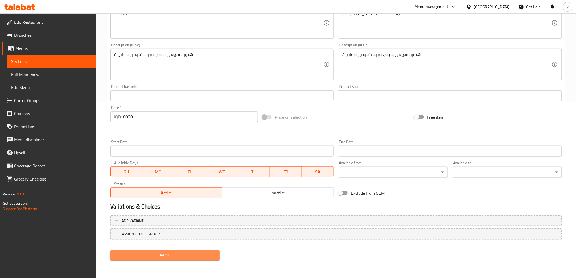
click at [172, 255] on span "Update" at bounding box center [165, 255] width 101 height 7
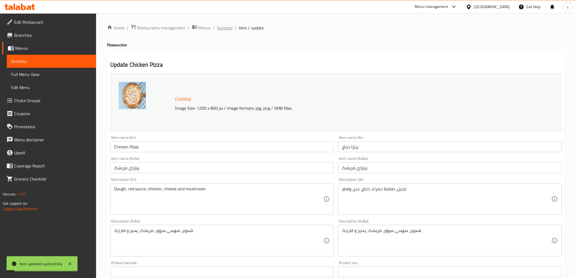
click at [227, 30] on span "Sections" at bounding box center [225, 28] width 16 height 7
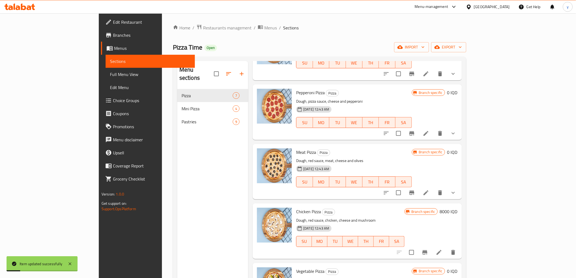
scroll to position [152, 0]
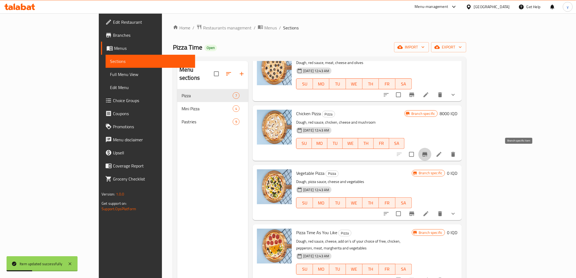
click at [432, 154] on button "Branch-specific-item" at bounding box center [424, 154] width 13 height 13
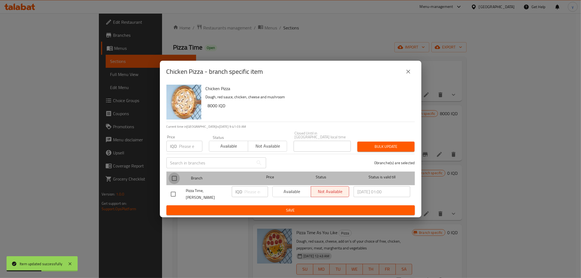
click at [177, 178] on input "checkbox" at bounding box center [174, 178] width 11 height 11
checkbox input "true"
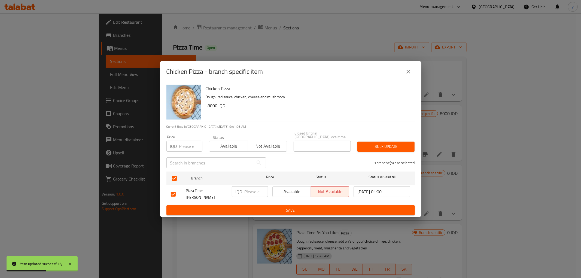
click at [407, 70] on button "close" at bounding box center [408, 71] width 13 height 13
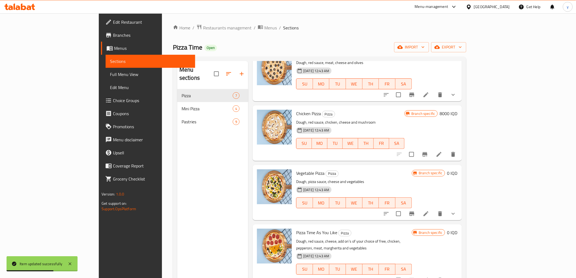
click at [296, 112] on span "Chicken Pizza" at bounding box center [308, 113] width 25 height 8
copy span "Chicken"
click at [296, 112] on span "Chicken Pizza" at bounding box center [308, 113] width 25 height 8
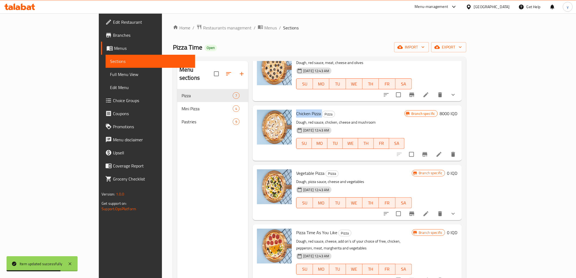
click at [296, 112] on span "Chicken Pizza" at bounding box center [308, 113] width 25 height 8
click at [110, 72] on span "Full Menu View" at bounding box center [150, 74] width 81 height 7
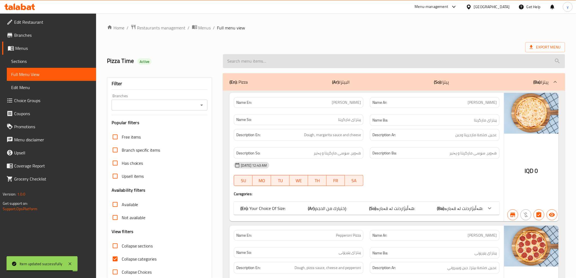
click at [262, 62] on input "search" at bounding box center [394, 61] width 342 height 14
paste input "Chicken Pizza"
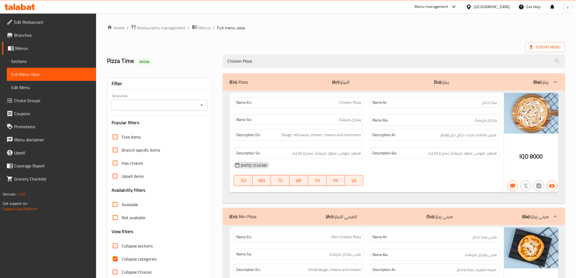
click at [203, 108] on button "Open" at bounding box center [202, 105] width 8 height 8
type input "Chicken Pizza"
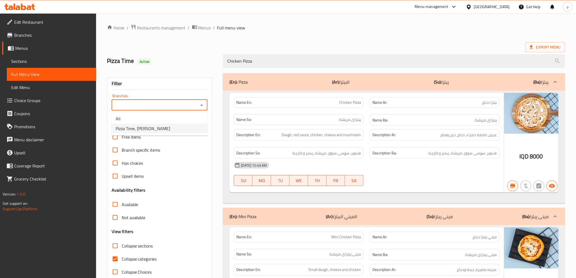
click at [180, 125] on li "Pizza Time, Al Dora" at bounding box center [159, 129] width 96 height 10
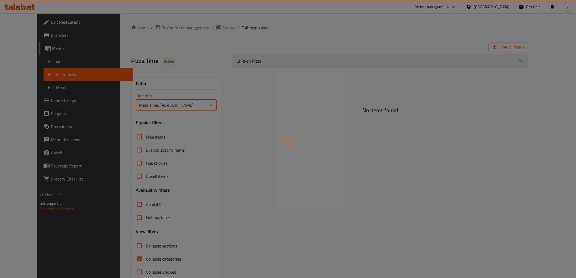
type input "Pizza Time, Al Dora"
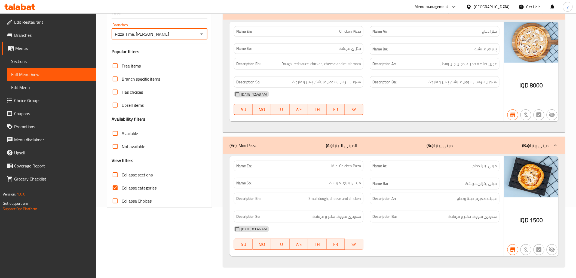
scroll to position [11, 0]
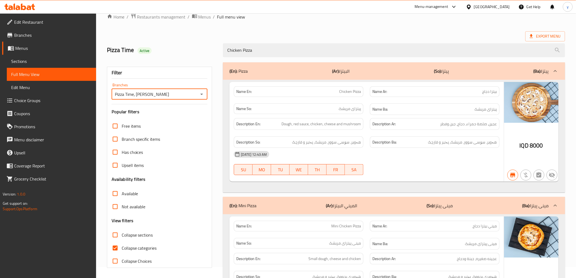
click at [71, 64] on span "Sections" at bounding box center [51, 61] width 81 height 7
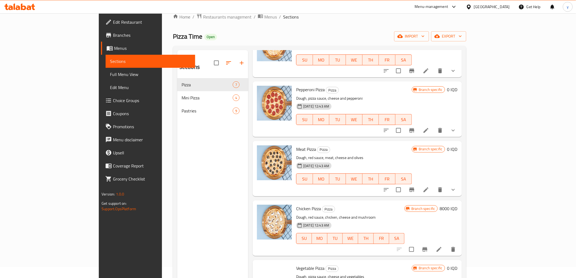
scroll to position [60, 0]
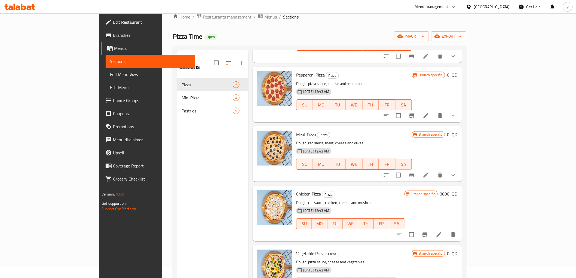
click at [458, 136] on h6 "0 IQD" at bounding box center [452, 135] width 10 height 8
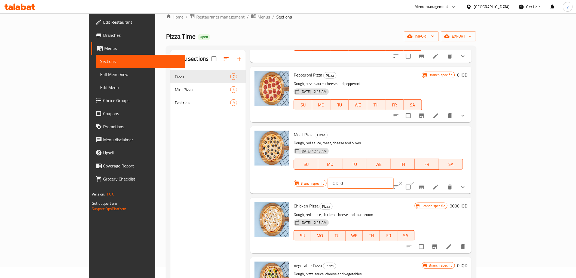
drag, startPoint x: 494, startPoint y: 138, endPoint x: 472, endPoint y: 140, distance: 22.2
click at [393, 178] on div "IQD 0 ​" at bounding box center [361, 183] width 66 height 11
paste input "900"
type input "9000"
click at [415, 182] on icon "ok" at bounding box center [413, 183] width 4 height 3
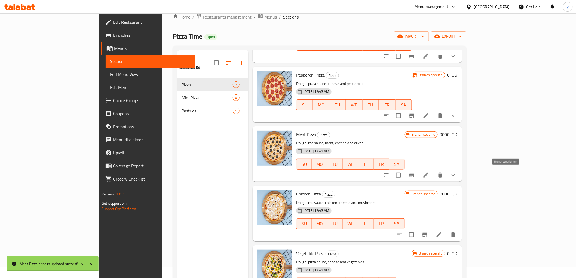
click at [415, 173] on icon "Branch-specific-item" at bounding box center [412, 175] width 7 height 7
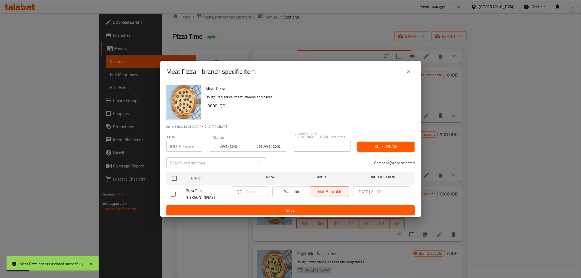
click at [404, 77] on button "close" at bounding box center [408, 71] width 13 height 13
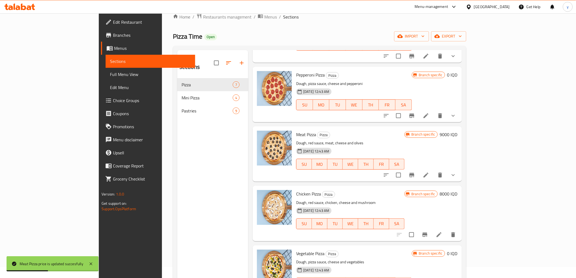
click at [429, 175] on icon at bounding box center [426, 175] width 5 height 5
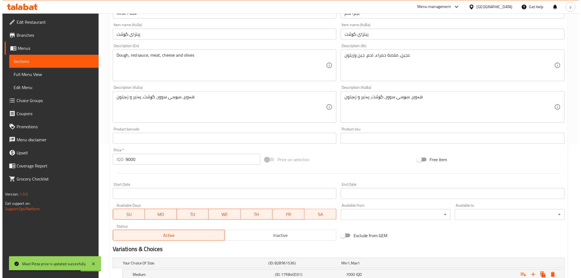
scroll to position [189, 0]
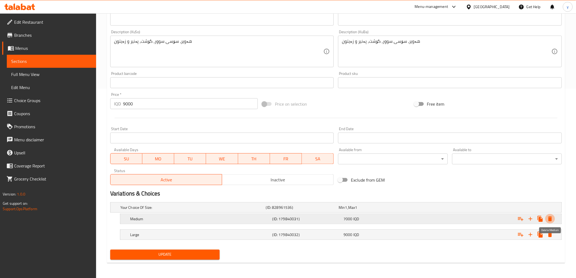
click at [547, 214] on button "Expand" at bounding box center [550, 219] width 10 height 10
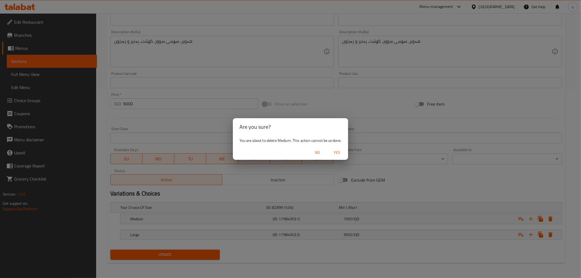
click at [332, 154] on span "Yes" at bounding box center [337, 152] width 13 height 7
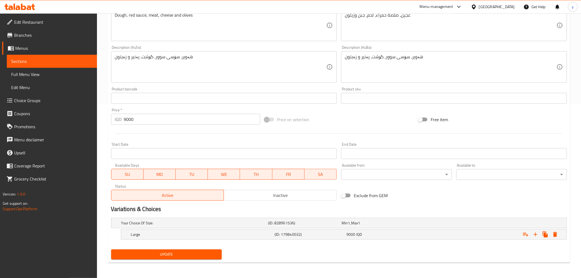
scroll to position [173, 0]
click at [554, 236] on button "Expand" at bounding box center [550, 235] width 10 height 10
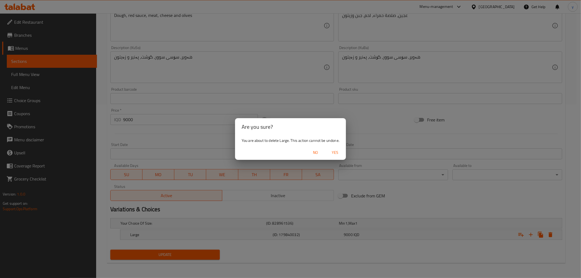
click at [343, 153] on button "Yes" at bounding box center [334, 153] width 17 height 10
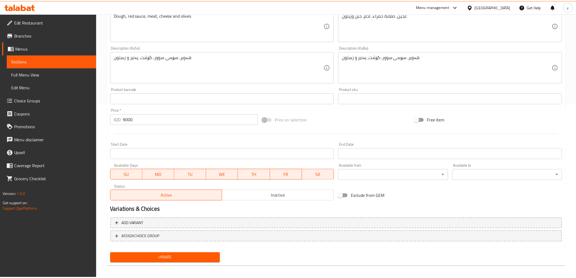
scroll to position [172, 0]
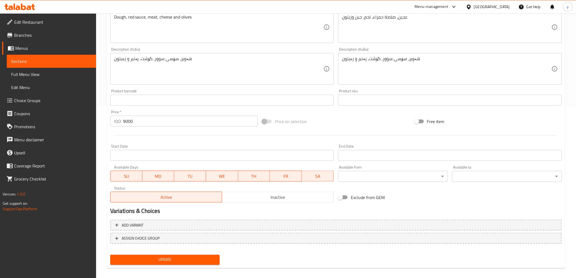
click at [210, 256] on span "Update" at bounding box center [165, 259] width 101 height 7
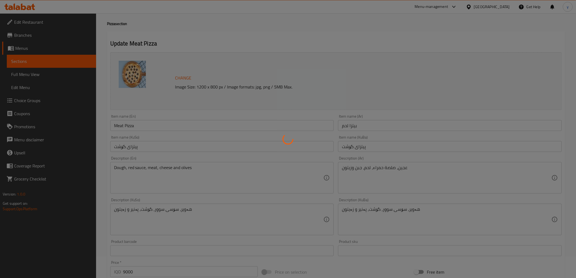
scroll to position [0, 0]
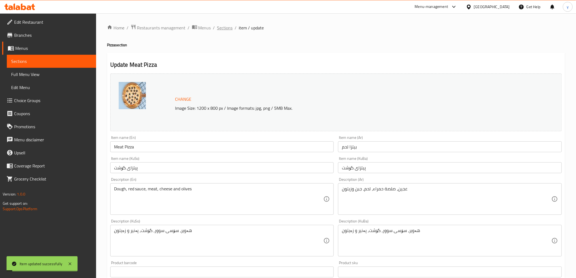
click at [224, 27] on span "Sections" at bounding box center [225, 28] width 16 height 7
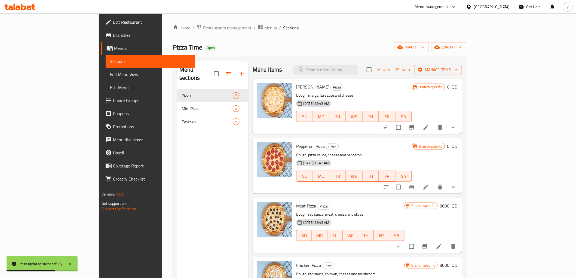
click at [458, 149] on h6 "0 IQD" at bounding box center [452, 146] width 10 height 8
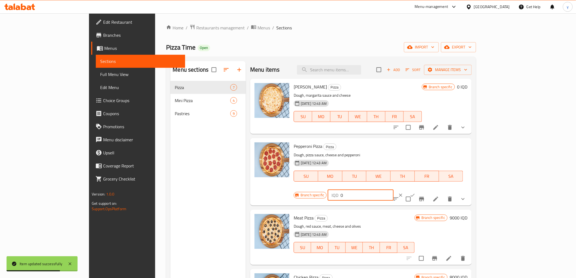
drag, startPoint x: 489, startPoint y: 146, endPoint x: 455, endPoint y: 149, distance: 34.1
click at [426, 189] on div "Branch specific IQD 0 ​" at bounding box center [360, 195] width 133 height 12
paste input "800"
type input "8000"
click at [419, 189] on button "ok" at bounding box center [413, 195] width 12 height 12
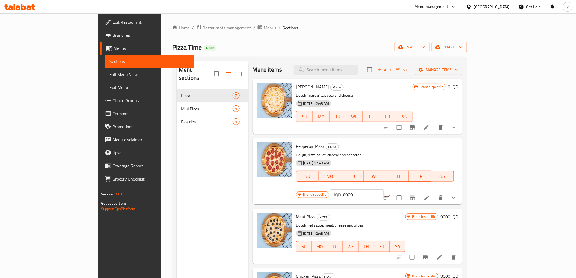
click at [434, 193] on li at bounding box center [426, 198] width 15 height 10
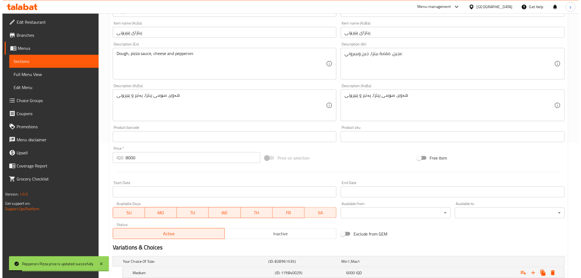
scroll to position [189, 0]
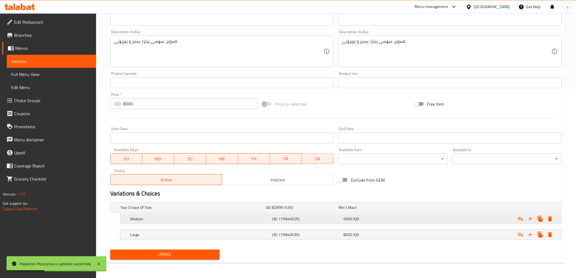
click at [552, 219] on icon "Expand" at bounding box center [550, 219] width 7 height 7
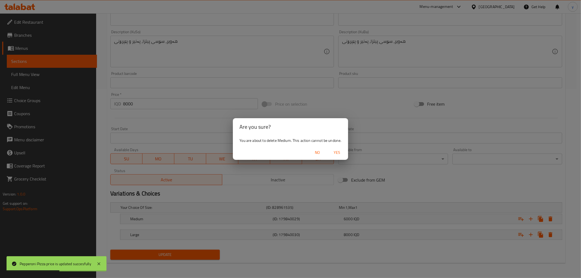
click at [342, 153] on span "Yes" at bounding box center [337, 152] width 13 height 7
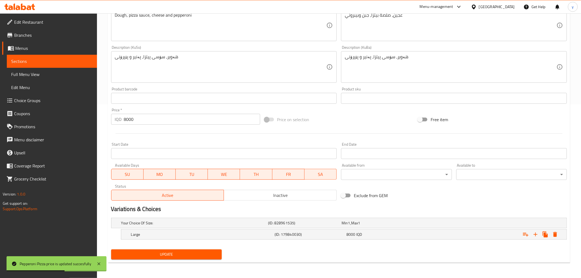
scroll to position [173, 0]
click at [550, 231] on icon "Expand" at bounding box center [550, 234] width 7 height 7
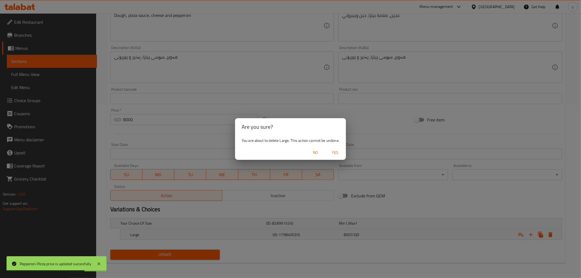
click at [333, 154] on span "Yes" at bounding box center [334, 152] width 13 height 7
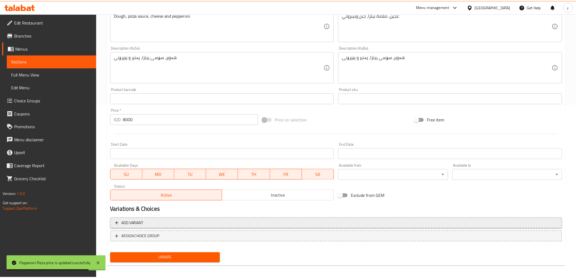
scroll to position [172, 0]
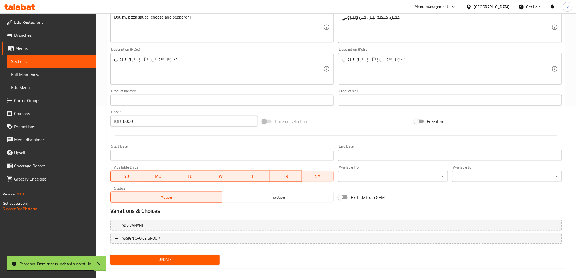
click at [184, 256] on span "Update" at bounding box center [165, 259] width 101 height 7
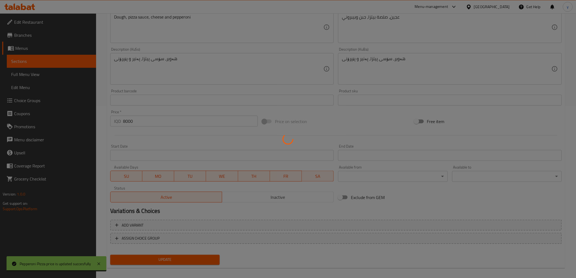
scroll to position [0, 0]
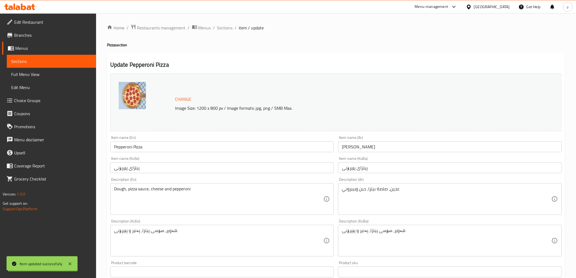
click at [224, 29] on span "Sections" at bounding box center [225, 28] width 16 height 7
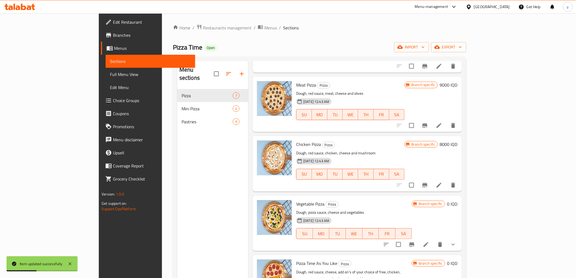
scroll to position [152, 0]
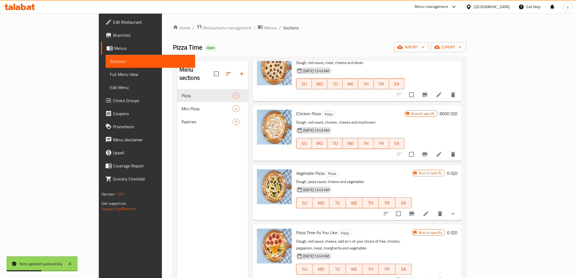
click at [458, 173] on h6 "0 IQD" at bounding box center [452, 173] width 10 height 8
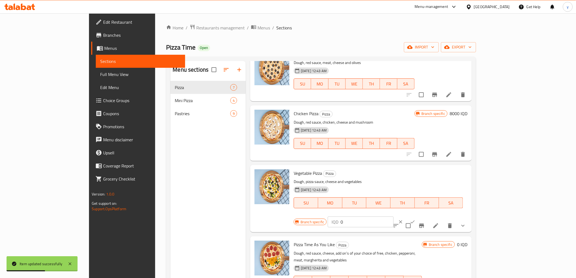
drag, startPoint x: 491, startPoint y: 174, endPoint x: 472, endPoint y: 178, distance: 19.2
click at [393, 216] on div "IQD 0 ​" at bounding box center [361, 221] width 66 height 11
paste input "800"
type input "8000"
click at [415, 219] on icon "ok" at bounding box center [412, 221] width 5 height 5
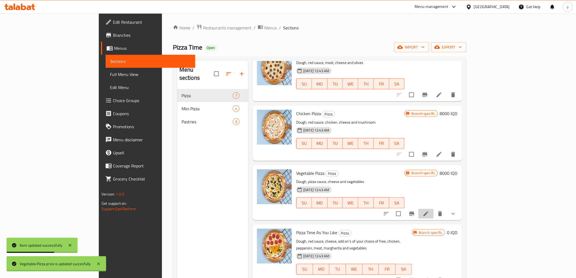
click at [429, 211] on icon at bounding box center [426, 213] width 5 height 5
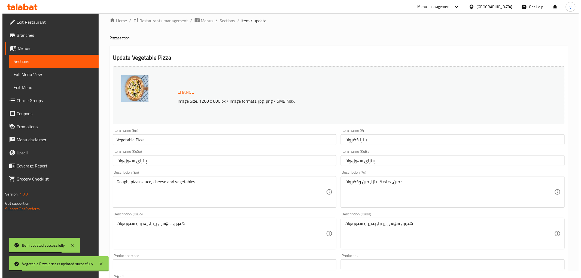
scroll to position [189, 0]
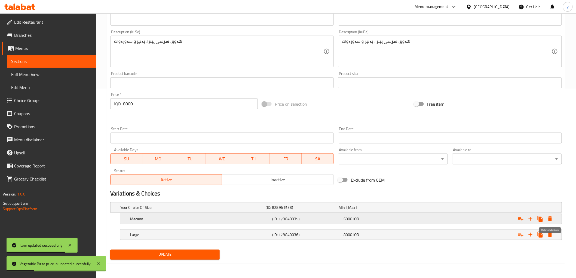
click at [552, 221] on icon "Expand" at bounding box center [550, 219] width 7 height 7
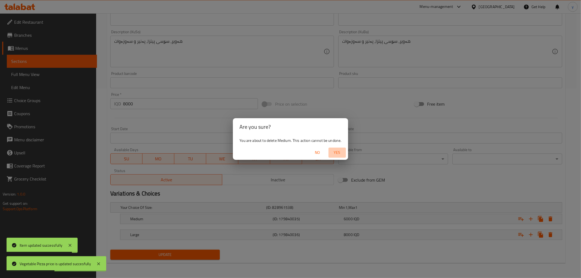
click at [344, 153] on button "Yes" at bounding box center [336, 153] width 17 height 10
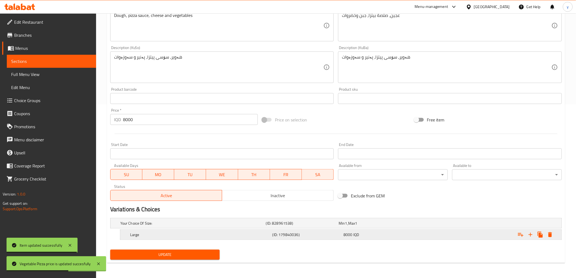
click at [548, 234] on icon "Expand" at bounding box center [550, 234] width 7 height 7
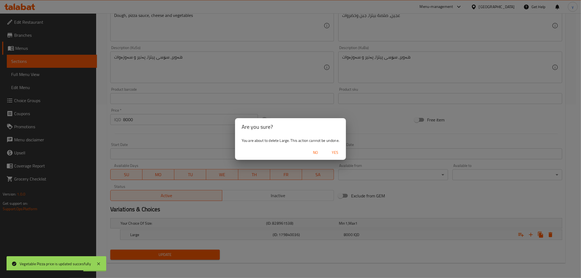
click at [334, 157] on button "Yes" at bounding box center [334, 153] width 17 height 10
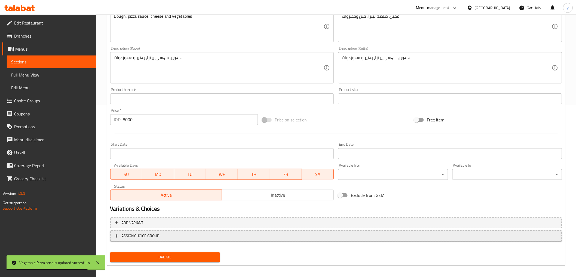
scroll to position [172, 0]
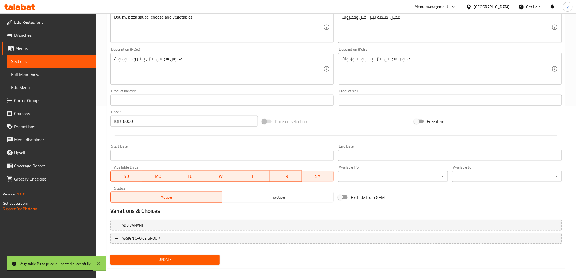
click at [195, 248] on nav at bounding box center [336, 248] width 452 height 4
click at [195, 255] on button "Update" at bounding box center [165, 260] width 110 height 10
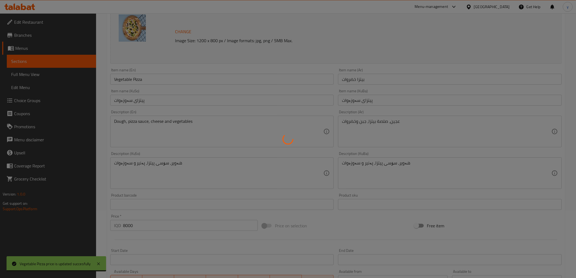
scroll to position [0, 0]
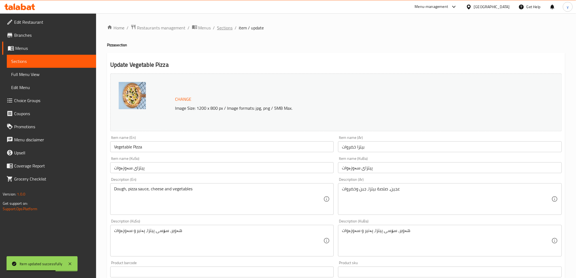
click at [224, 28] on span "Sections" at bounding box center [225, 28] width 16 height 7
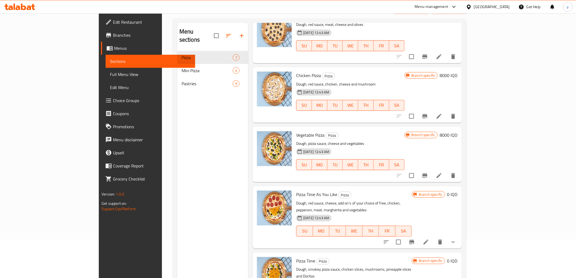
scroll to position [76, 0]
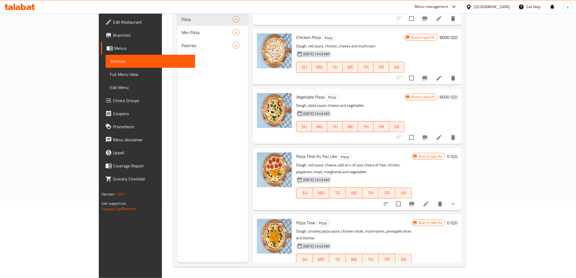
click at [460, 197] on button "show more" at bounding box center [453, 203] width 13 height 13
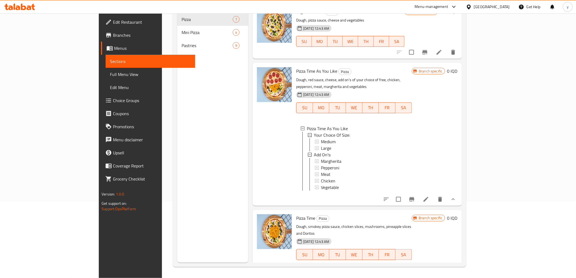
scroll to position [176, 0]
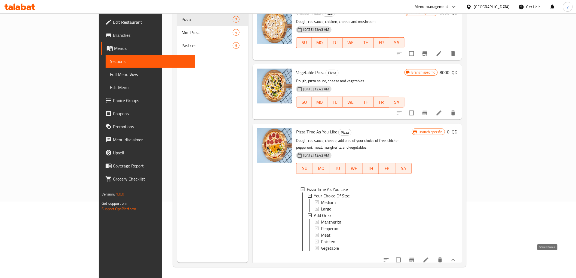
click at [457, 258] on icon "show more" at bounding box center [453, 260] width 7 height 7
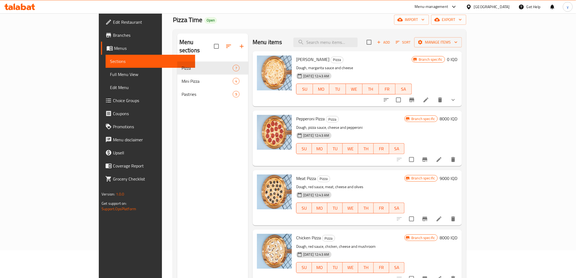
scroll to position [0, 0]
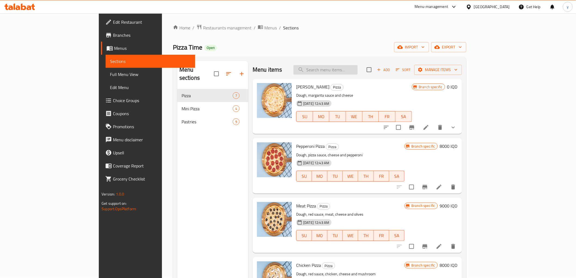
click at [352, 68] on input "search" at bounding box center [326, 70] width 64 height 10
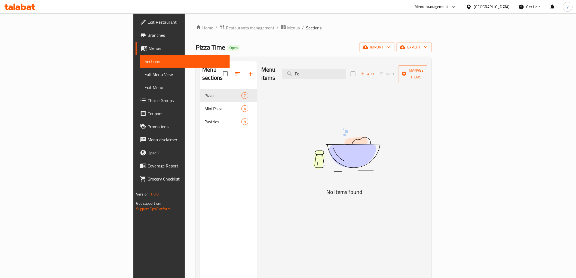
type input "F"
type input "="
type input "S"
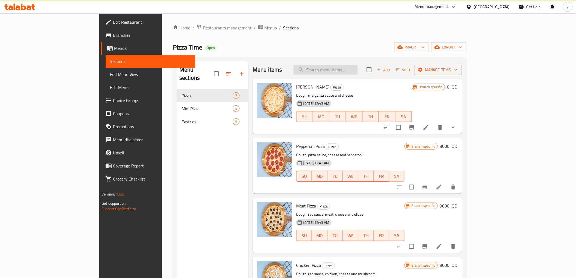
click at [346, 66] on input "search" at bounding box center [326, 70] width 64 height 10
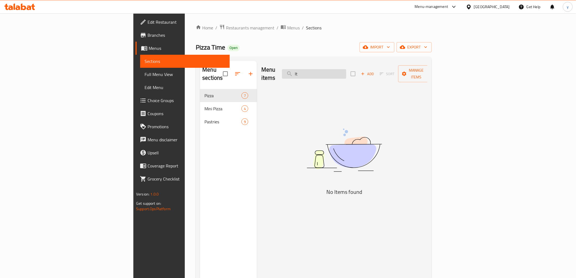
type input "I"
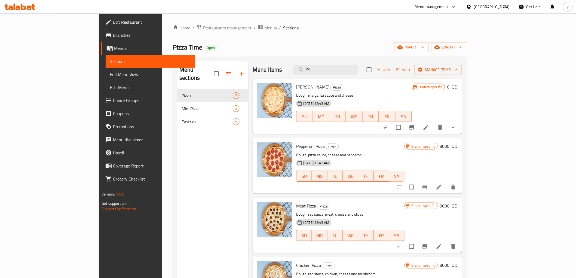
type input "P"
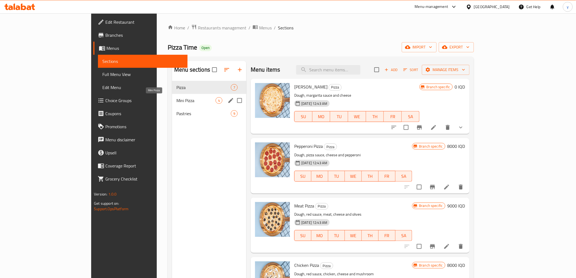
click at [183, 101] on span "Mini Pizza" at bounding box center [195, 100] width 39 height 7
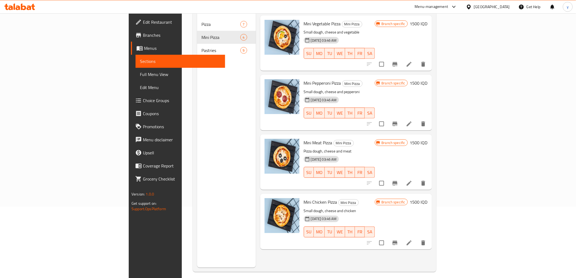
scroll to position [76, 0]
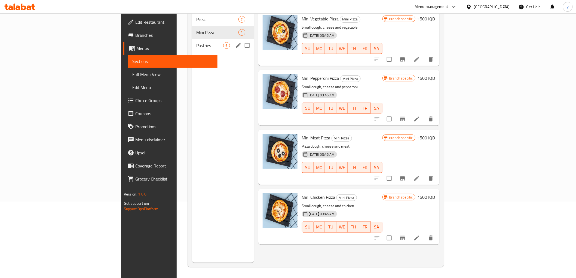
click at [192, 39] on div "Pastries 9" at bounding box center [223, 45] width 62 height 13
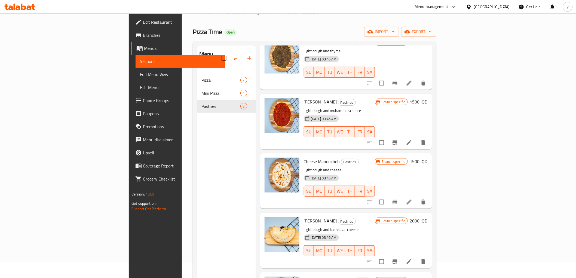
scroll to position [60, 0]
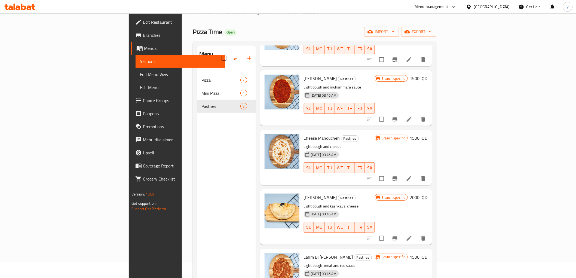
click at [428, 134] on h6 "1500 IQD" at bounding box center [419, 138] width 18 height 8
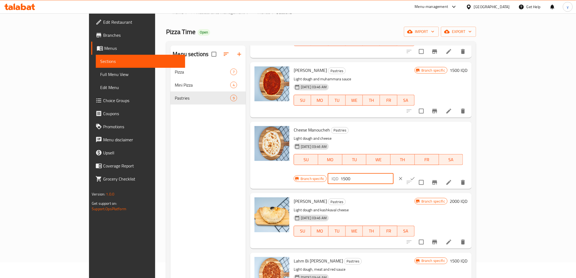
drag, startPoint x: 492, startPoint y: 136, endPoint x: 462, endPoint y: 135, distance: 29.5
click at [393, 173] on div "IQD 1500 ​" at bounding box center [361, 178] width 66 height 11
paste input "30"
type input "3000"
click at [419, 173] on button "ok" at bounding box center [413, 179] width 12 height 12
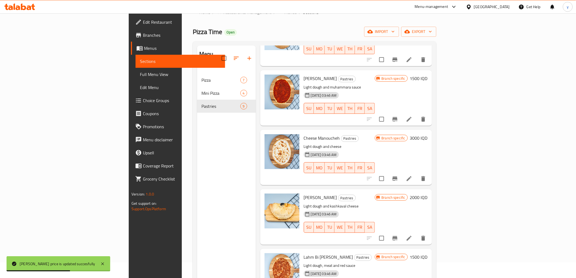
click at [428, 75] on h6 "1500 IQD" at bounding box center [419, 79] width 18 height 8
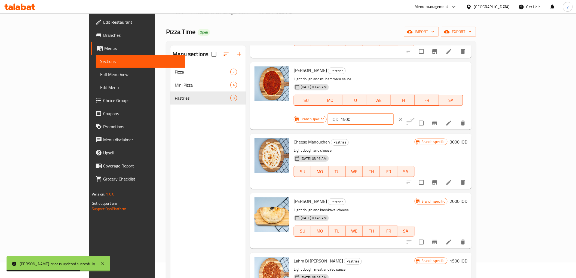
drag, startPoint x: 485, startPoint y: 72, endPoint x: 466, endPoint y: 74, distance: 19.2
click at [393, 114] on div "IQD 1500 ​" at bounding box center [361, 119] width 66 height 11
paste input "30"
type input "3000"
click at [415, 117] on icon "ok" at bounding box center [412, 119] width 5 height 5
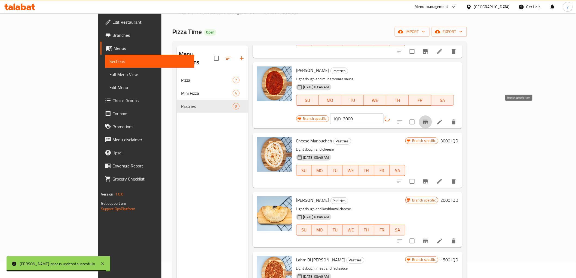
click at [429, 119] on icon "Branch-specific-item" at bounding box center [425, 122] width 7 height 7
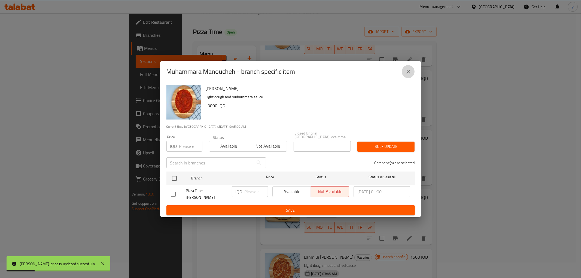
click at [409, 75] on icon "close" at bounding box center [408, 71] width 7 height 7
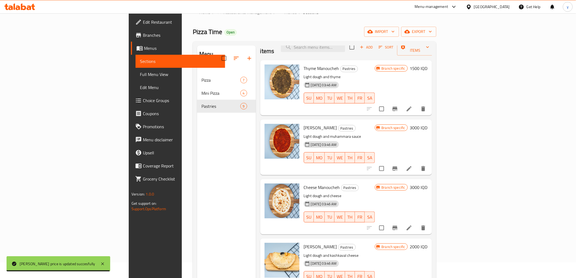
scroll to position [0, 0]
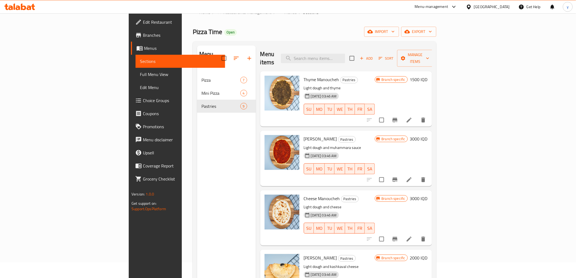
click at [428, 76] on h6 "1500 IQD" at bounding box center [419, 80] width 18 height 8
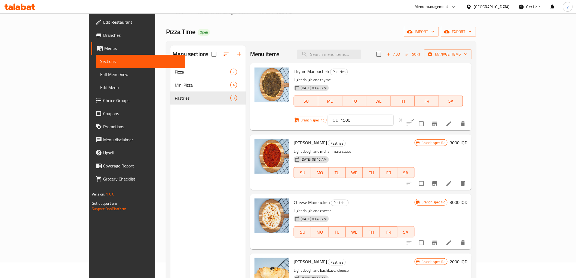
drag, startPoint x: 493, startPoint y: 73, endPoint x: 467, endPoint y: 75, distance: 26.8
click at [393, 115] on div "IQD 1500 ​" at bounding box center [361, 120] width 66 height 11
paste input "30"
type input "3000"
click at [415, 117] on icon "ok" at bounding box center [412, 119] width 5 height 5
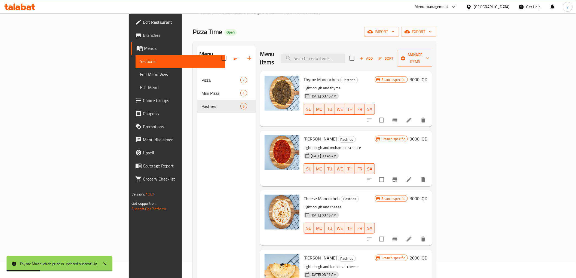
click at [140, 84] on span "Edit Menu" at bounding box center [180, 87] width 81 height 7
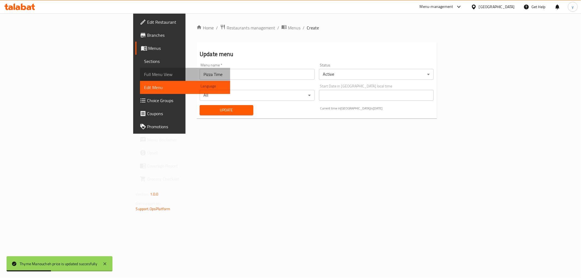
click at [144, 77] on span "Full Menu View" at bounding box center [184, 74] width 81 height 7
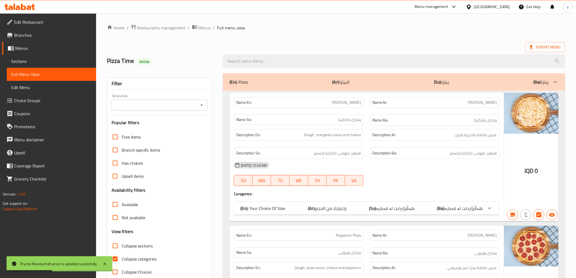
click at [59, 77] on span "Full Menu View" at bounding box center [51, 74] width 81 height 7
click at [199, 106] on icon "Open" at bounding box center [201, 105] width 7 height 7
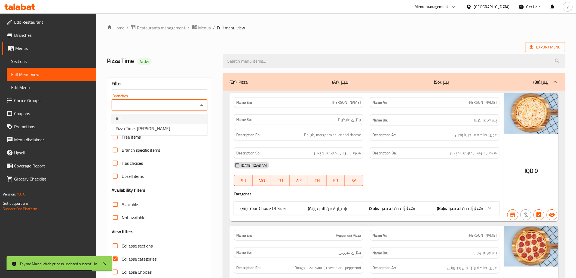
click at [183, 122] on li "All" at bounding box center [159, 119] width 96 height 10
click at [203, 105] on icon "Open" at bounding box center [201, 105] width 7 height 7
click at [188, 125] on li "Pizza Time, Al Dora" at bounding box center [159, 129] width 96 height 10
type input "Pizza Time, Al Dora"
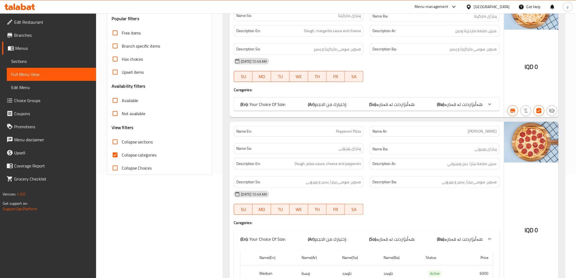
scroll to position [121, 0]
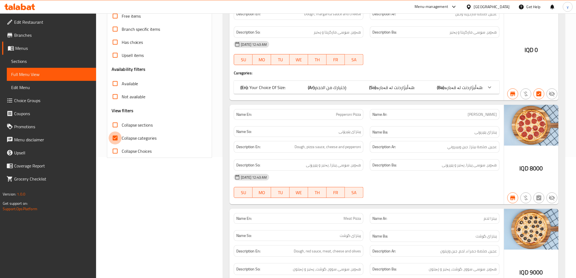
click at [112, 136] on input "Collapse categories" at bounding box center [115, 138] width 13 height 13
checkbox input "false"
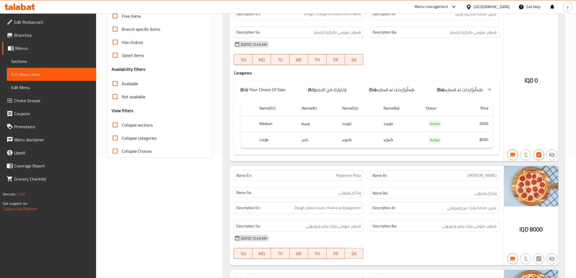
click at [113, 128] on input "Collapse sections" at bounding box center [115, 124] width 13 height 13
checkbox input "true"
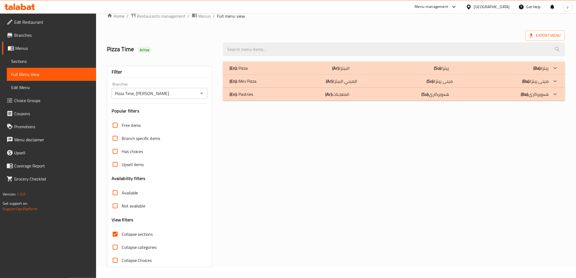
scroll to position [12, 0]
click at [278, 96] on div "(En): Pastries (Ar): المعجنات (So): هەویرکاری (Ba): هەویرکاری" at bounding box center [389, 94] width 319 height 7
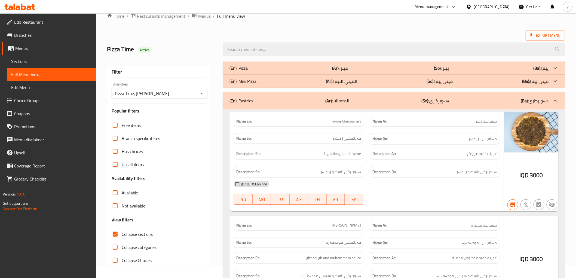
click at [282, 63] on div "(En): Pizza (Ar): البيتزا (So): پیتزا (Ba): پیتزا" at bounding box center [394, 68] width 342 height 13
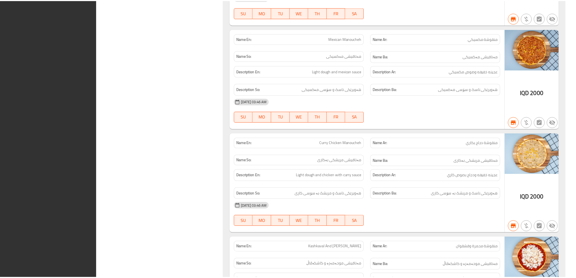
scroll to position [1972, 0]
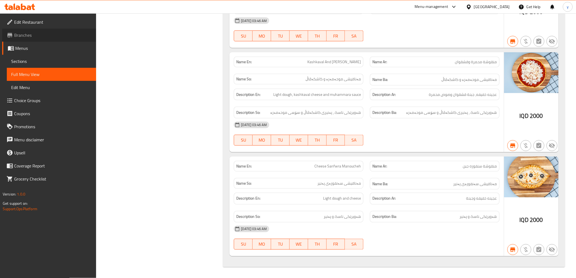
click at [61, 35] on span "Branches" at bounding box center [53, 35] width 78 height 7
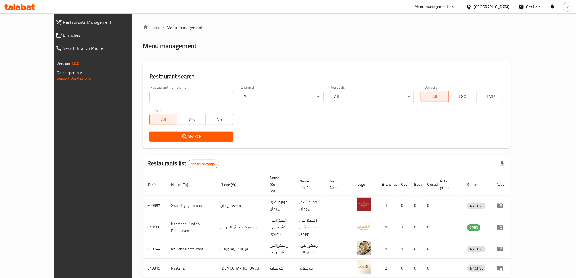
click at [160, 94] on input "search" at bounding box center [191, 96] width 84 height 11
paste input "689909"
type input "689909"
click at [154, 136] on span "Search" at bounding box center [191, 136] width 75 height 7
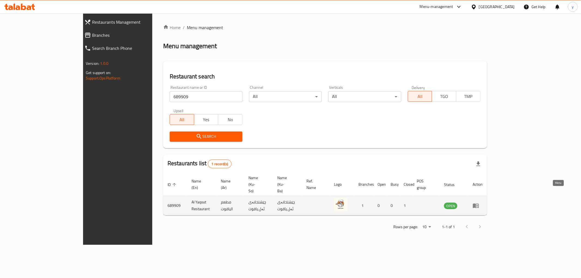
click at [479, 204] on icon "enhanced table" at bounding box center [476, 206] width 6 height 5
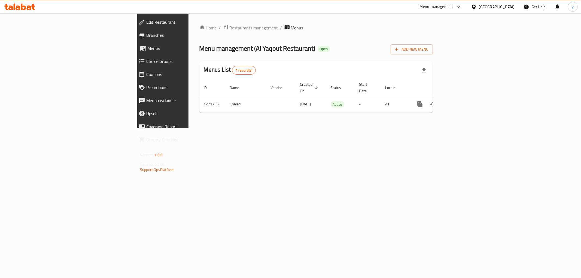
click at [146, 21] on span "Edit Restaurant" at bounding box center [188, 22] width 84 height 7
